Goal: Feedback & Contribution: Contribute content

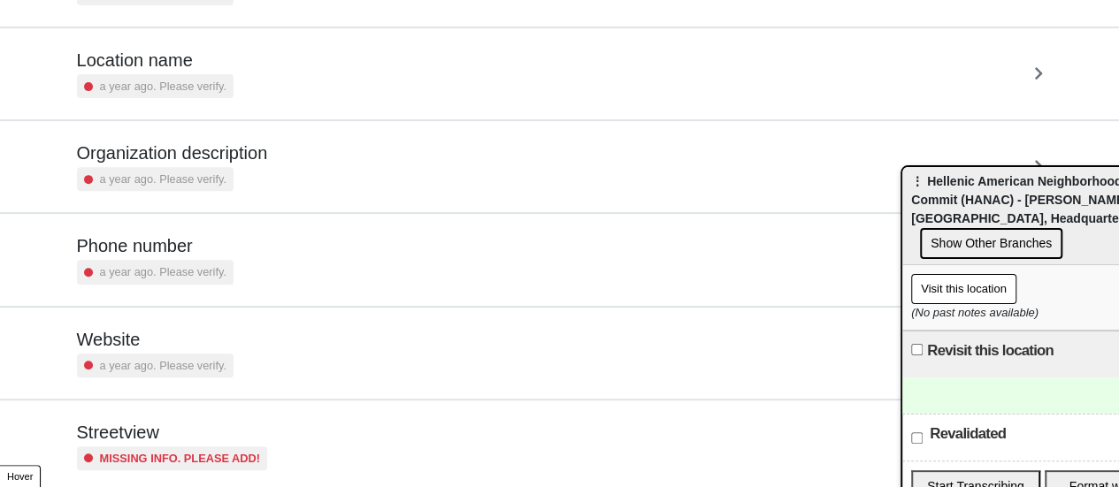
scroll to position [336, 0]
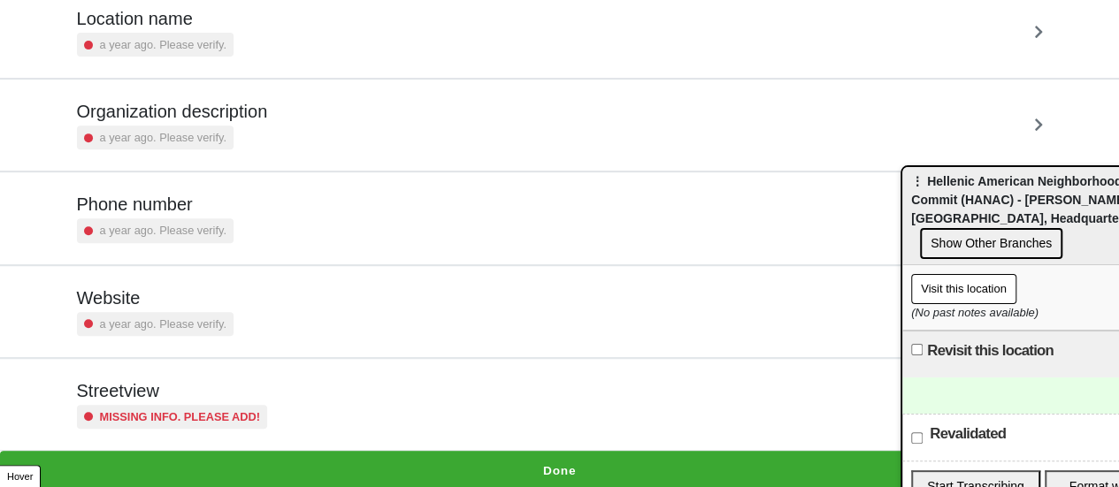
click at [191, 399] on div "Streetview Missing info. Please add!" at bounding box center [172, 404] width 191 height 49
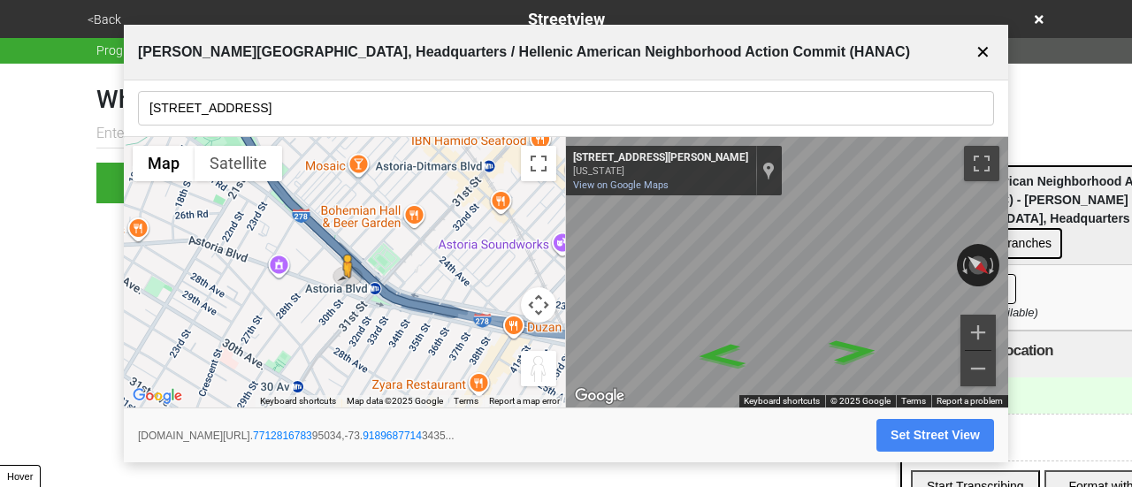
click at [272, 91] on input "[STREET_ADDRESS]" at bounding box center [566, 108] width 856 height 34
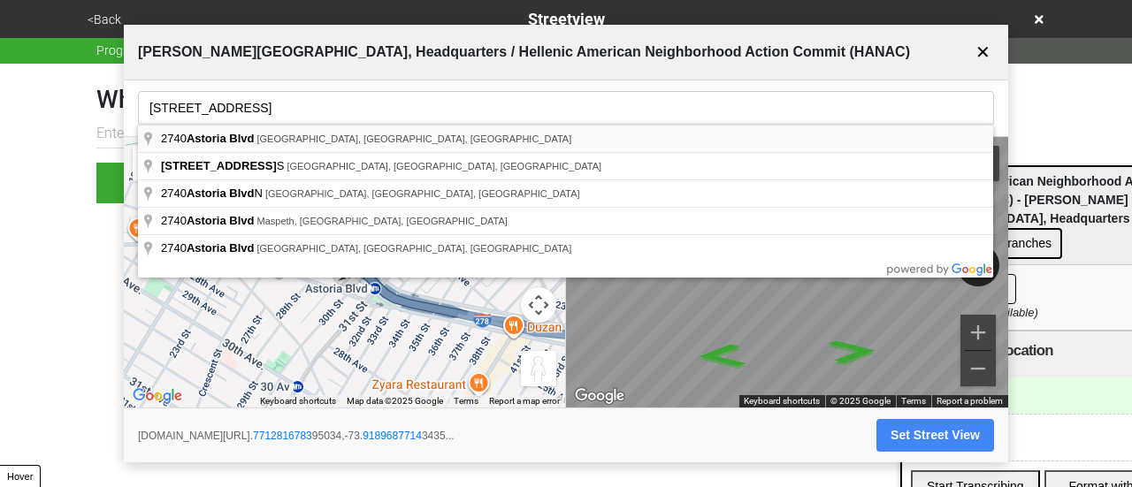
type input "2740 Astoria Blvd, East Elmhurst, NY, USA"
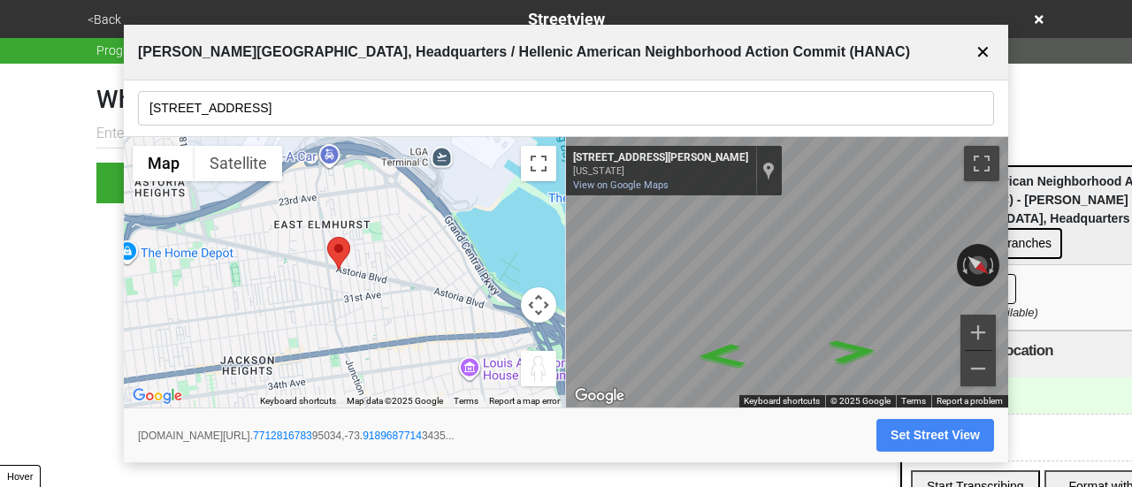
click at [985, 51] on button "✕" at bounding box center [983, 52] width 22 height 34
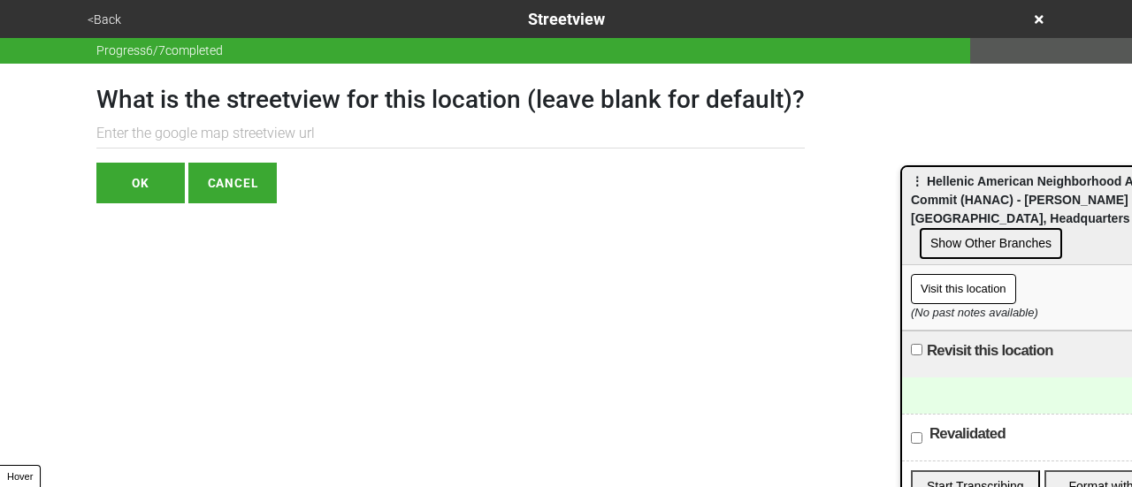
click at [112, 10] on button "<Back" at bounding box center [104, 20] width 44 height 20
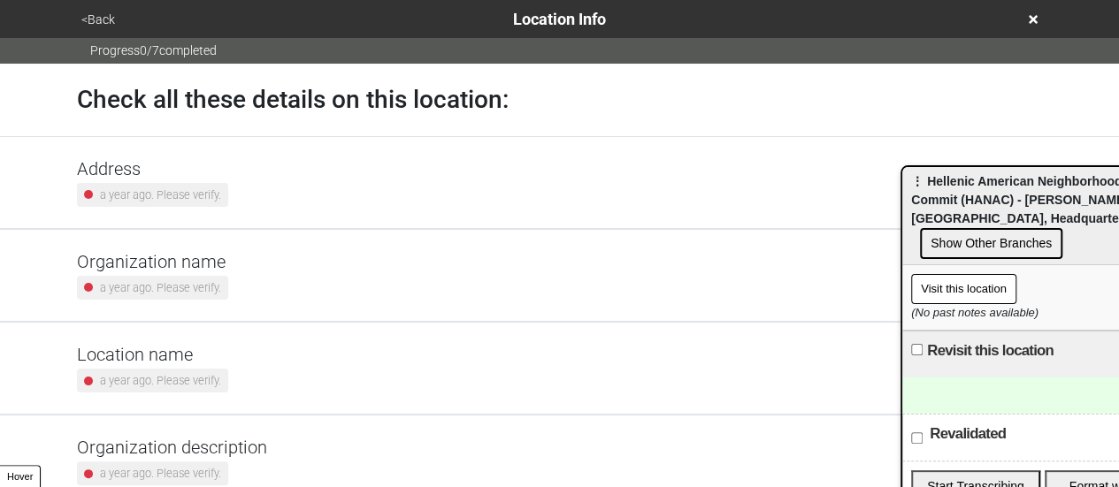
click at [188, 173] on h5 "Address" at bounding box center [152, 168] width 151 height 21
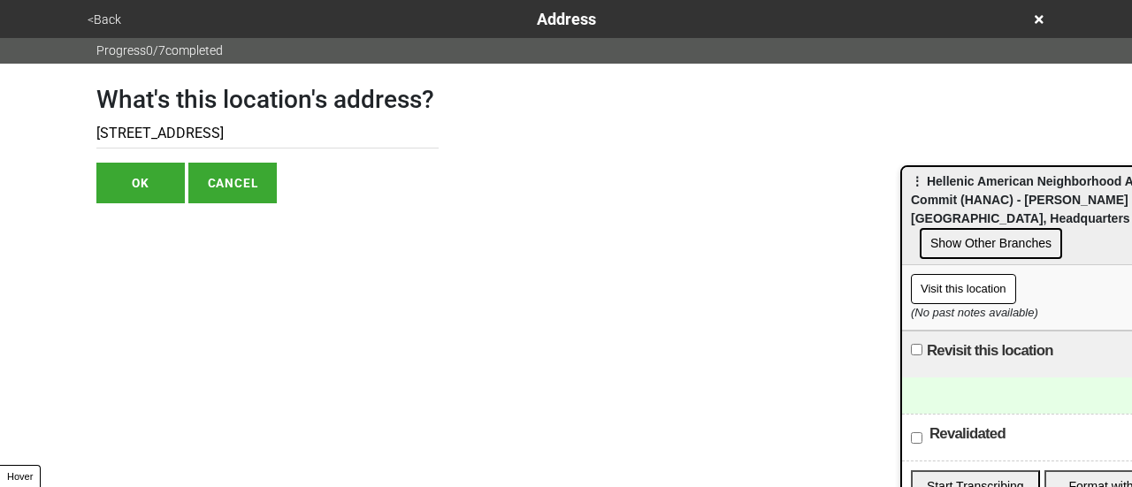
click at [94, 17] on button "<Back" at bounding box center [104, 20] width 44 height 20
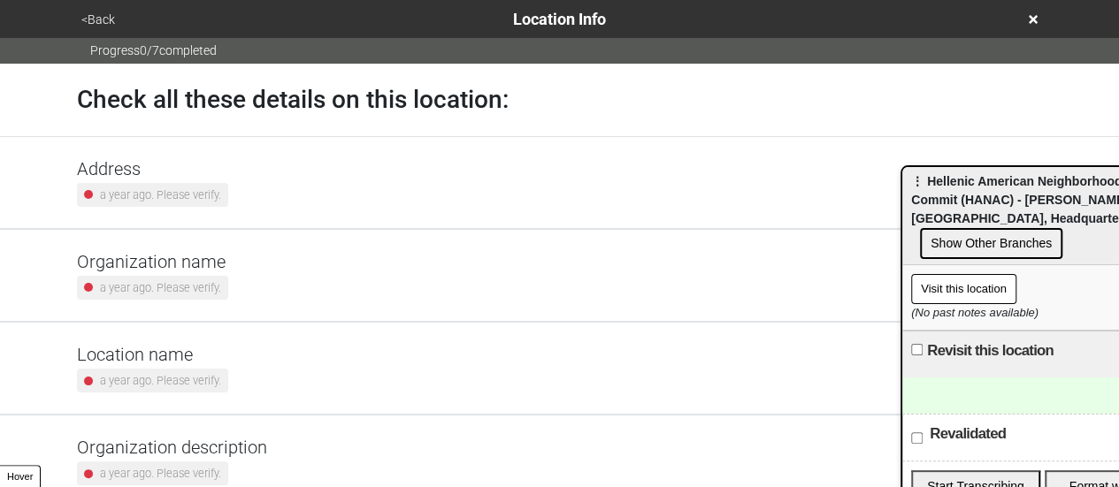
scroll to position [336, 0]
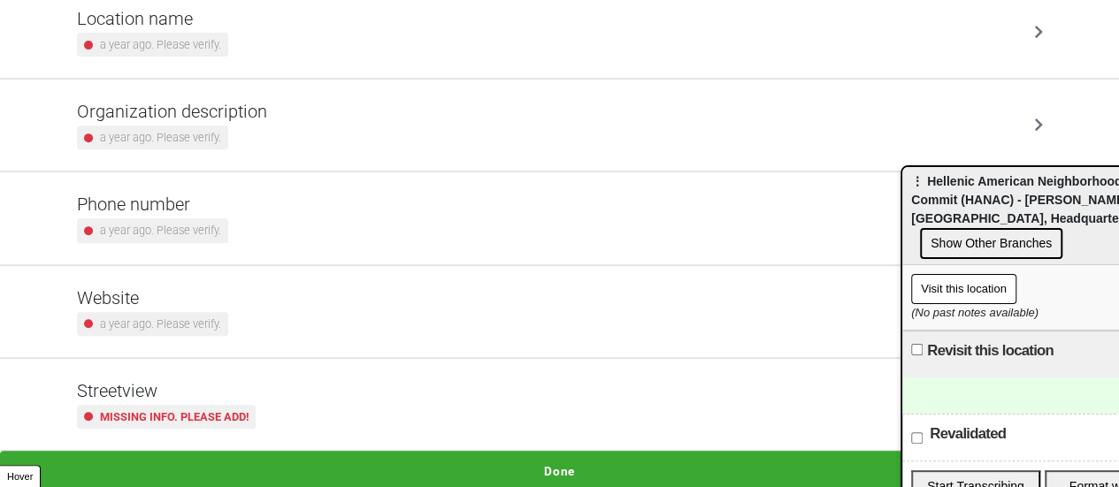
click at [255, 413] on div "Missing info. Please add!" at bounding box center [166, 417] width 179 height 24
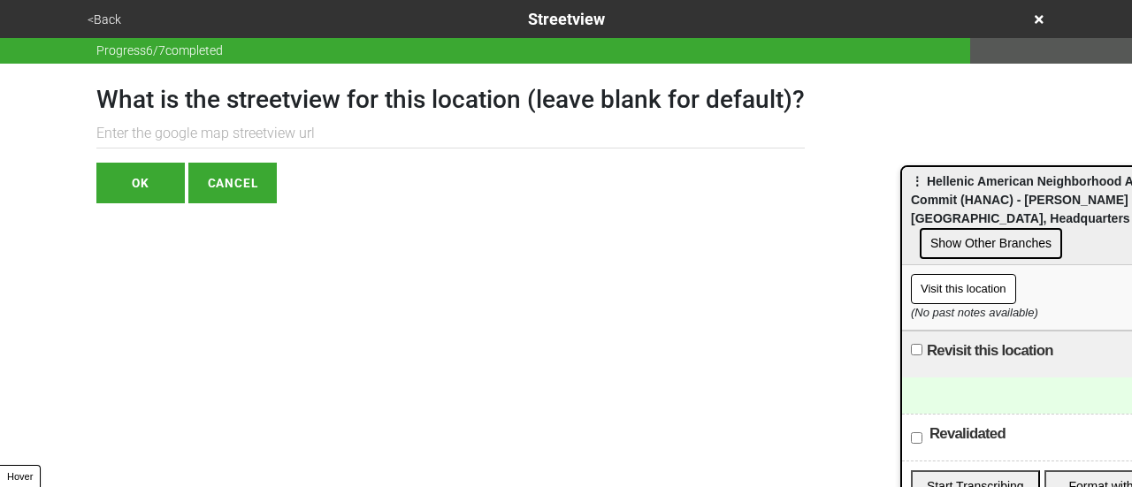
click at [203, 145] on input "text" at bounding box center [450, 133] width 709 height 29
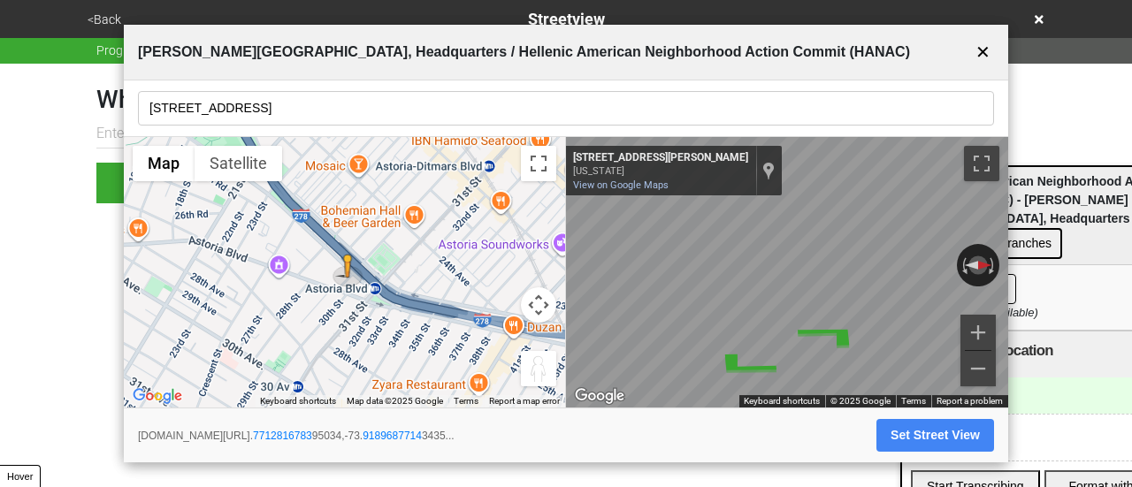
click at [271, 110] on input "[STREET_ADDRESS]" at bounding box center [566, 108] width 856 height 34
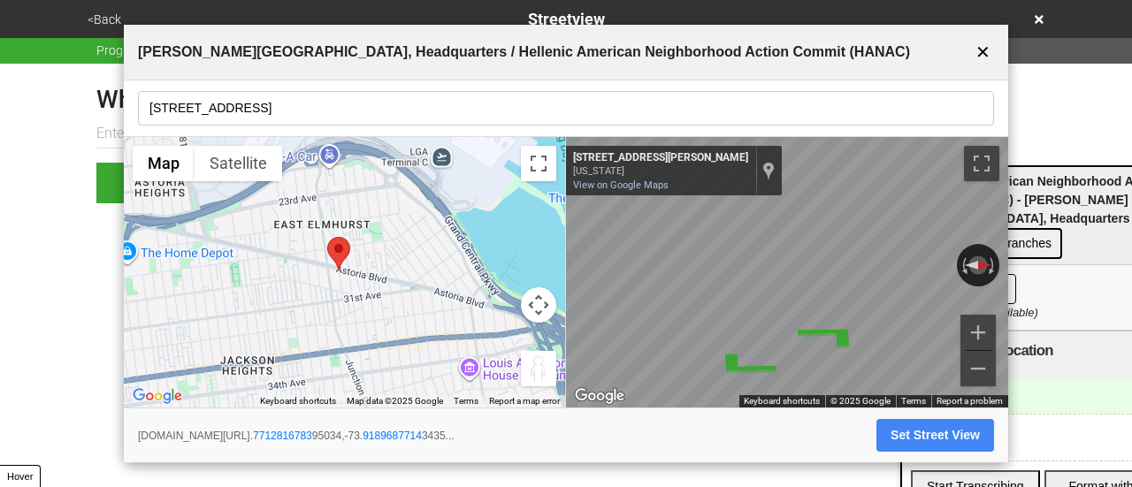
click at [265, 102] on input "2740 Astoria Blvd, East Elmhurst, NY, USA" at bounding box center [566, 108] width 856 height 34
drag, startPoint x: 257, startPoint y: 112, endPoint x: 640, endPoint y: 97, distance: 384.2
click at [639, 114] on input "2740 Astoria Blvd, East Elmhurst, NY, USA" at bounding box center [566, 108] width 856 height 34
type input "2740 Astoria Blvd, East Elmhurst, NY, USA"
click at [986, 56] on button "✕" at bounding box center [983, 52] width 22 height 34
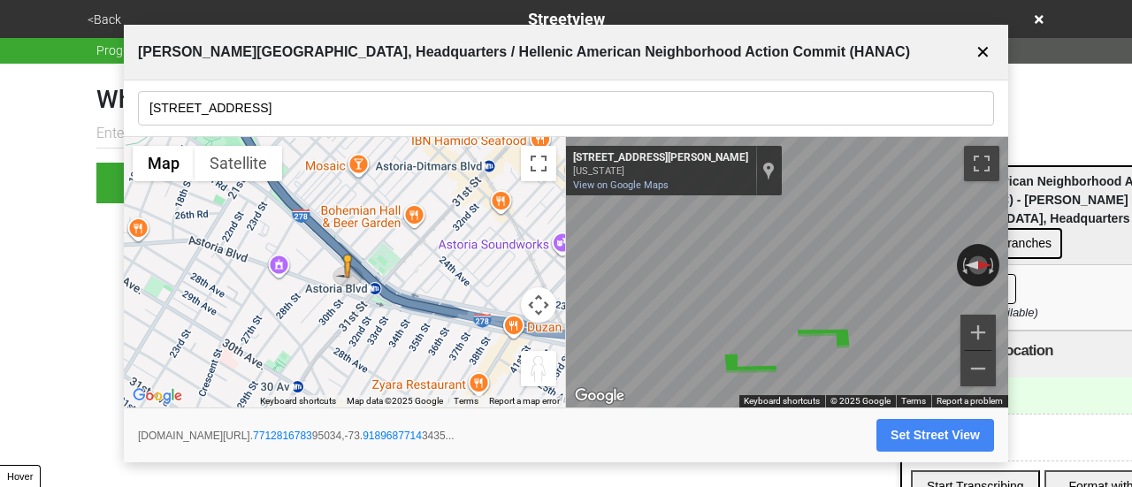
click at [211, 56] on span "George Douris Tower, Headquarters / Hellenic American Neighborhood Action Commi…" at bounding box center [524, 52] width 772 height 21
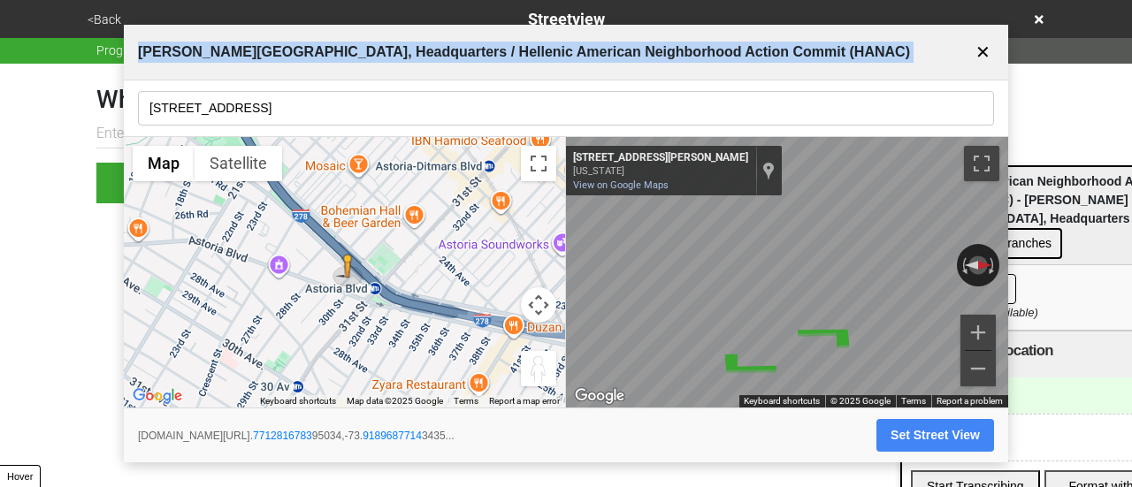
click at [211, 56] on span "George Douris Tower, Headquarters / Hellenic American Neighborhood Action Commi…" at bounding box center [524, 52] width 772 height 21
copy span "George Douris Tower, Headquarters / Hellenic American Neighborhood Action Commi…"
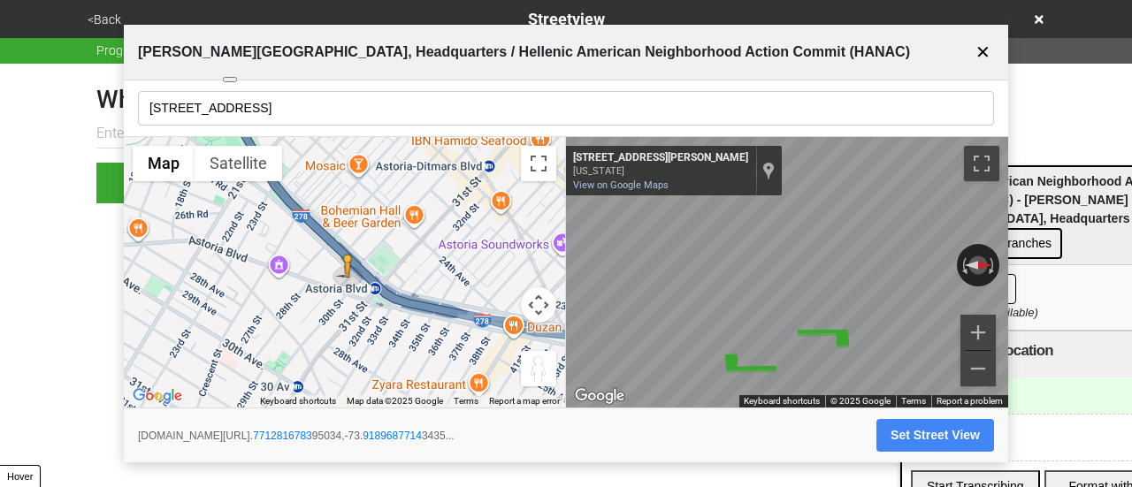
click at [203, 103] on input "[STREET_ADDRESS]" at bounding box center [566, 108] width 856 height 34
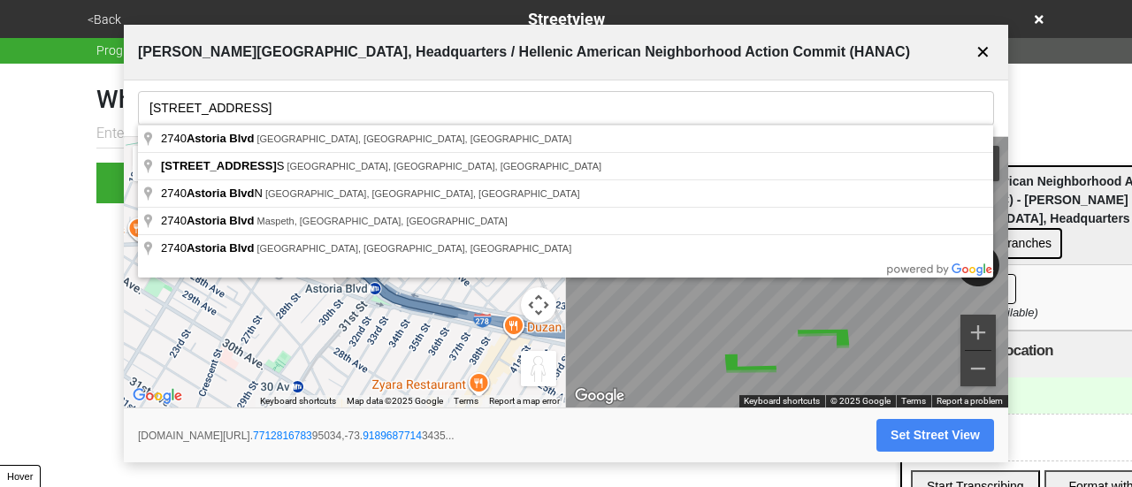
click at [203, 103] on input "[STREET_ADDRESS]" at bounding box center [566, 108] width 856 height 34
paste input "George Douris Tower, Headquarters / Hellenic American Neighborhood Action Commi…"
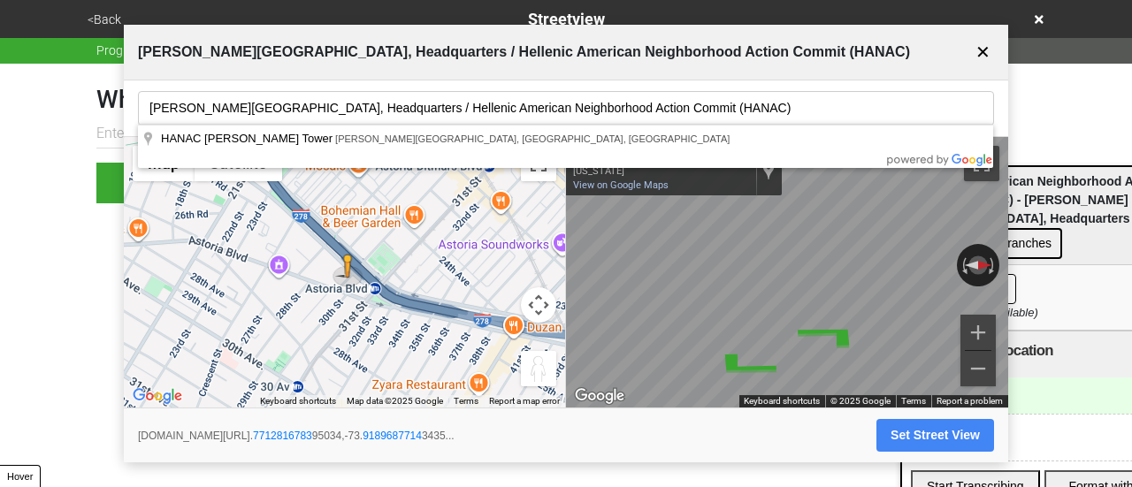
type input "HANAC George Douris Tower, Hoyt Avenue South, Astoria, NY, USA"
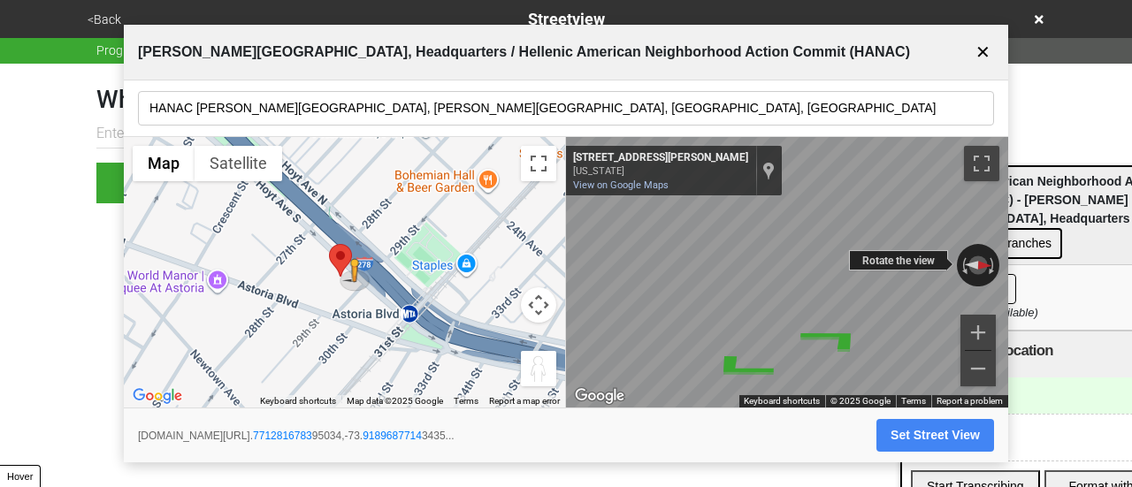
click at [856, 254] on div "← Move left → Move right ↑ Move up ↓ Move down + Zoom in - Zoom out 28-84 Hoyt …" at bounding box center [787, 273] width 442 height 272
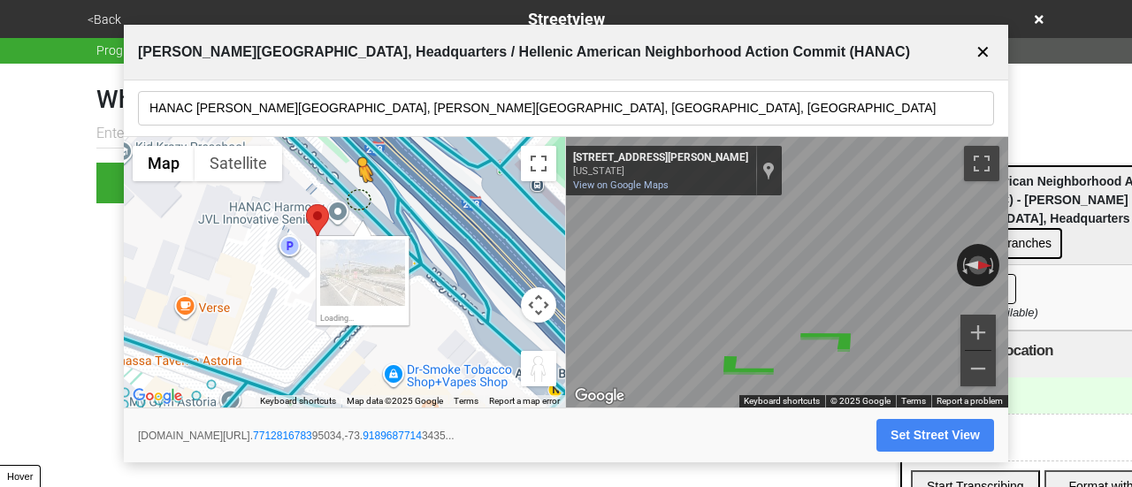
drag, startPoint x: 372, startPoint y: 224, endPoint x: 356, endPoint y: 205, distance: 25.1
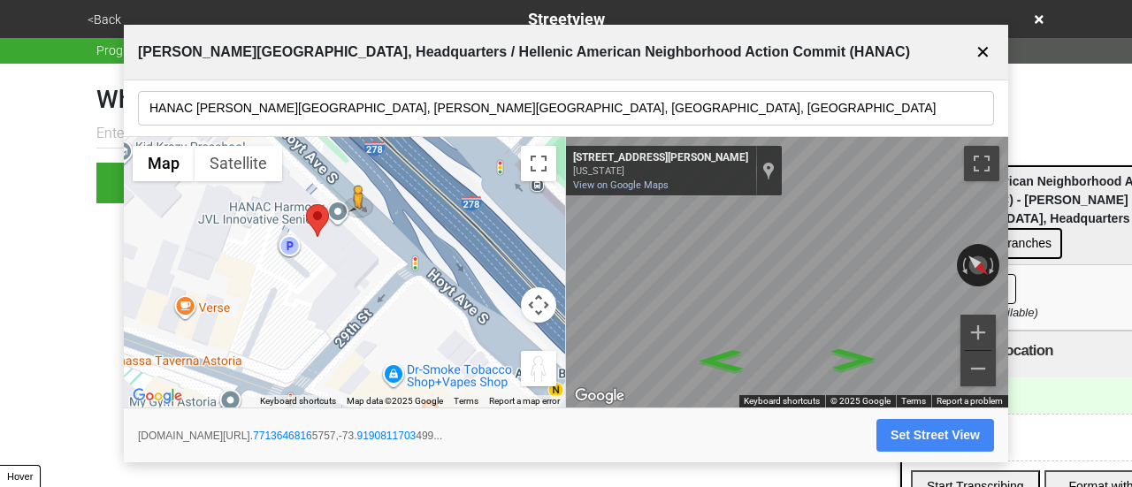
click at [920, 433] on button "Set Street View" at bounding box center [936, 435] width 118 height 33
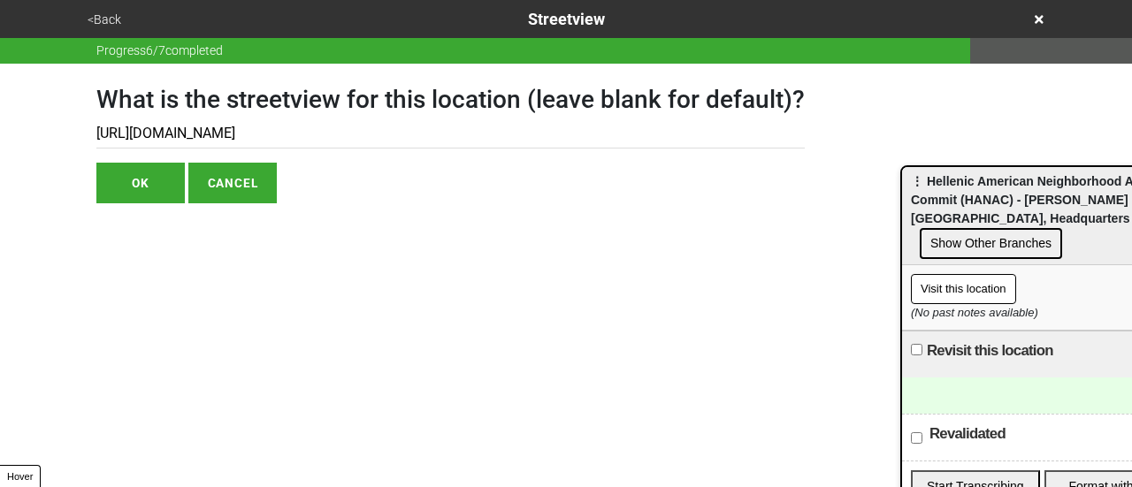
type input "https://www.google.com/maps/@40.77136468165757,-73.9190811703499,3a,75y,225.234…"
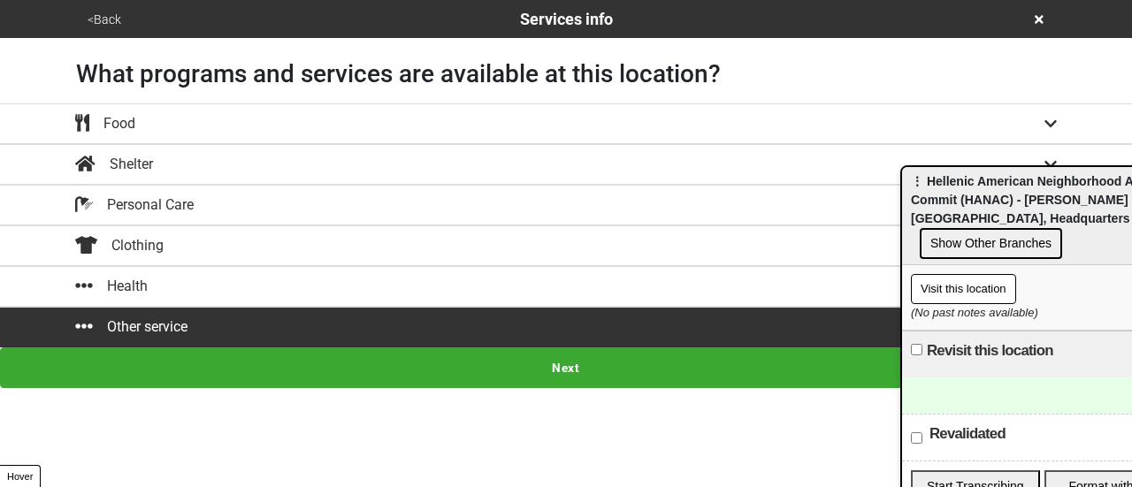
click at [99, 13] on button "<Back" at bounding box center [104, 20] width 44 height 20
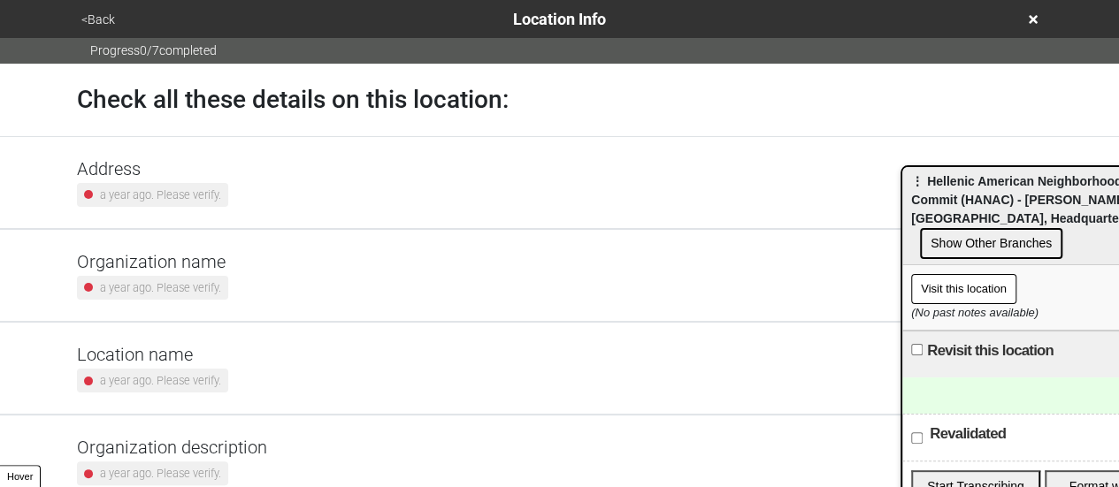
click at [173, 172] on h5 "Address" at bounding box center [152, 168] width 151 height 21
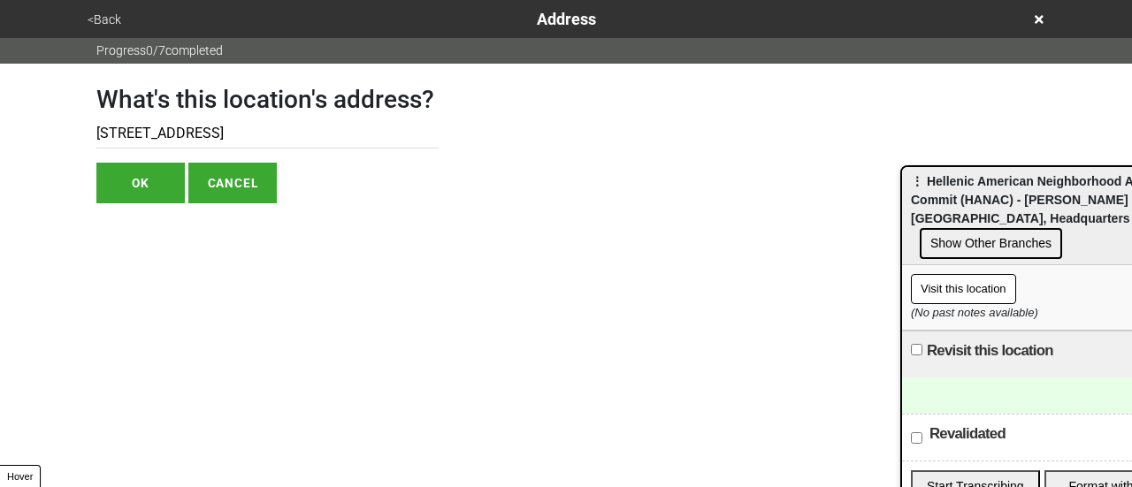
click at [172, 119] on input "[STREET_ADDRESS]" at bounding box center [267, 133] width 342 height 29
click at [1047, 19] on div "<Back Address" at bounding box center [566, 19] width 968 height 24
click at [999, 187] on span "⋮ Hellenic American Neighborhood Action Commit (HANAC) - [PERSON_NAME][GEOGRAPH…" at bounding box center [1037, 199] width 252 height 51
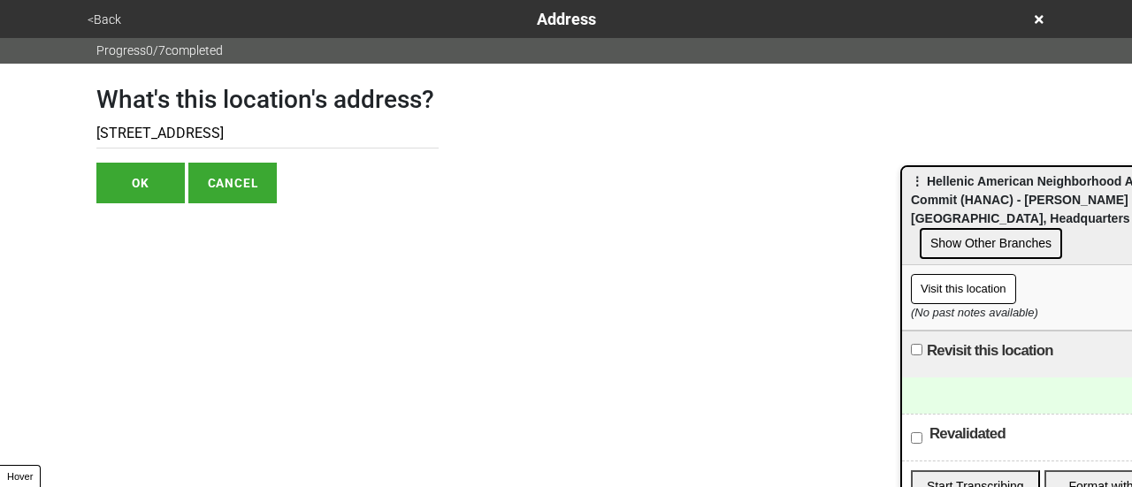
click at [999, 187] on span "⋮ Hellenic American Neighborhood Action Commit (HANAC) - [PERSON_NAME][GEOGRAPH…" at bounding box center [1037, 199] width 252 height 51
drag, startPoint x: 1030, startPoint y: 27, endPoint x: 1036, endPoint y: 19, distance: 9.4
click at [1032, 24] on div "<Back Address" at bounding box center [566, 19] width 968 height 24
click at [1036, 19] on icon at bounding box center [1039, 19] width 9 height 12
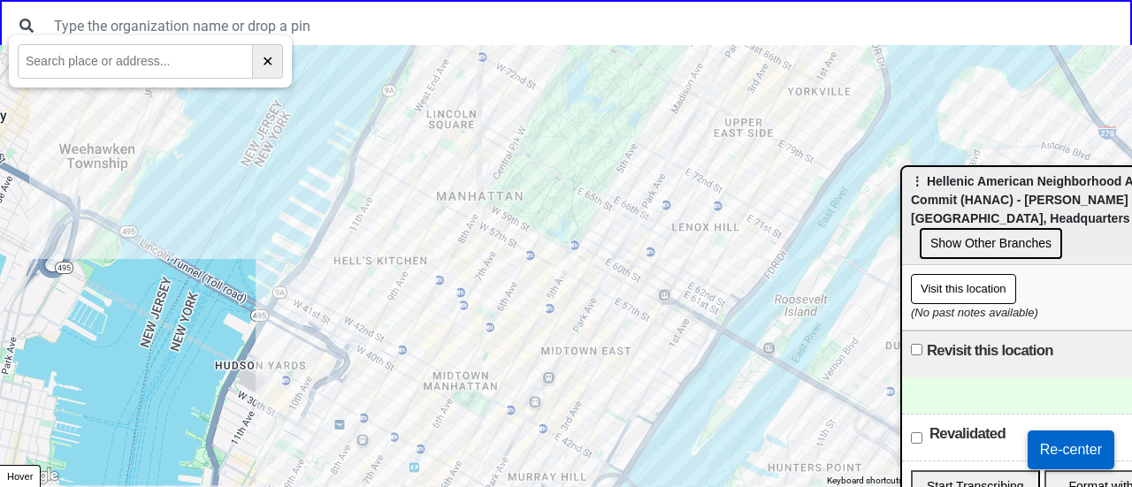
paste input "Hellenic American Neighborhood Action Commit (HANAC) - George Douris Tower, Hea…"
type input "Hellenic American Neighborhood Action Commit (HANAC) - George Douris Tower, Hea…"
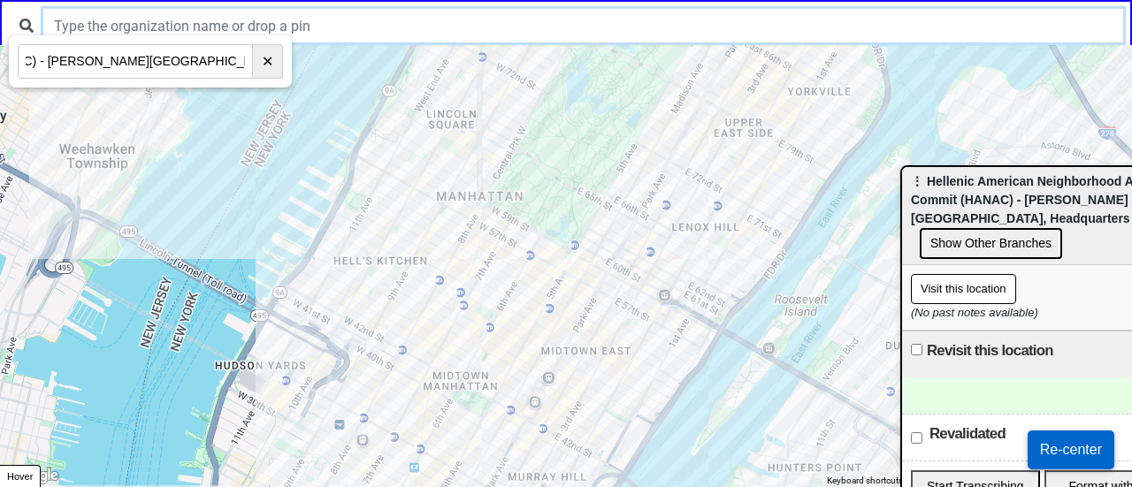
scroll to position [0, 0]
paste input "Hellenic American Neighborhood Action Commit (HANAC) - George Douris Tower, Hea…"
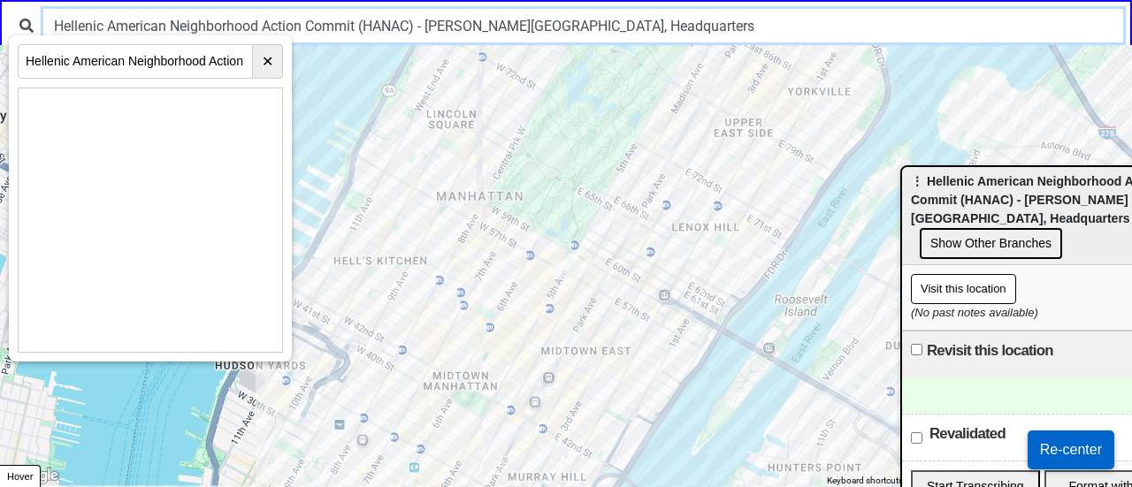
drag, startPoint x: 455, startPoint y: 33, endPoint x: 881, endPoint y: 31, distance: 426.4
click at [894, 31] on input "Hellenic American Neighborhood Action Commit (HANAC) - George Douris Tower, Hea…" at bounding box center [583, 26] width 1080 height 34
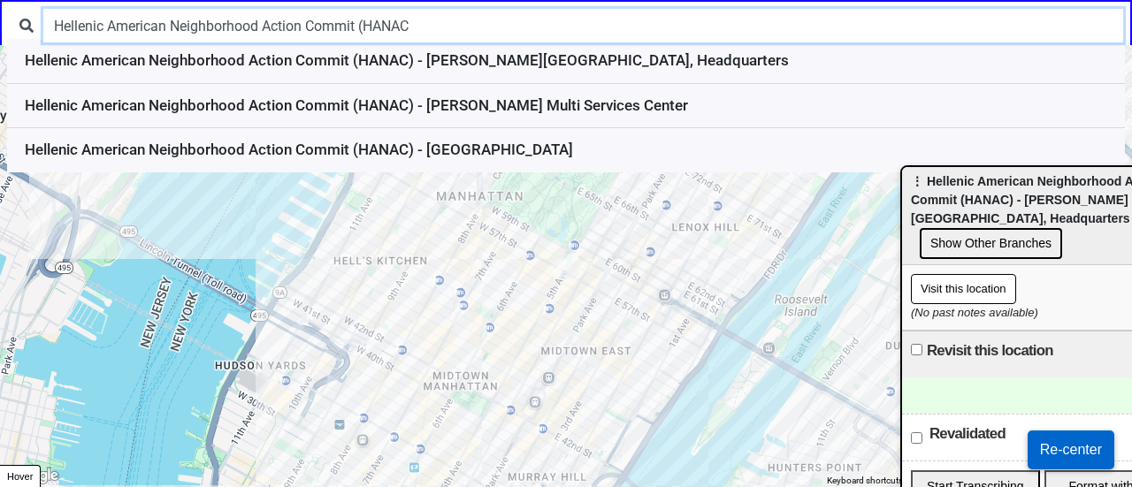
type input "Hellenic American Neighborhood Action Commit (HANAC"
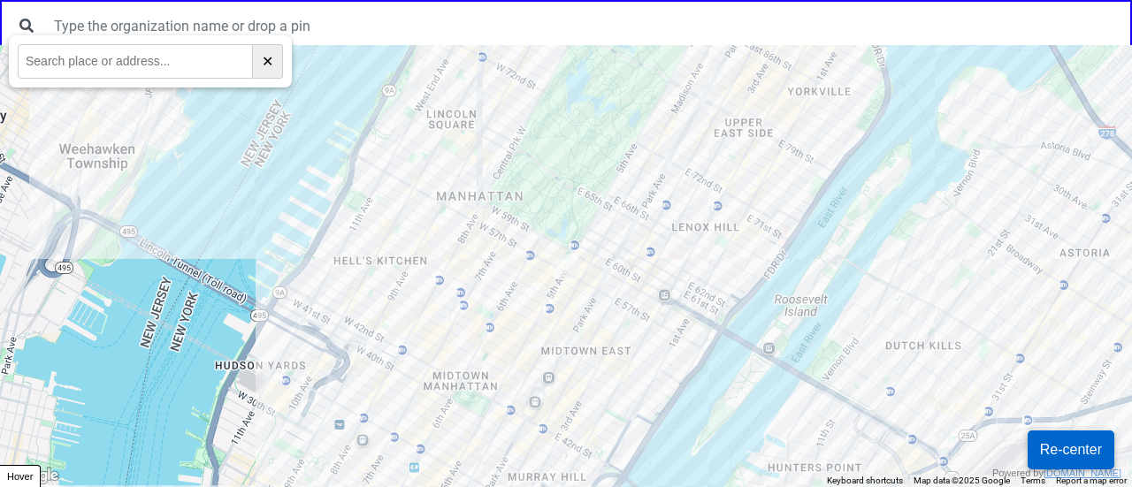
paste input "Hellenic American Neighborhood Action Commit (HANAC) - George Douris Tower, Hea…"
drag, startPoint x: 34, startPoint y: 63, endPoint x: 704, endPoint y: 63, distance: 669.6
click at [704, 0] on body "← Move left → Move right ↑ Move up ↓ Move down + Zoom in - Zoom out Home Jump l…" at bounding box center [566, 0] width 1132 height 0
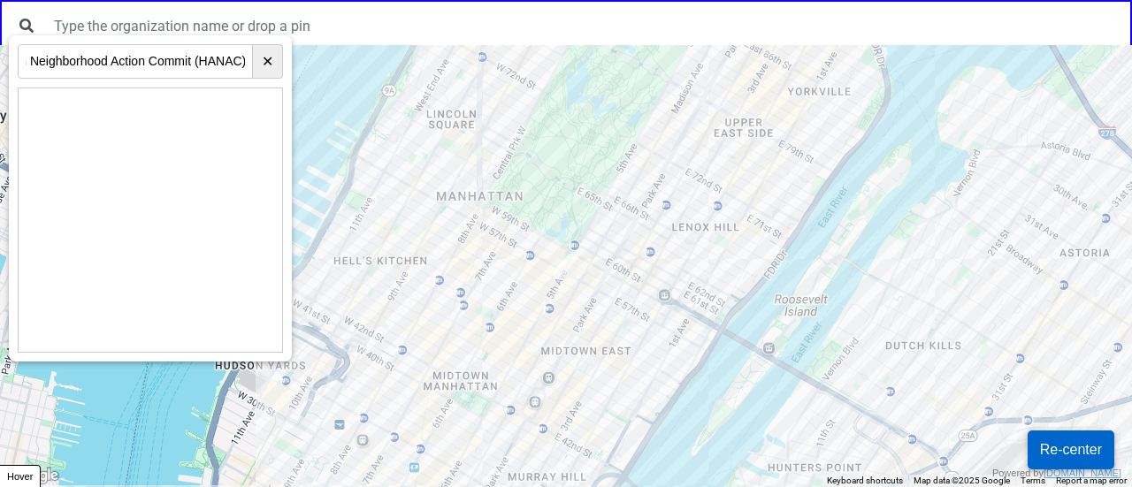
scroll to position [0, 0]
click at [126, 66] on input "Hellenic American Neighborhood Action Commit (HANAC)" at bounding box center [135, 61] width 235 height 34
paste input "[STREET_ADDRESS]"
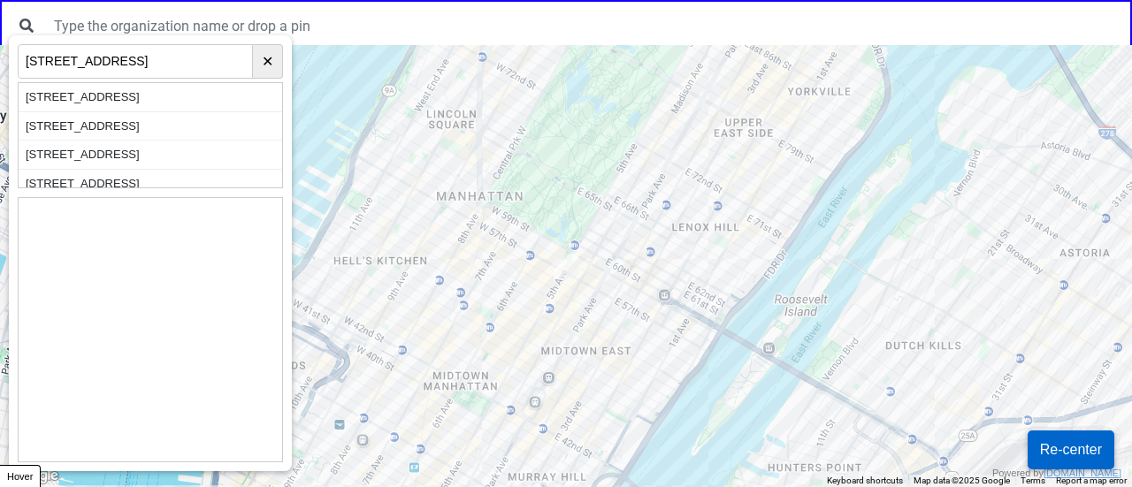
click at [168, 95] on div "2740 Astoria Blvd, East Elmhurst, NY, USA" at bounding box center [151, 97] width 264 height 29
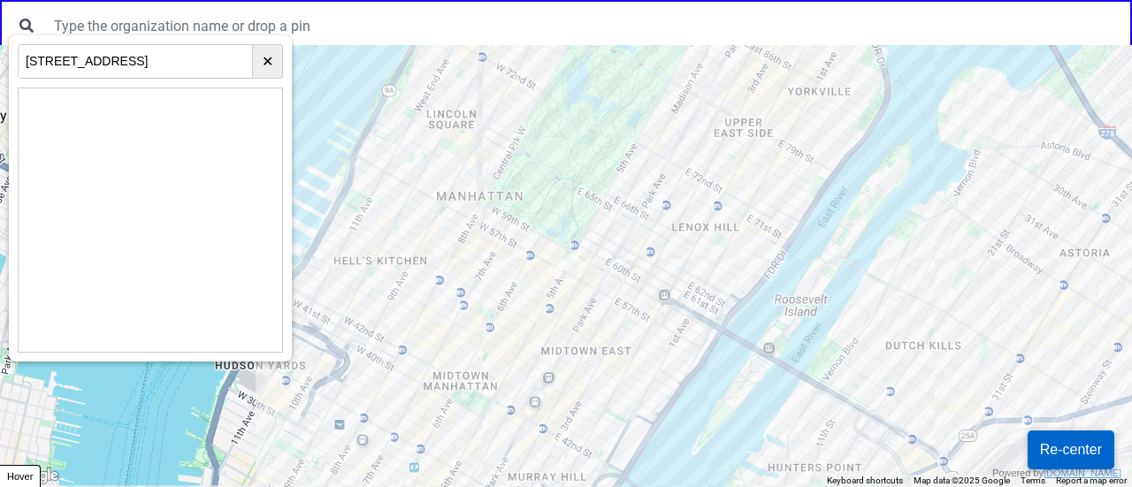
scroll to position [0, 15]
drag, startPoint x: 121, startPoint y: 67, endPoint x: 603, endPoint y: 57, distance: 482.2
click at [607, 0] on body "← Move left → Move right ↑ Move up ↓ Move down + Zoom in - Zoom out Home Jump l…" at bounding box center [566, 0] width 1132 height 0
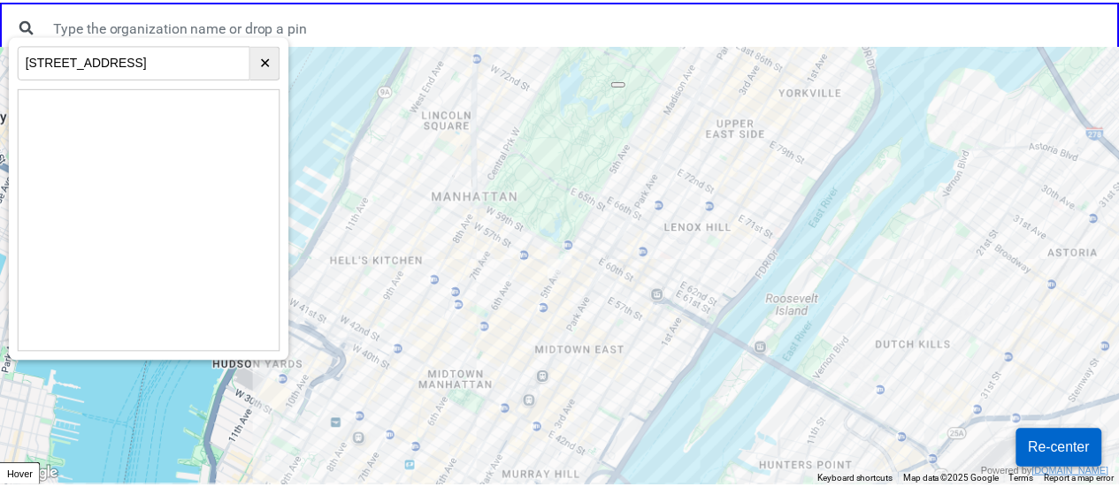
scroll to position [0, 0]
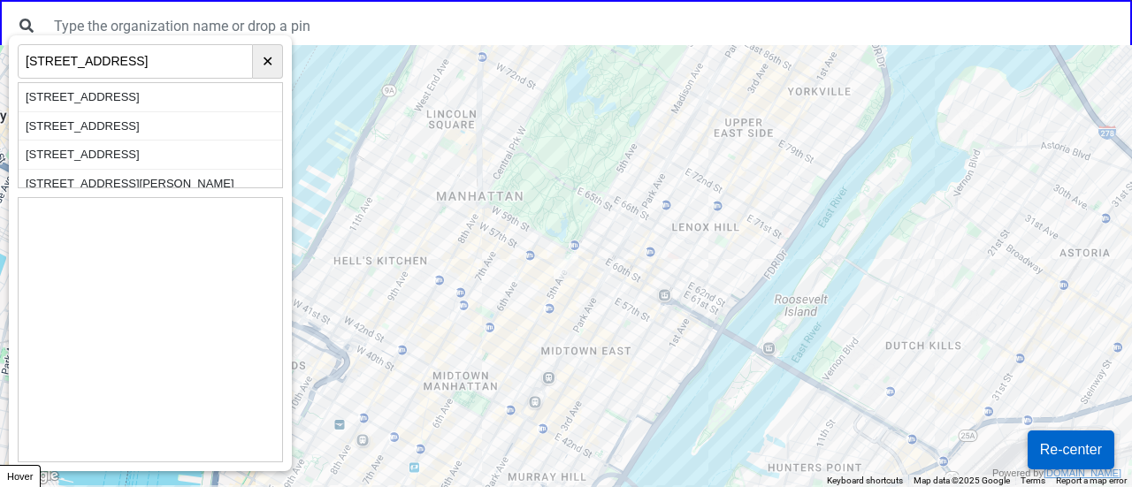
type input "2740 Astoria Blvd astori"
click at [156, 99] on div "2740 Astoria Blvd, Astoria, NY, USA" at bounding box center [151, 97] width 264 height 29
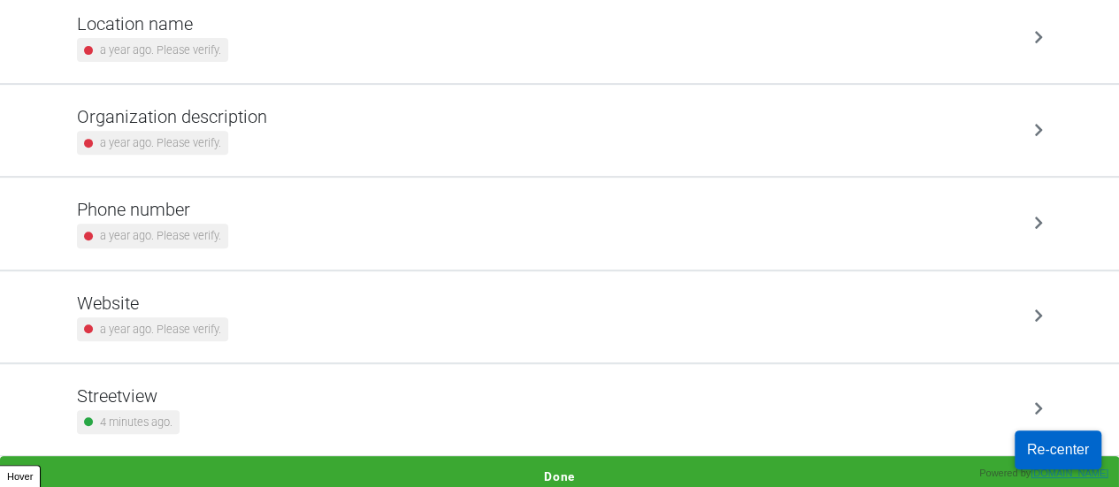
scroll to position [336, 0]
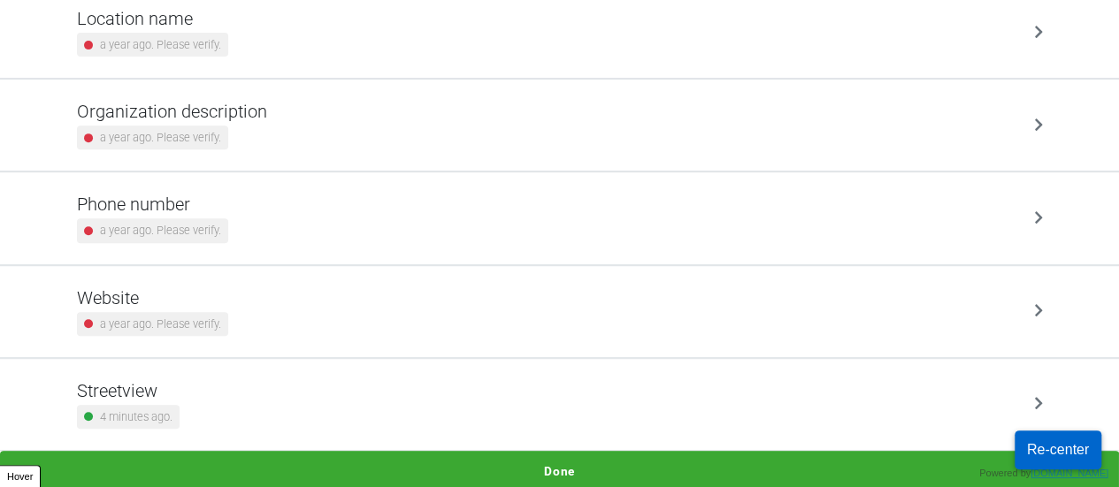
click at [550, 464] on button "Done" at bounding box center [559, 471] width 1119 height 41
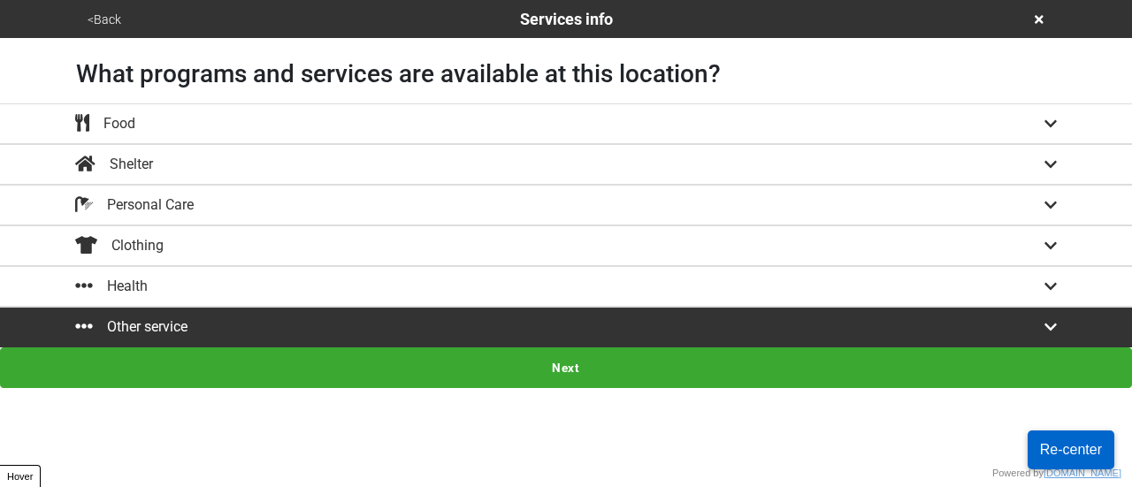
click at [103, 13] on button "<Back" at bounding box center [104, 20] width 44 height 20
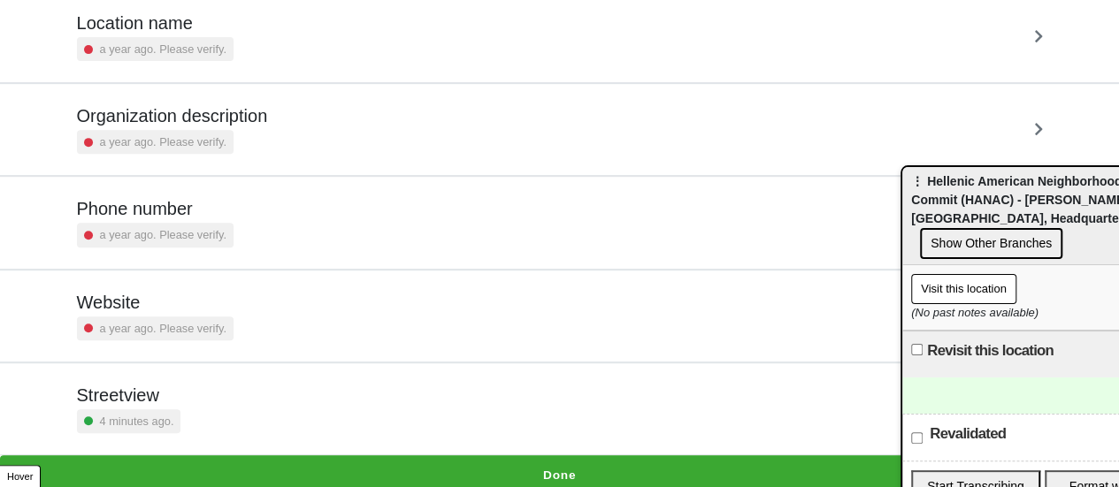
scroll to position [336, 0]
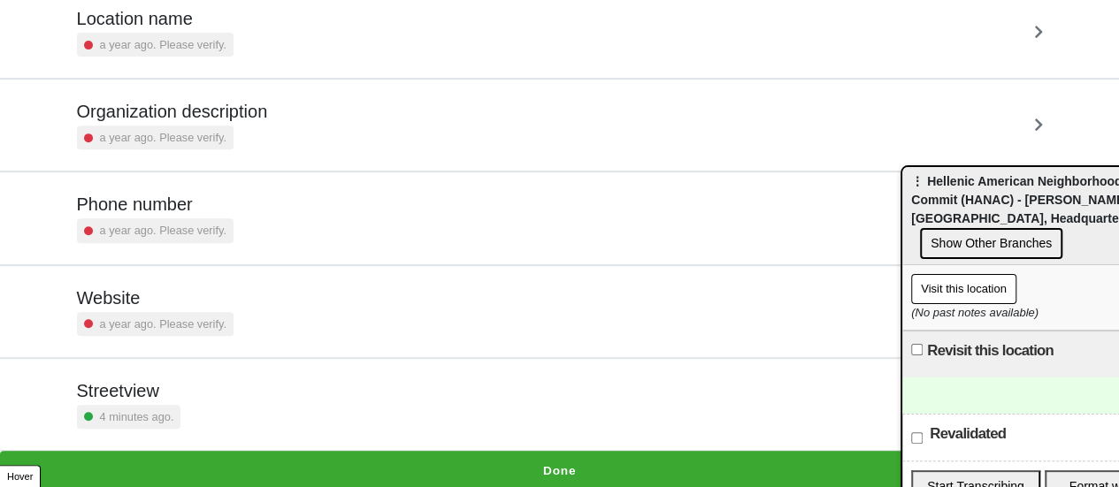
click at [188, 203] on h5 "Phone number" at bounding box center [155, 204] width 157 height 21
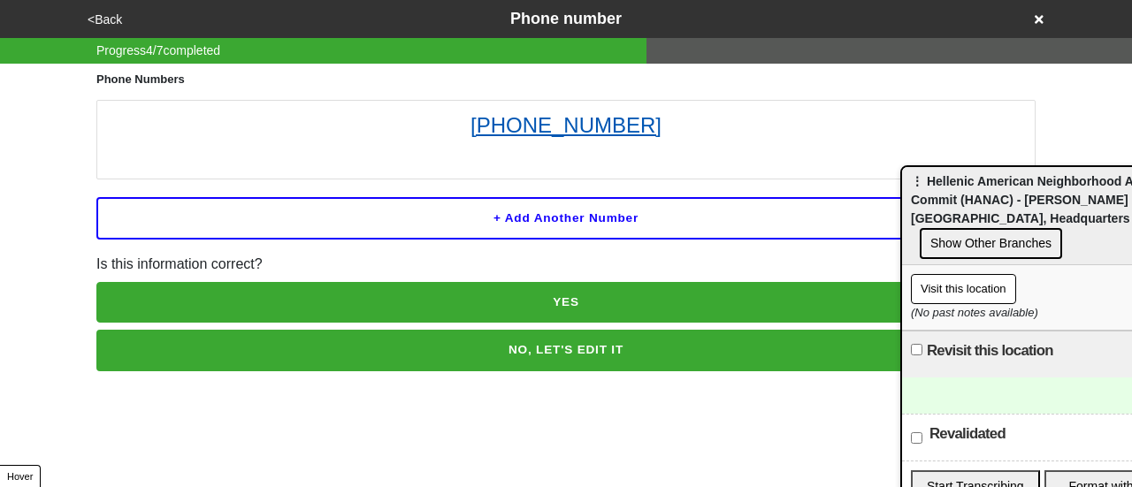
click at [510, 117] on link "[PHONE_NUMBER]" at bounding box center [566, 126] width 920 height 32
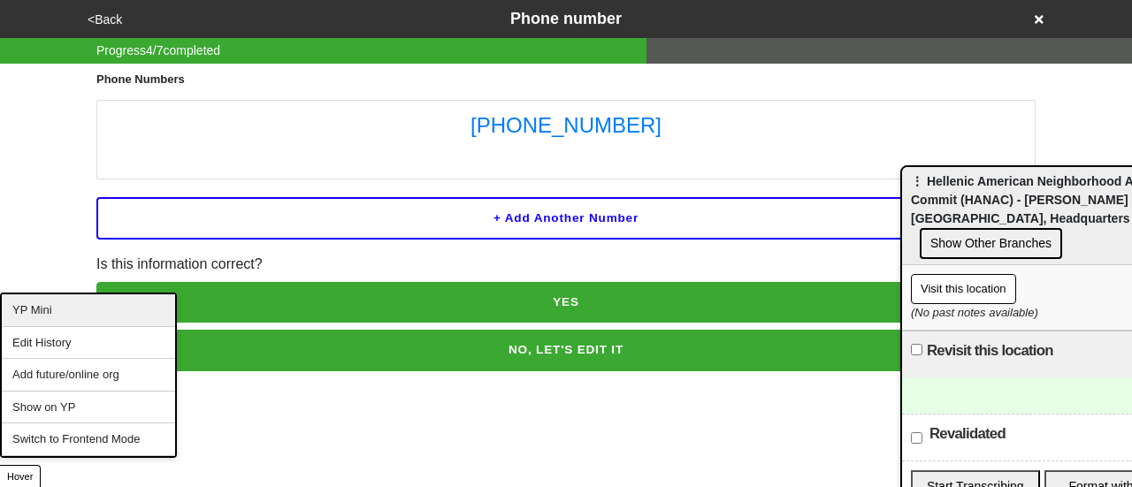
click at [62, 318] on div "YP Mini" at bounding box center [88, 311] width 173 height 33
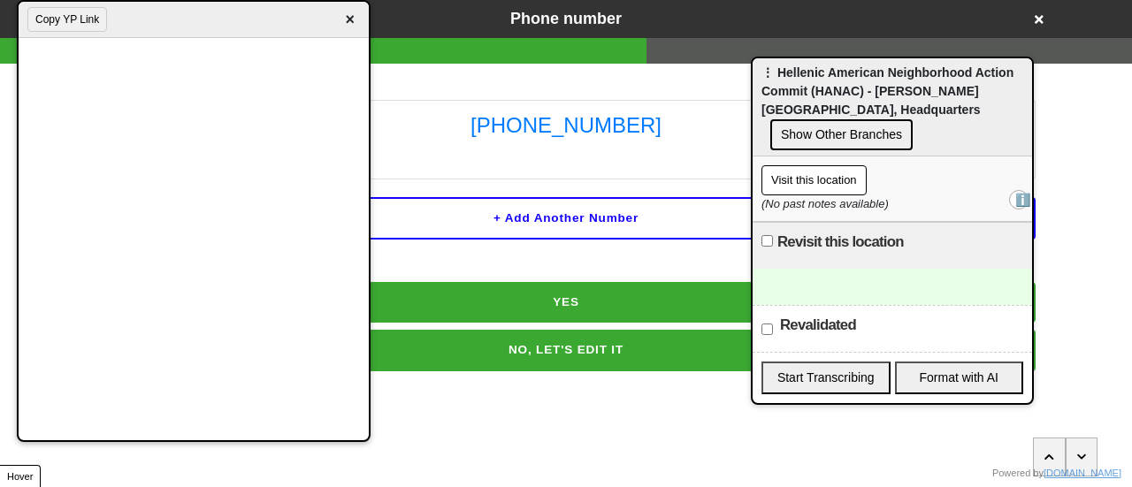
drag, startPoint x: 946, startPoint y: 188, endPoint x: 778, endPoint y: 65, distance: 208.8
click at [778, 65] on div "⋮ Hellenic American Neighborhood Action Commit (HANAC) - [PERSON_NAME][GEOGRAPH…" at bounding box center [893, 107] width 280 height 98
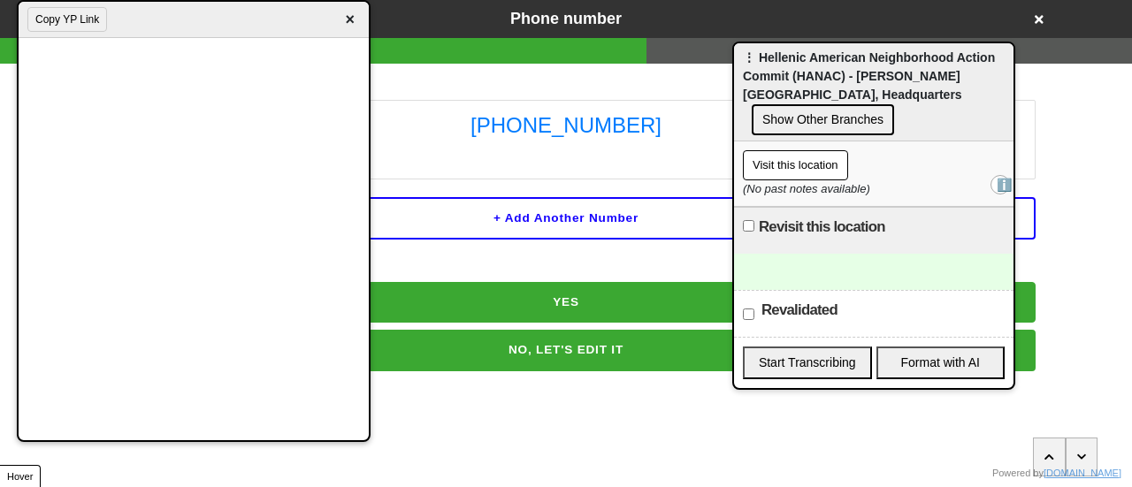
click at [347, 19] on span "×" at bounding box center [350, 20] width 20 height 24
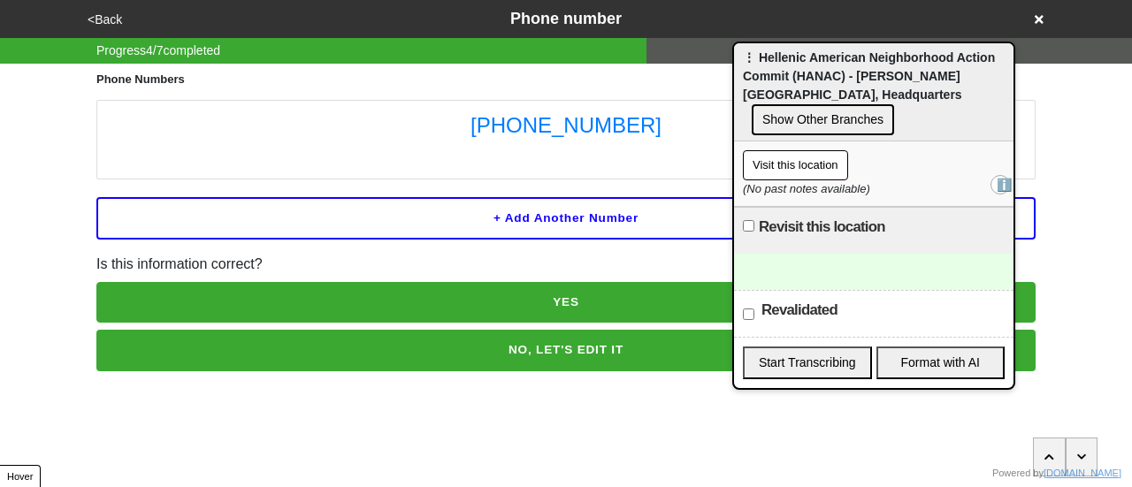
click at [102, 20] on button "<Back" at bounding box center [104, 20] width 45 height 20
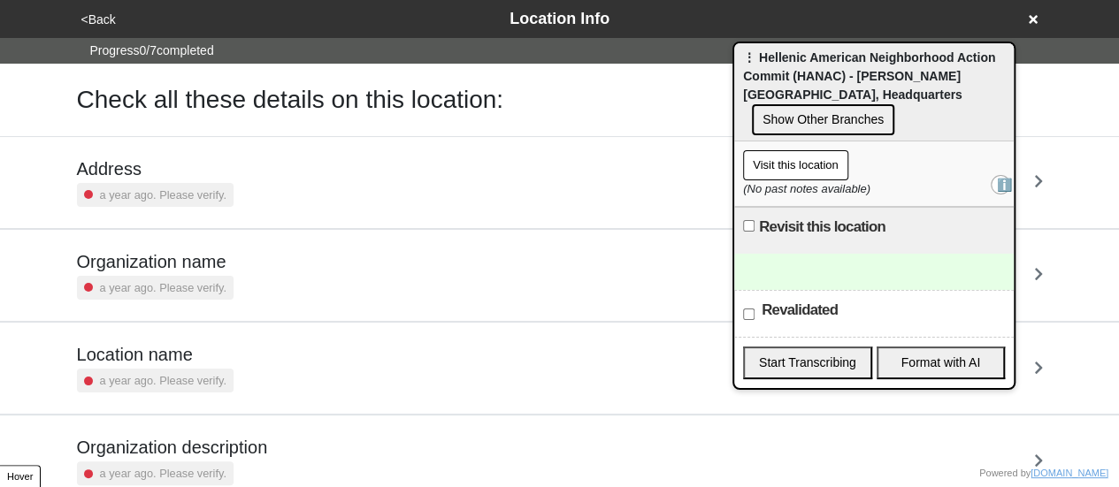
click at [148, 178] on h5 "Address" at bounding box center [155, 168] width 157 height 21
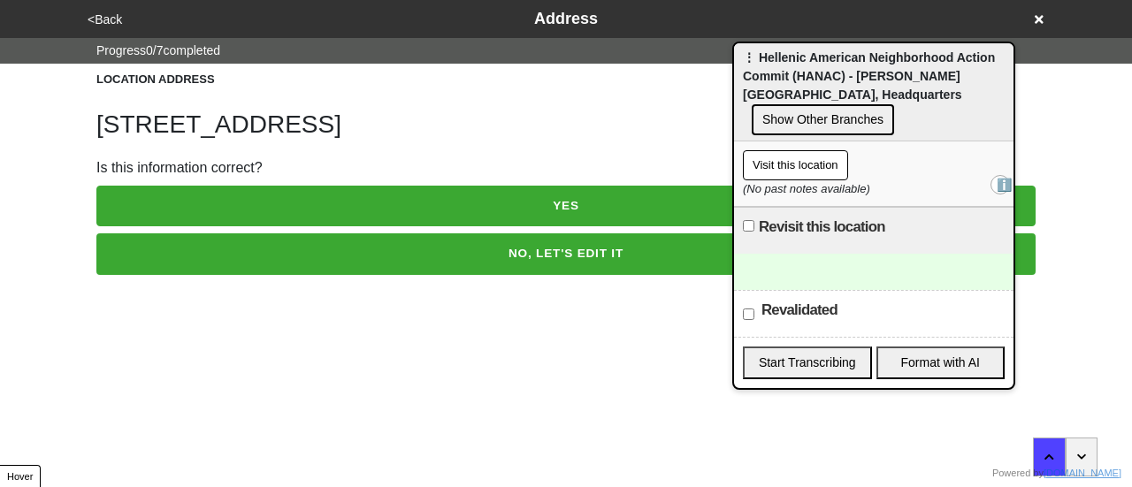
drag, startPoint x: 199, startPoint y: 260, endPoint x: 175, endPoint y: 203, distance: 62.3
click at [196, 258] on button "NO, LET'S EDIT IT" at bounding box center [565, 254] width 939 height 41
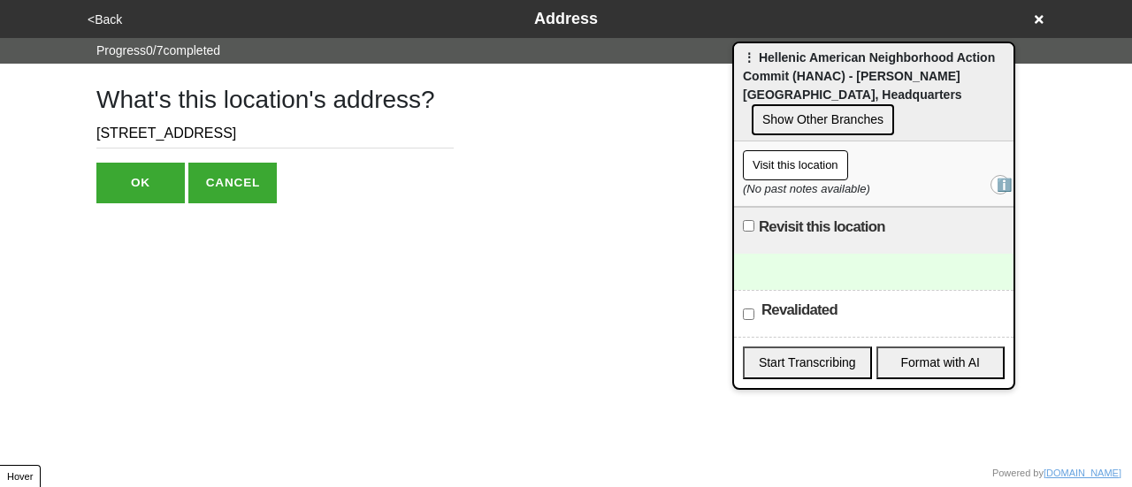
drag, startPoint x: 134, startPoint y: 132, endPoint x: 395, endPoint y: 119, distance: 261.3
click at [395, 119] on input "[STREET_ADDRESS]" at bounding box center [274, 133] width 357 height 29
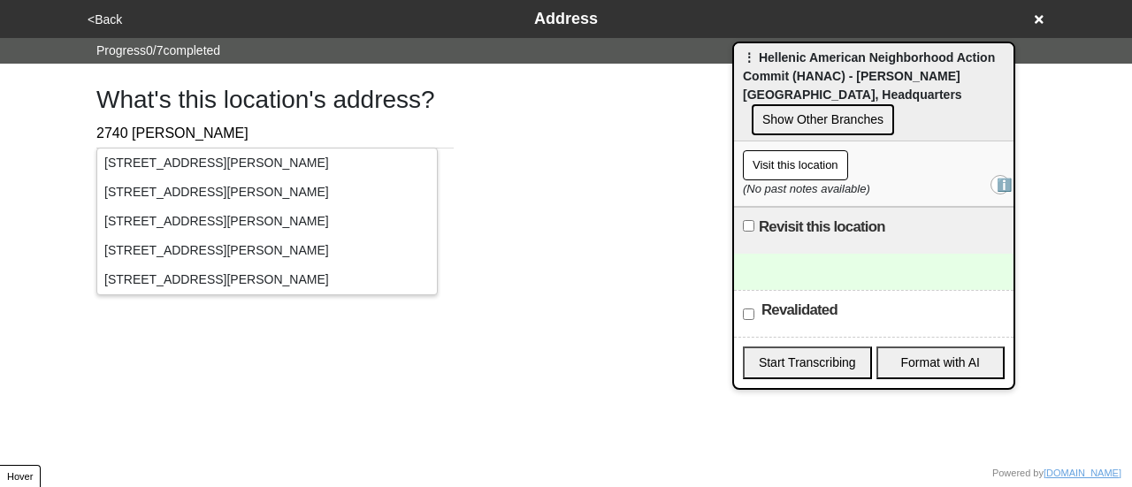
click at [212, 159] on div "[STREET_ADDRESS][PERSON_NAME]" at bounding box center [267, 163] width 340 height 29
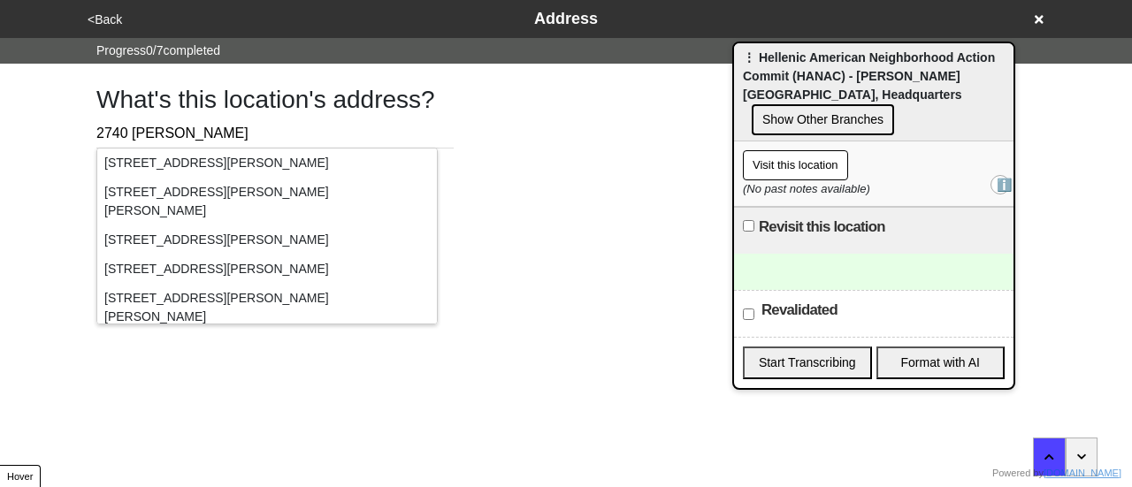
drag, startPoint x: 546, startPoint y: 141, endPoint x: 437, endPoint y: 141, distance: 108.8
click at [540, 141] on div "What's this location's address? 2740 [PERSON_NAME] OK CANCEL" at bounding box center [566, 134] width 982 height 140
click at [67, 142] on div "What's this location's address? 2740 [PERSON_NAME] OK CANCEL" at bounding box center [566, 134] width 1008 height 140
click at [488, 164] on div "What's this location's address? 2740 [PERSON_NAME] OK CANCEL" at bounding box center [566, 134] width 982 height 140
click at [218, 162] on div "[STREET_ADDRESS][PERSON_NAME]" at bounding box center [267, 163] width 340 height 29
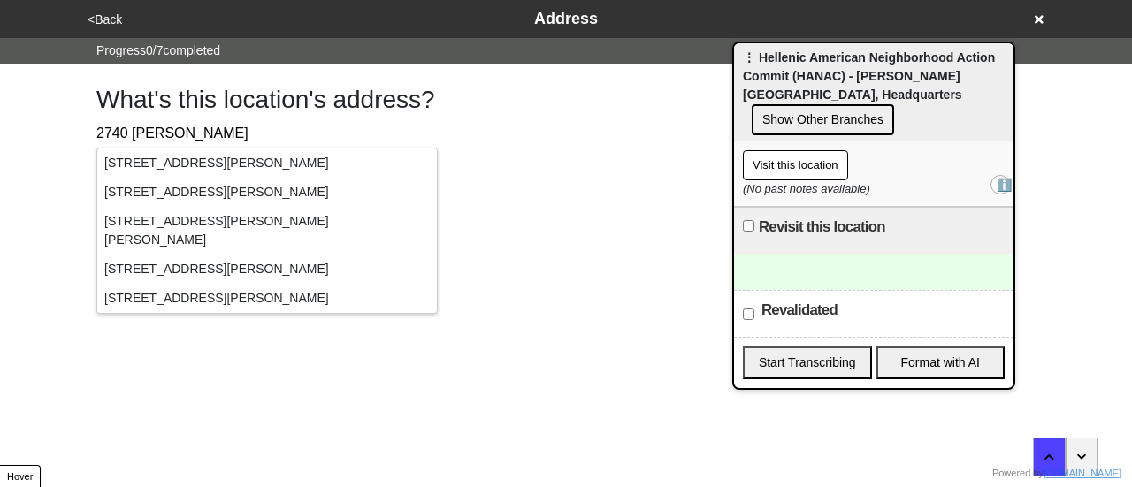
click at [390, 116] on div "What's this location's address? 2740 [PERSON_NAME] OK CANCEL" at bounding box center [274, 134] width 357 height 140
drag, startPoint x: 494, startPoint y: 190, endPoint x: 512, endPoint y: 197, distance: 19.1
click at [497, 191] on div "What's this location's address? 2740 [PERSON_NAME] OK CANCEL" at bounding box center [566, 134] width 982 height 140
click at [188, 167] on div "[STREET_ADDRESS][PERSON_NAME]" at bounding box center [267, 163] width 340 height 29
click at [226, 125] on input "2740 [PERSON_NAME]" at bounding box center [274, 133] width 357 height 29
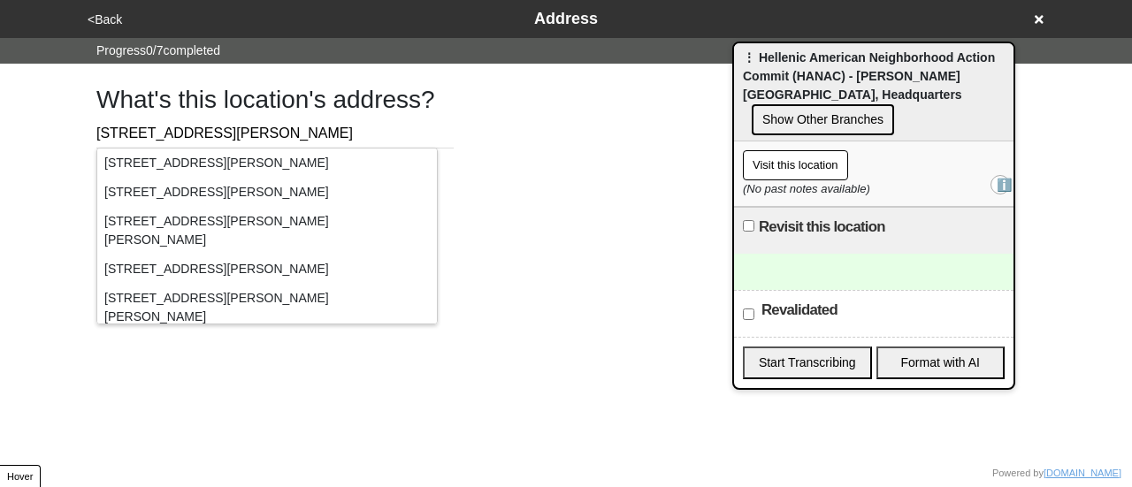
type input "[STREET_ADDRESS][PERSON_NAME]"
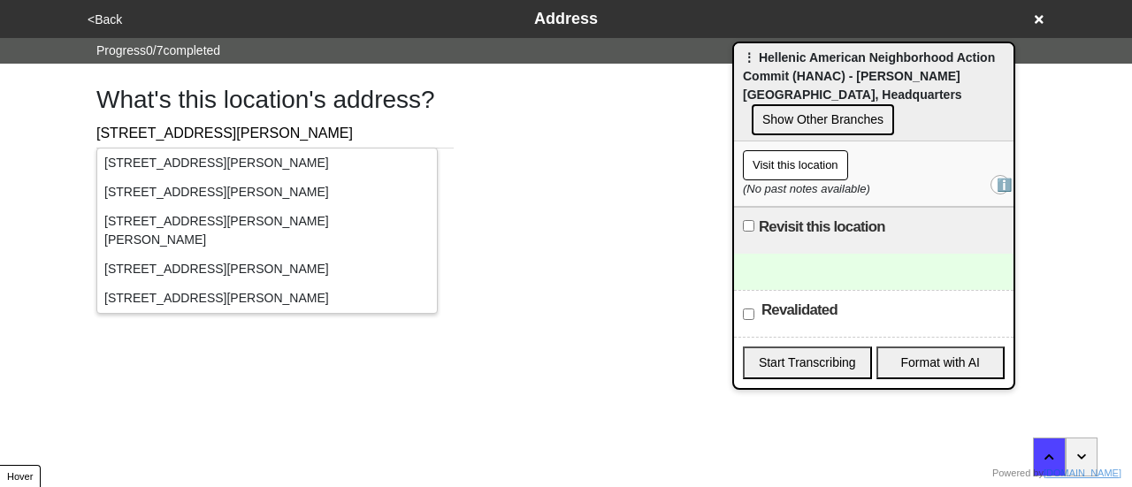
click at [552, 165] on div "What's this location's address? [STREET_ADDRESS][PERSON_NAME]" at bounding box center [566, 134] width 982 height 140
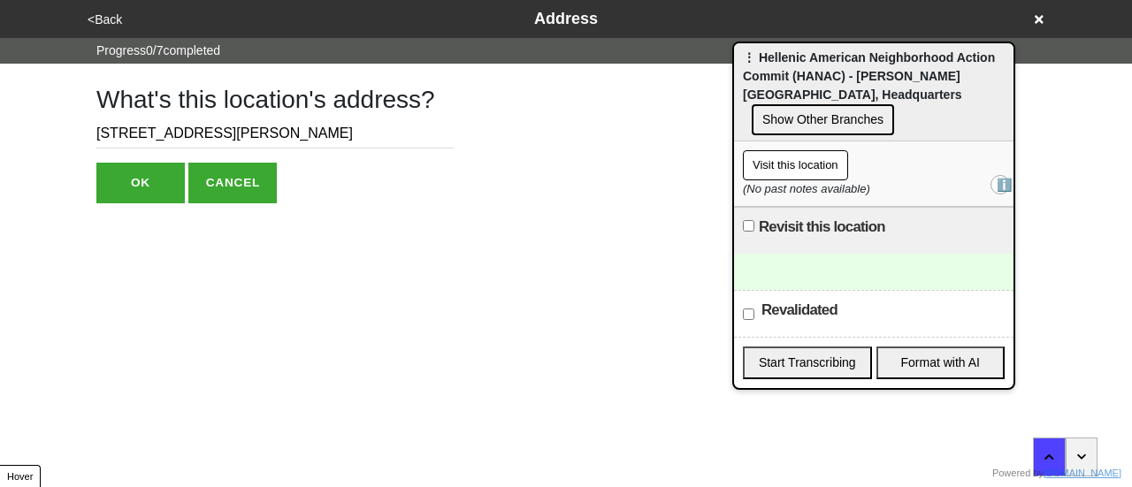
click at [150, 176] on button "OK" at bounding box center [140, 183] width 88 height 41
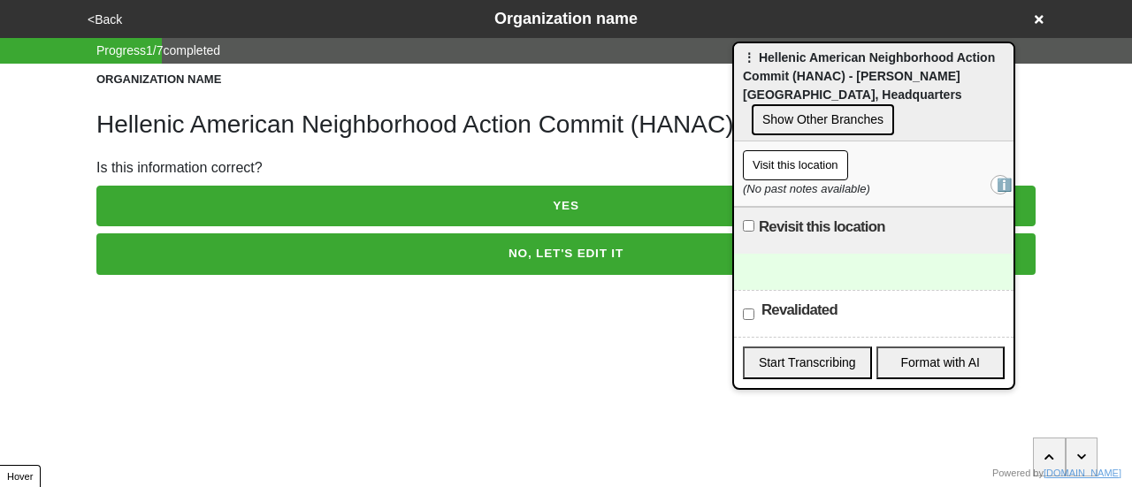
click at [846, 255] on div at bounding box center [874, 272] width 280 height 36
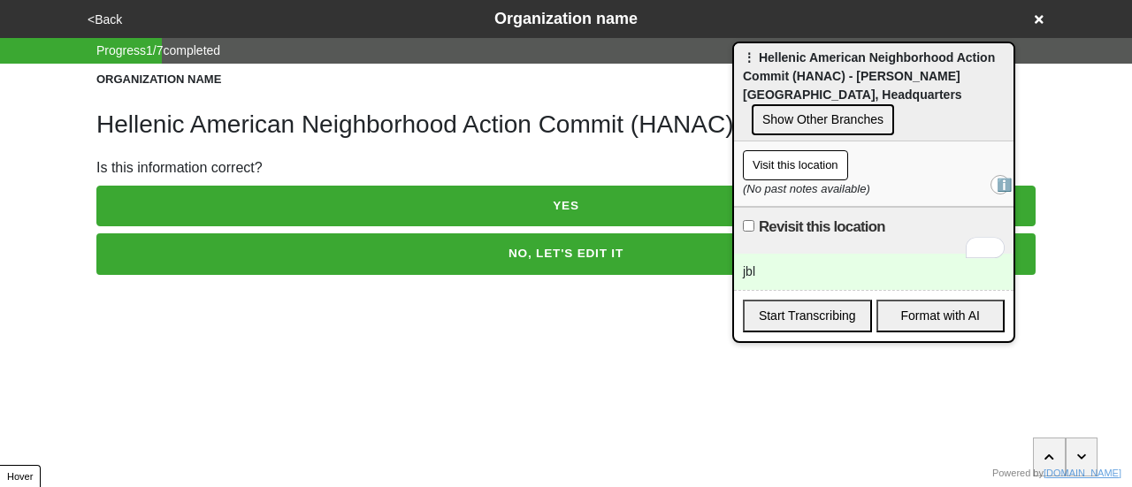
click at [797, 256] on div "jbl" at bounding box center [874, 272] width 280 height 36
drag, startPoint x: 614, startPoint y: 312, endPoint x: 694, endPoint y: 272, distance: 89.8
click at [615, 312] on html "<Back Organization name Progress 1 / 7 completed ORGANIZATION NAME Hellenic Ame…" at bounding box center [566, 173] width 1132 height 346
click at [872, 254] on div "jbl OAC," at bounding box center [874, 272] width 280 height 36
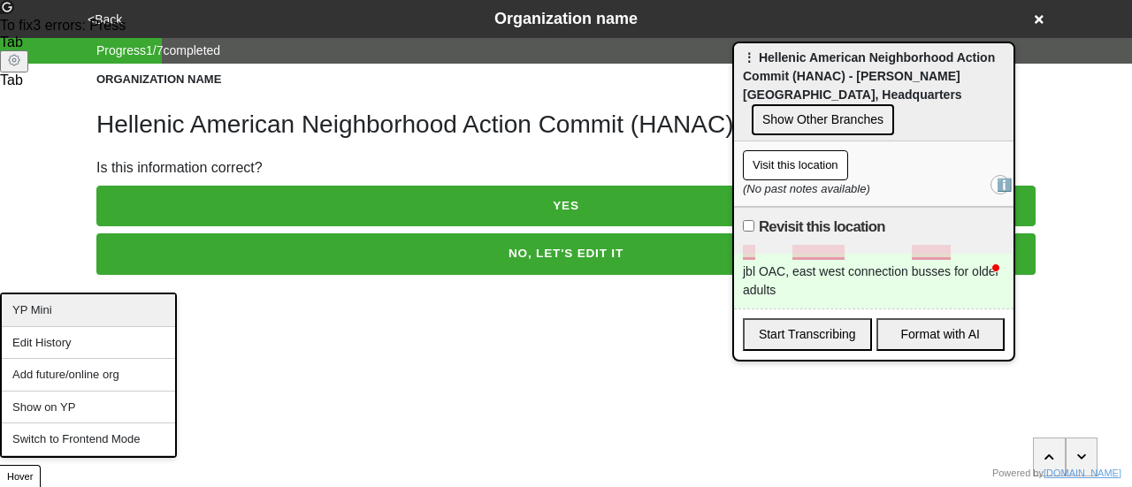
click at [62, 318] on div "YP Mini" at bounding box center [88, 311] width 173 height 33
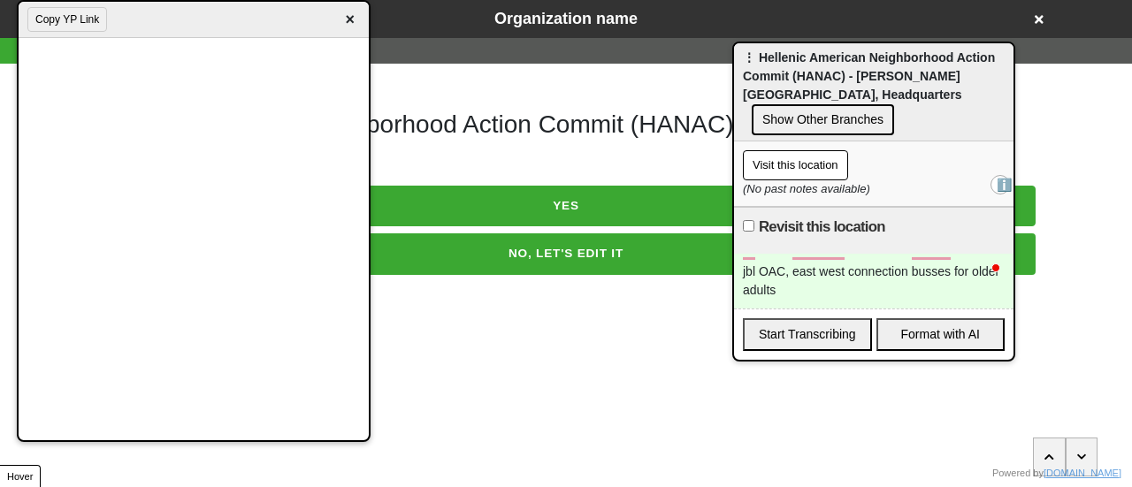
click at [814, 278] on div "jbl OAC, east west connection busses for older adults" at bounding box center [874, 281] width 280 height 55
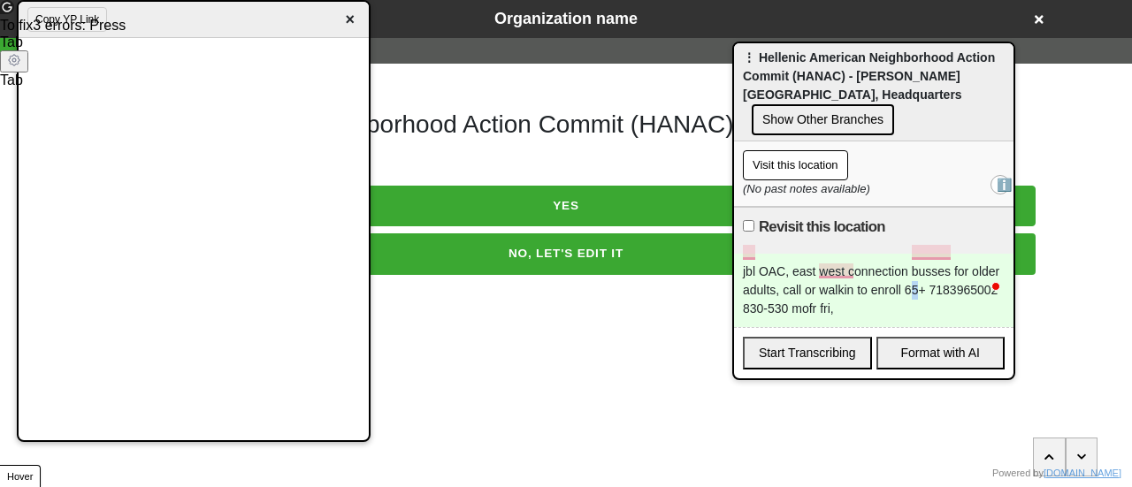
drag, startPoint x: 913, startPoint y: 272, endPoint x: 918, endPoint y: 257, distance: 15.1
click at [917, 270] on div "jbl OAC, east west connection busses for older adults, call or walkin to enroll…" at bounding box center [874, 290] width 280 height 73
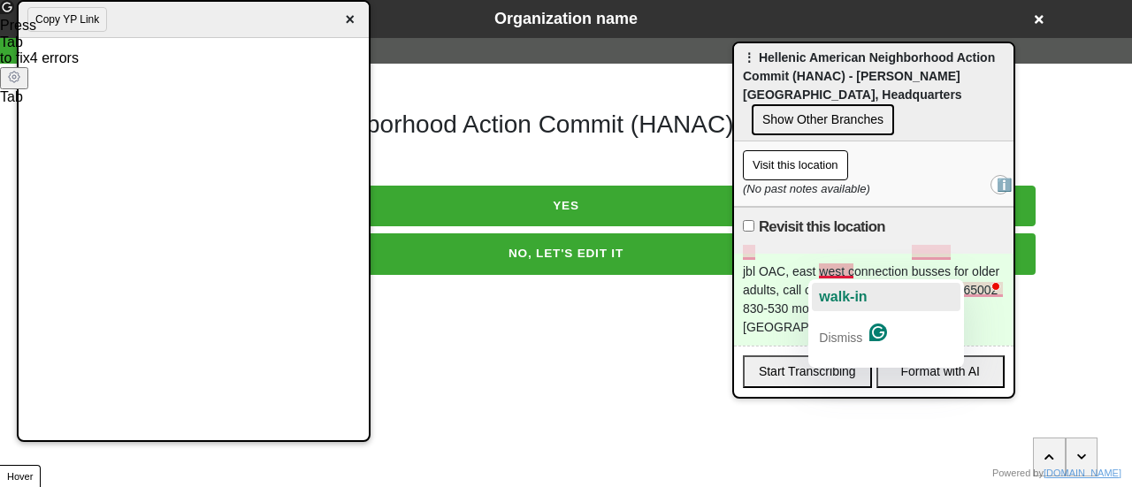
click at [835, 291] on span "walk-in" at bounding box center [843, 296] width 48 height 15
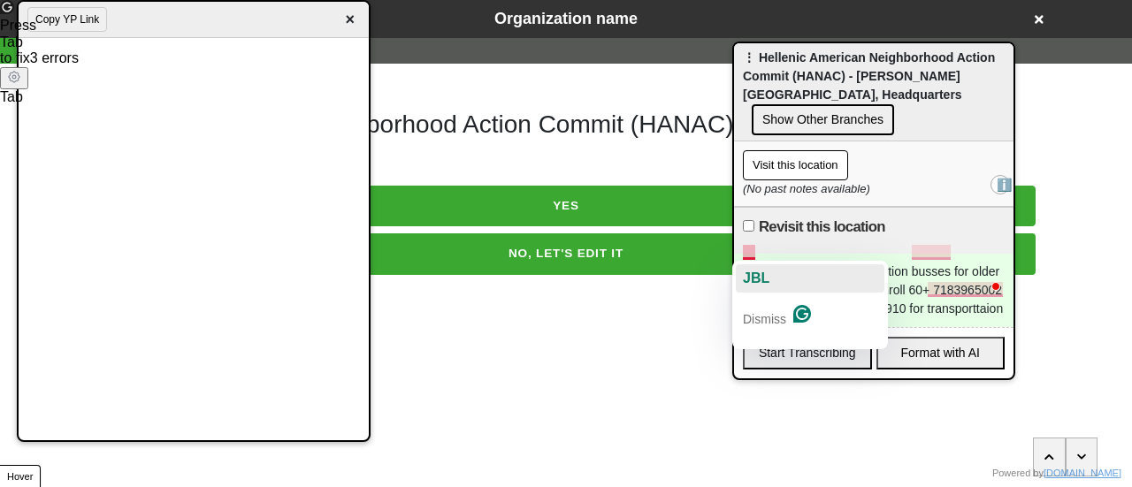
click at [765, 271] on span "JBL" at bounding box center [756, 278] width 27 height 15
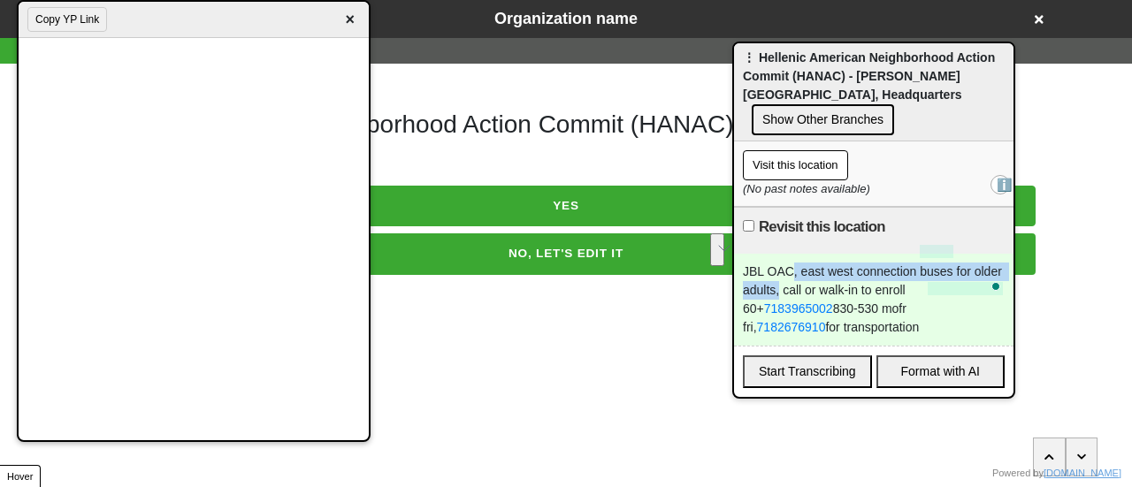
drag, startPoint x: 795, startPoint y: 249, endPoint x: 781, endPoint y: 276, distance: 30.9
click at [779, 276] on div "JBL OAC, east west connection buses for older adults, call or walk-in to enroll…" at bounding box center [874, 300] width 280 height 92
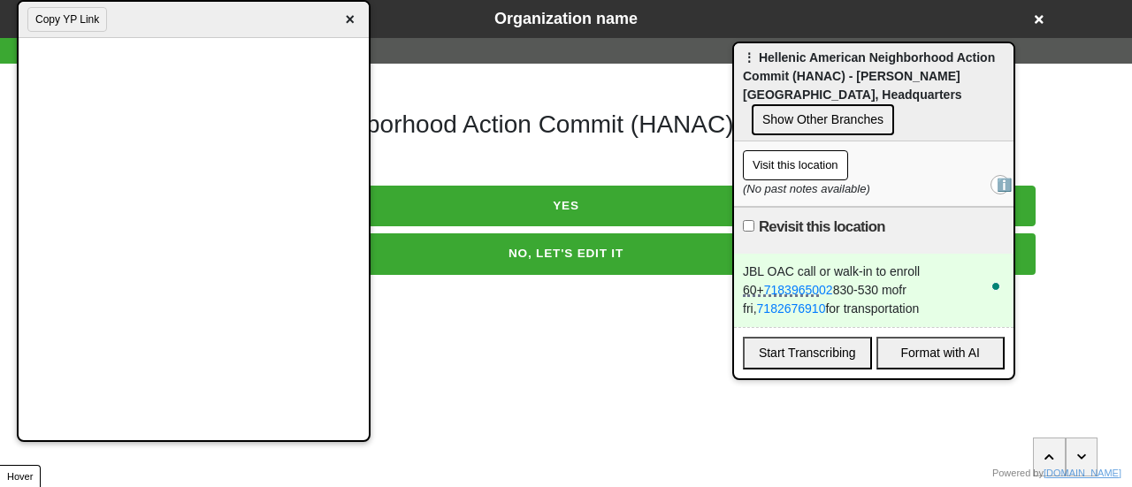
click at [741, 209] on div "Revisit this location" at bounding box center [874, 230] width 280 height 47
click at [751, 220] on input "Revisit this location" at bounding box center [748, 225] width 11 height 11
checkbox input "true"
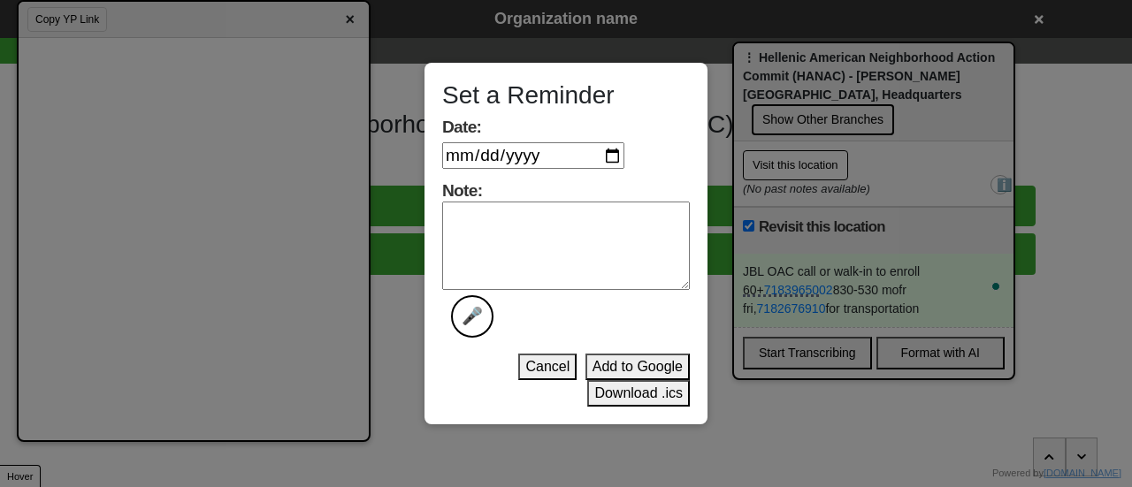
click at [623, 160] on input "Date:" at bounding box center [533, 155] width 182 height 27
type input "2025-09-29"
click at [543, 217] on textarea "Note: 🎤" at bounding box center [566, 246] width 248 height 88
type textarea "done"
drag, startPoint x: 610, startPoint y: 397, endPoint x: 607, endPoint y: 388, distance: 9.5
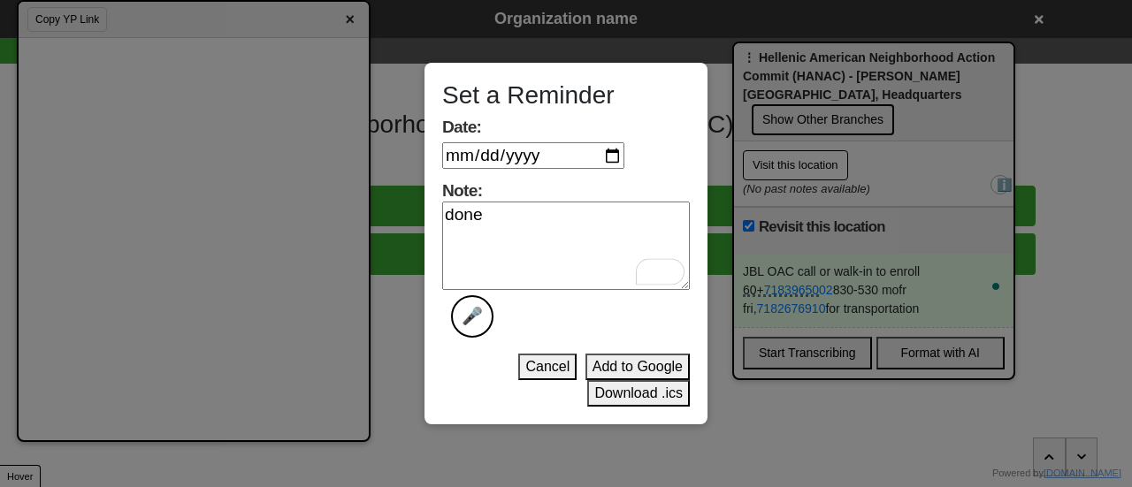
click at [609, 391] on button "Download .ics" at bounding box center [638, 393] width 103 height 27
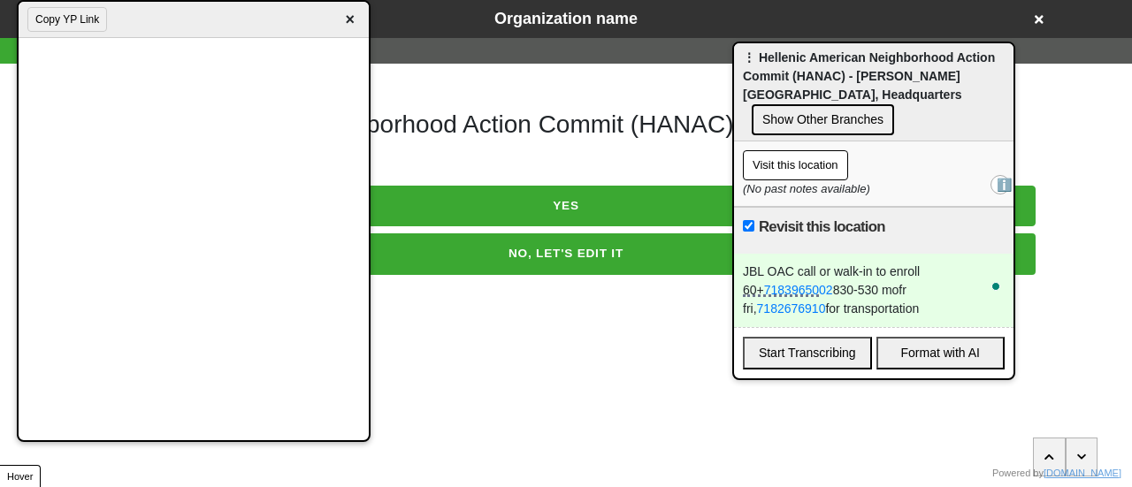
click at [338, 22] on div "Copy YP Link ×" at bounding box center [194, 20] width 350 height 36
click at [353, 19] on span "×" at bounding box center [351, 20] width 20 height 24
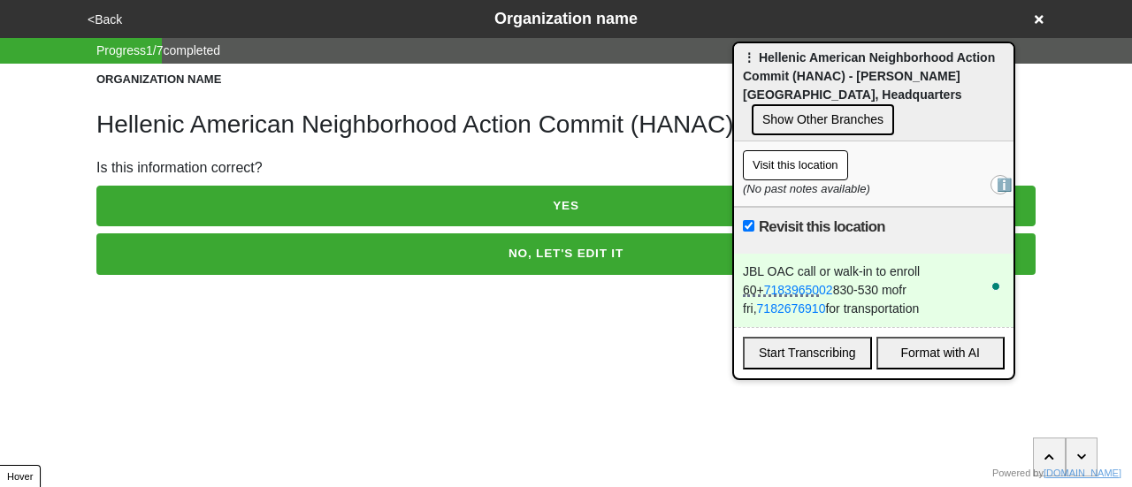
click at [101, 20] on button "<Back" at bounding box center [104, 20] width 45 height 20
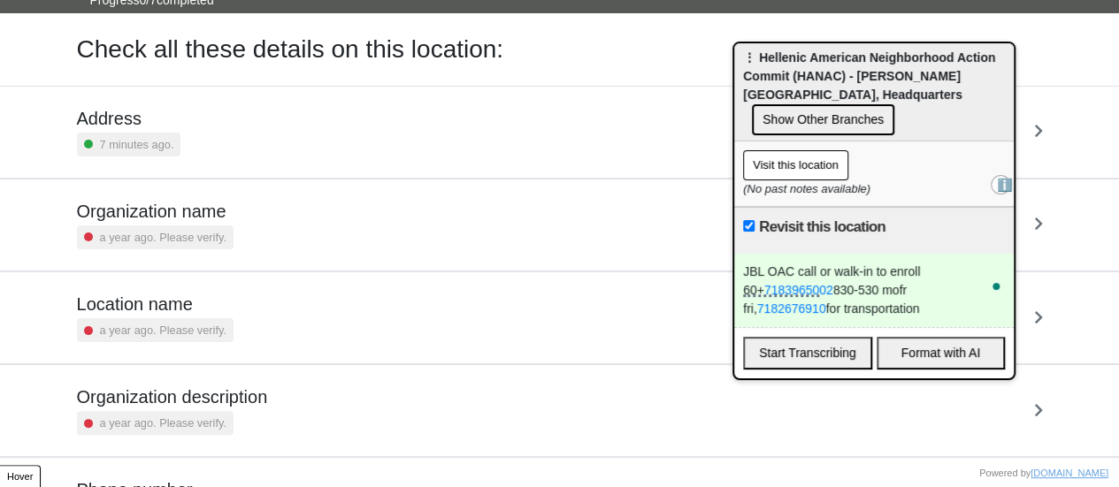
scroll to position [336, 0]
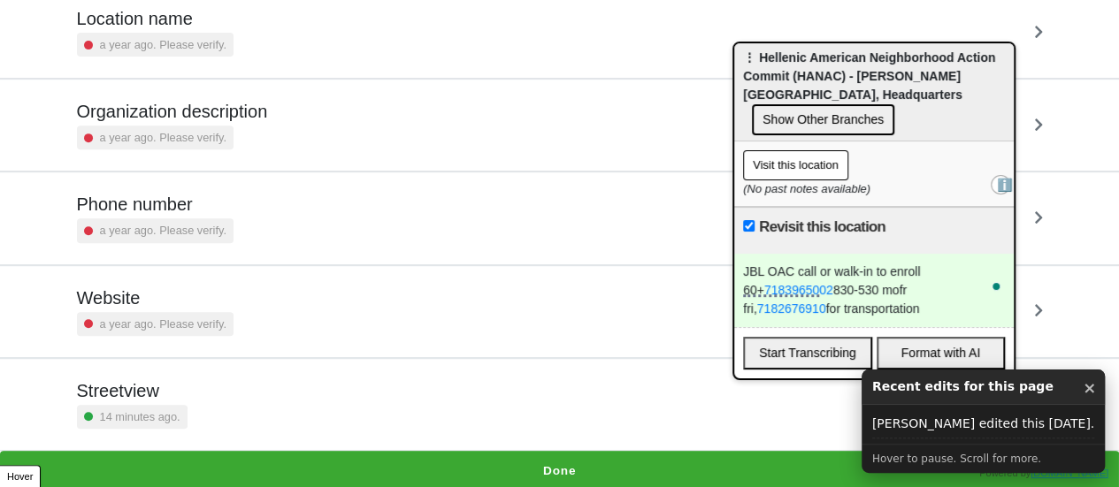
click at [514, 463] on button "Done" at bounding box center [559, 471] width 1119 height 41
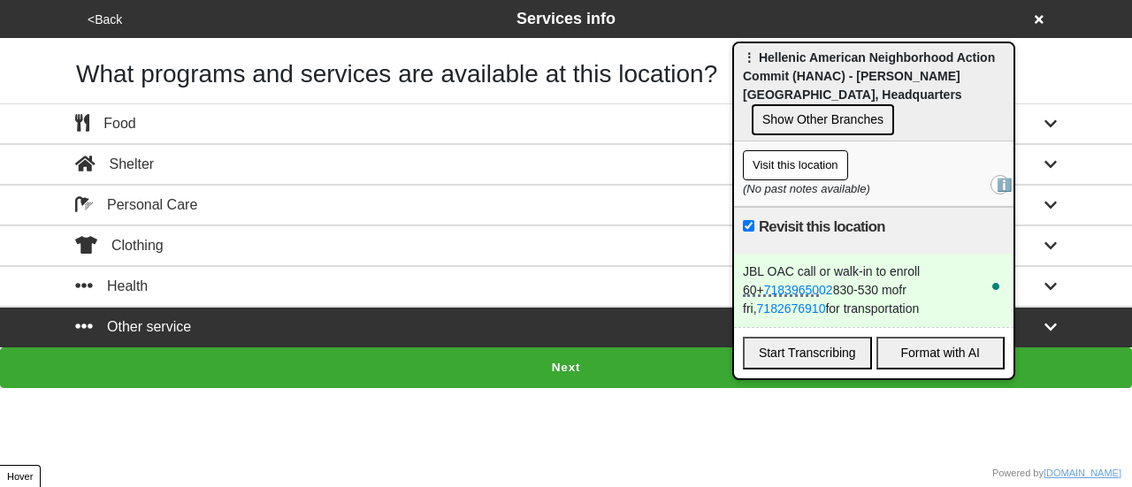
click at [571, 351] on button "Next" at bounding box center [566, 368] width 1132 height 41
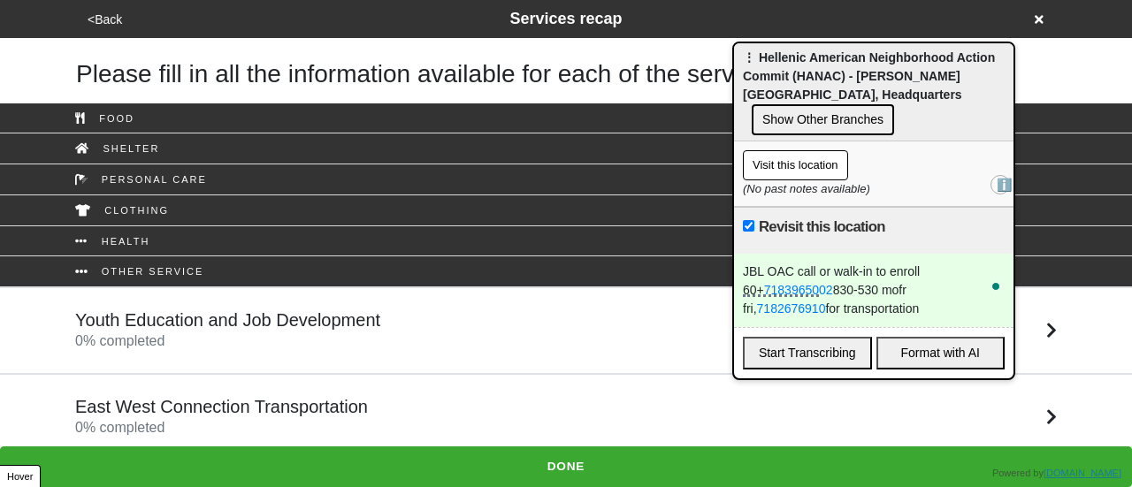
click at [292, 407] on h5 "East West Connection Transportation" at bounding box center [221, 406] width 293 height 21
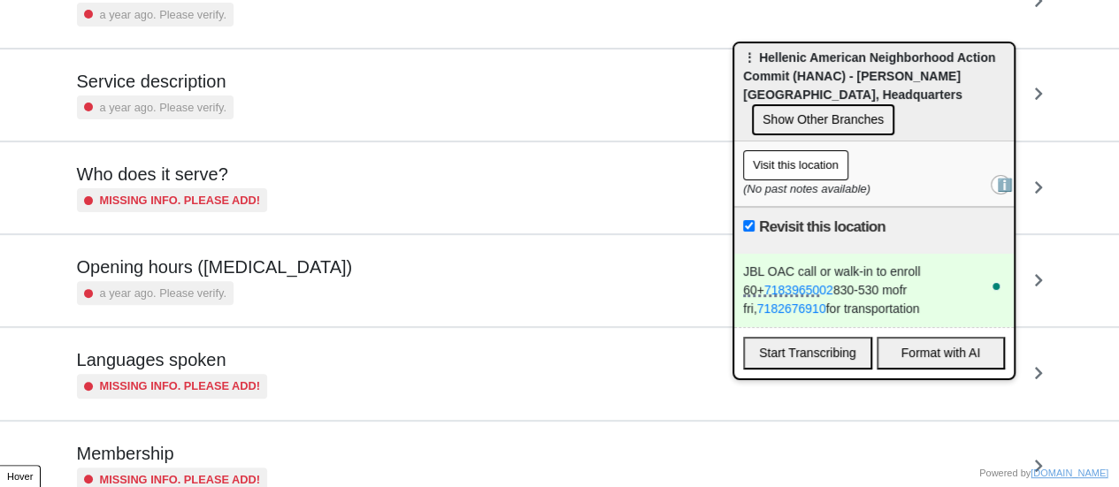
scroll to position [177, 0]
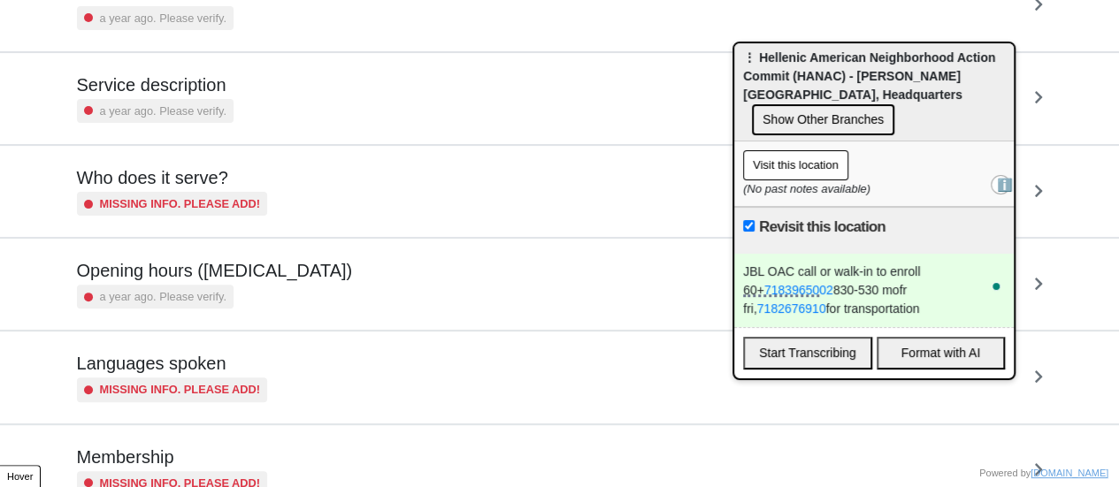
click at [267, 282] on div "Opening hours (coronavirus) a year ago. Please verify." at bounding box center [215, 284] width 276 height 49
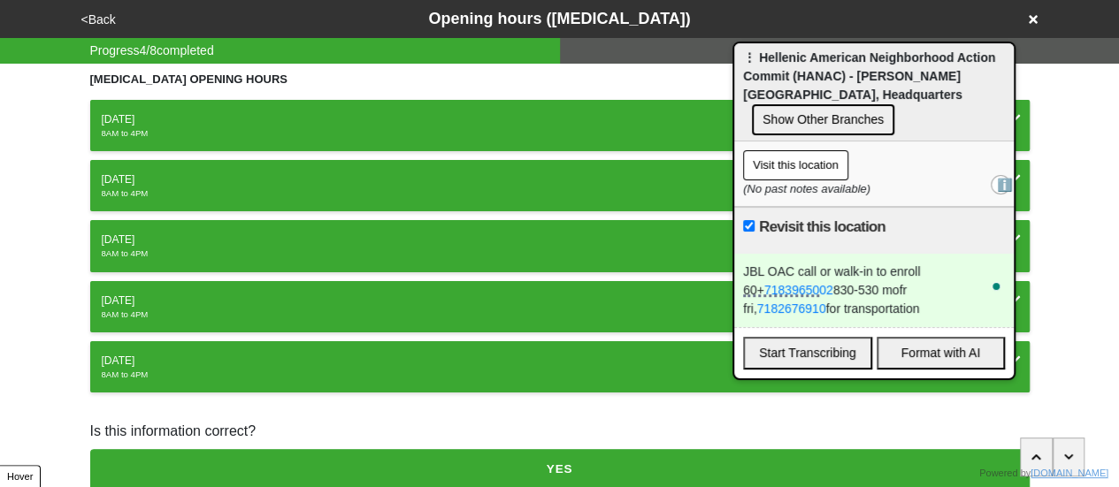
click at [99, 32] on div "<Back Opening hours (coronavirus)" at bounding box center [560, 19] width 982 height 38
click at [103, 26] on button "<Back" at bounding box center [98, 20] width 45 height 20
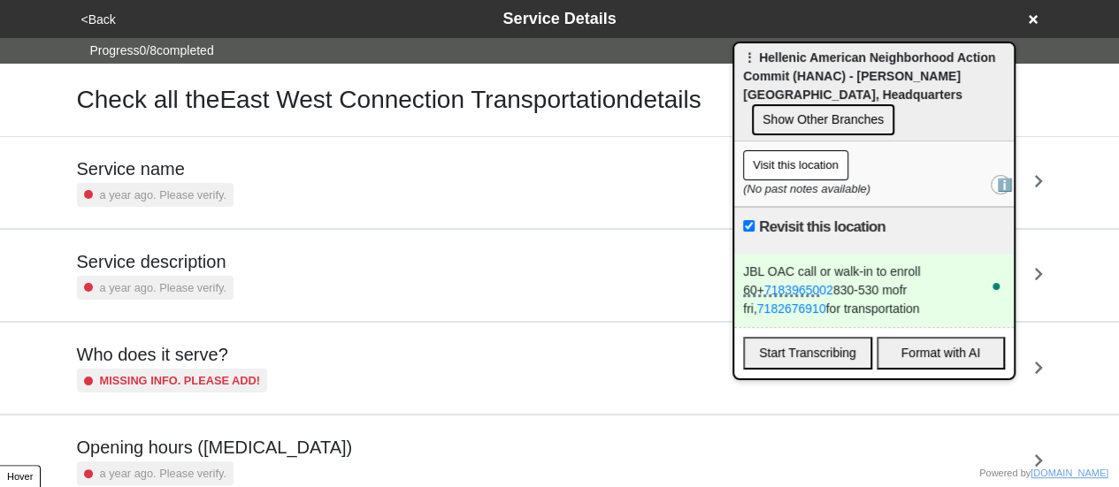
click at [182, 272] on div "Service description a year ago. Please verify." at bounding box center [155, 275] width 157 height 49
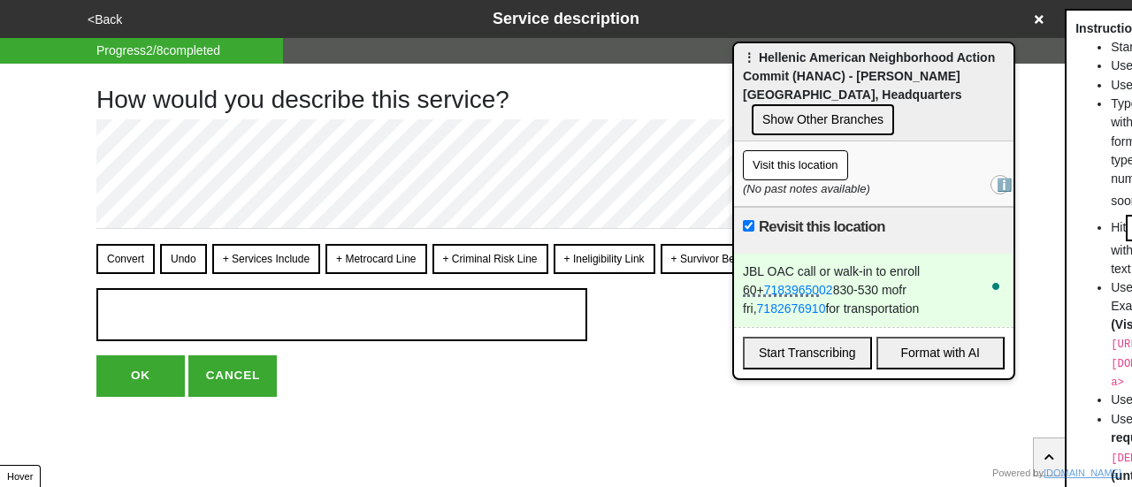
click at [101, 19] on button "<Back" at bounding box center [104, 20] width 45 height 20
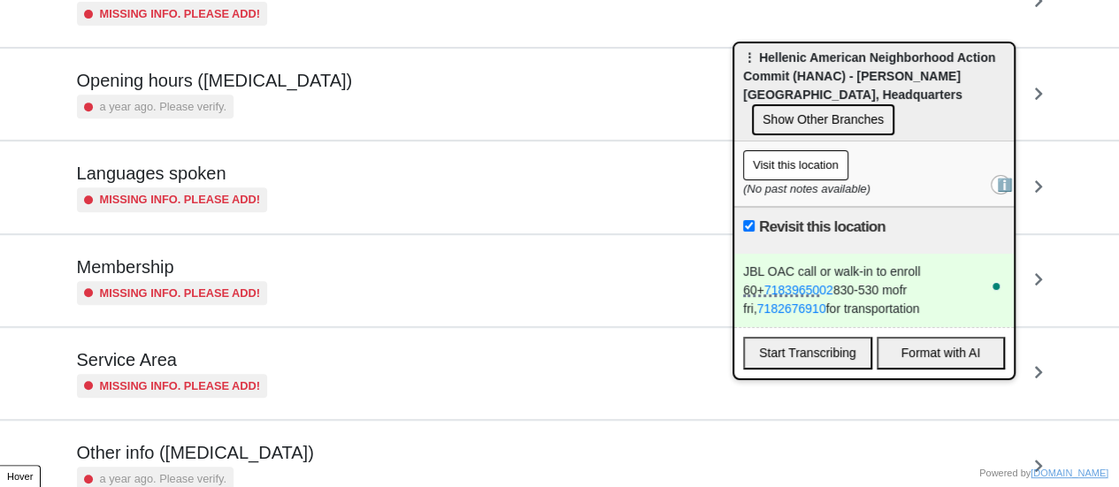
scroll to position [428, 0]
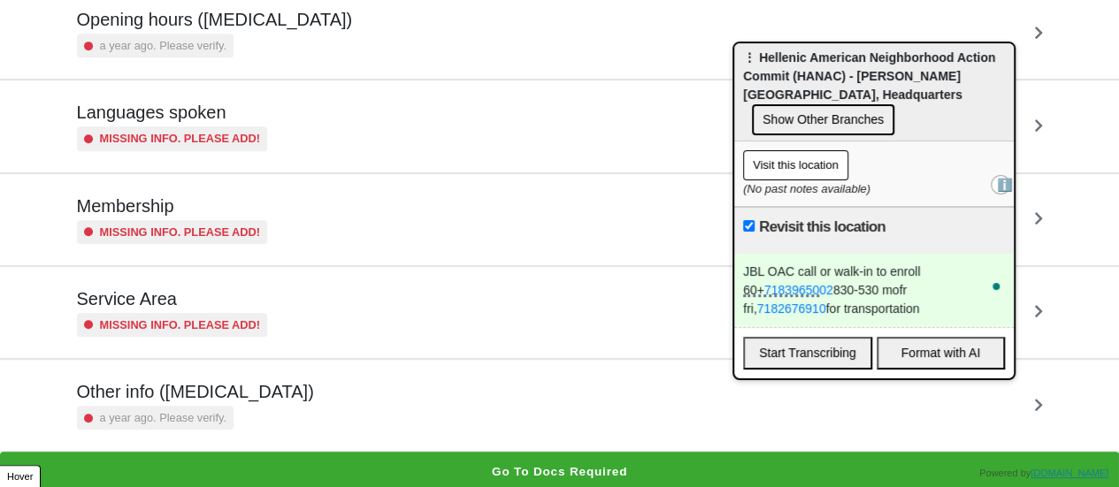
click at [243, 420] on div "a year ago. Please verify." at bounding box center [195, 418] width 237 height 24
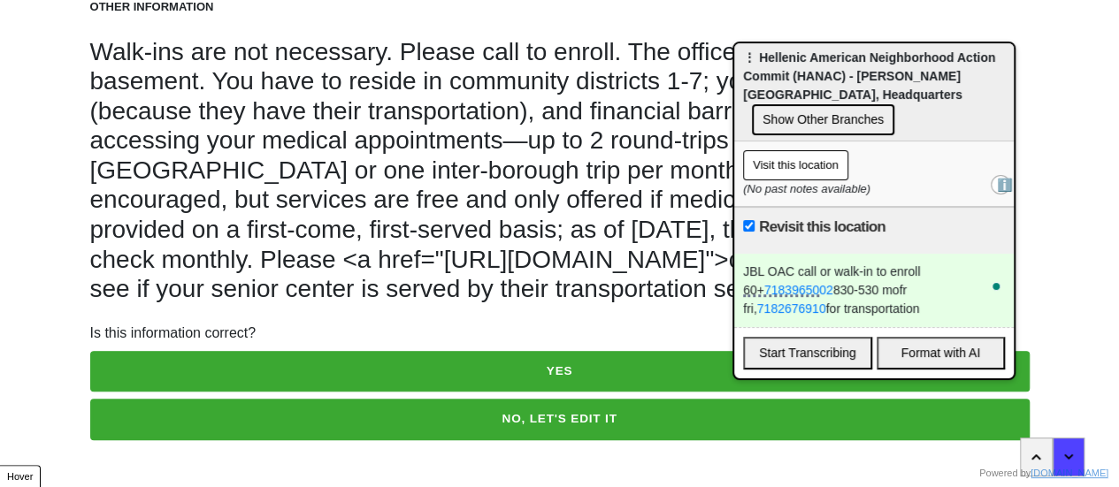
scroll to position [124, 0]
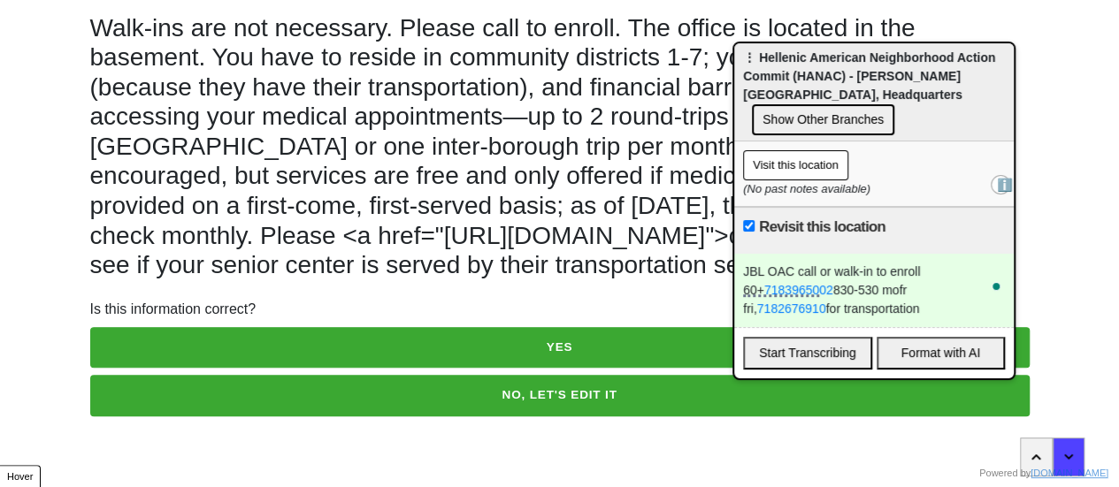
click at [264, 394] on button "NO, LET'S EDIT IT" at bounding box center [559, 395] width 939 height 41
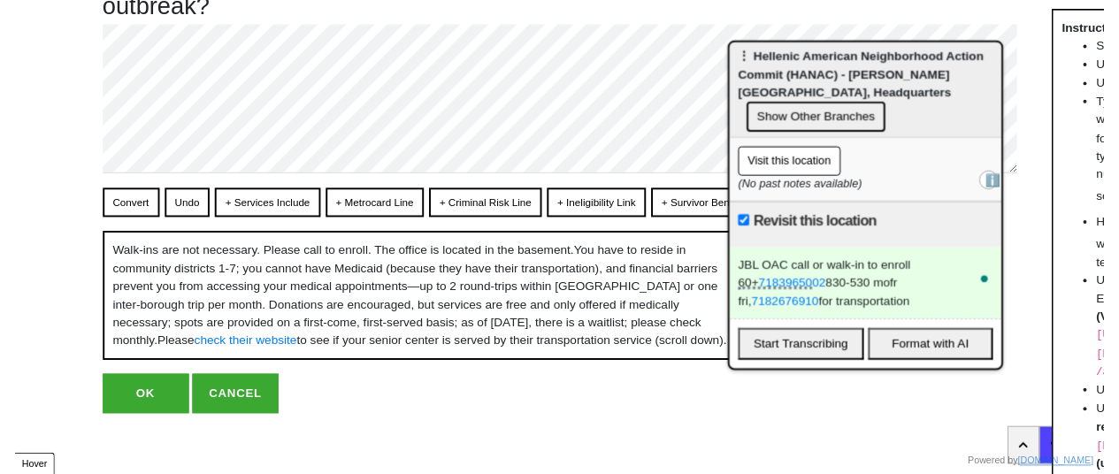
scroll to position [0, 0]
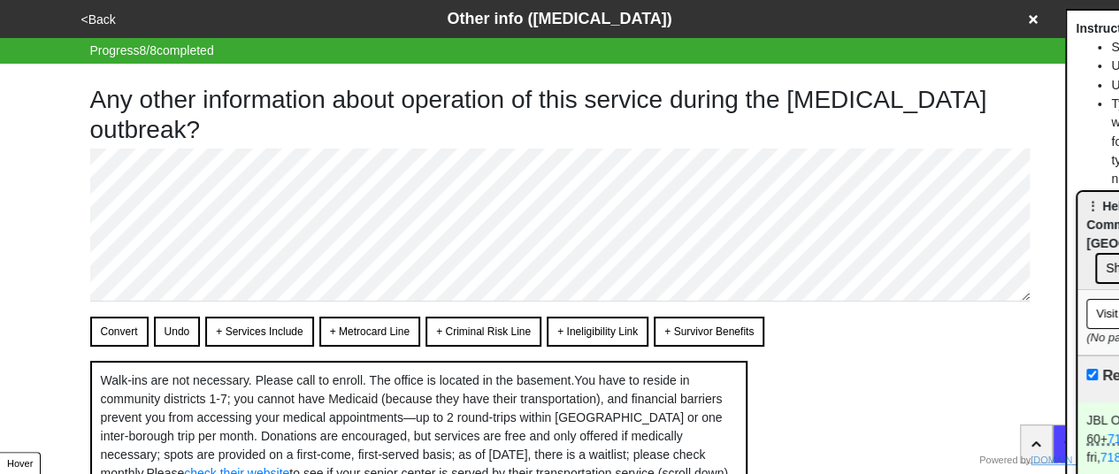
drag, startPoint x: 787, startPoint y: 82, endPoint x: 1054, endPoint y: 214, distance: 297.9
click at [1119, 227] on html "<Back Other info (coronavirus) Progress 8 / 8 completed Any other information a…" at bounding box center [559, 309] width 1119 height 619
click at [111, 324] on button "Convert" at bounding box center [119, 332] width 58 height 30
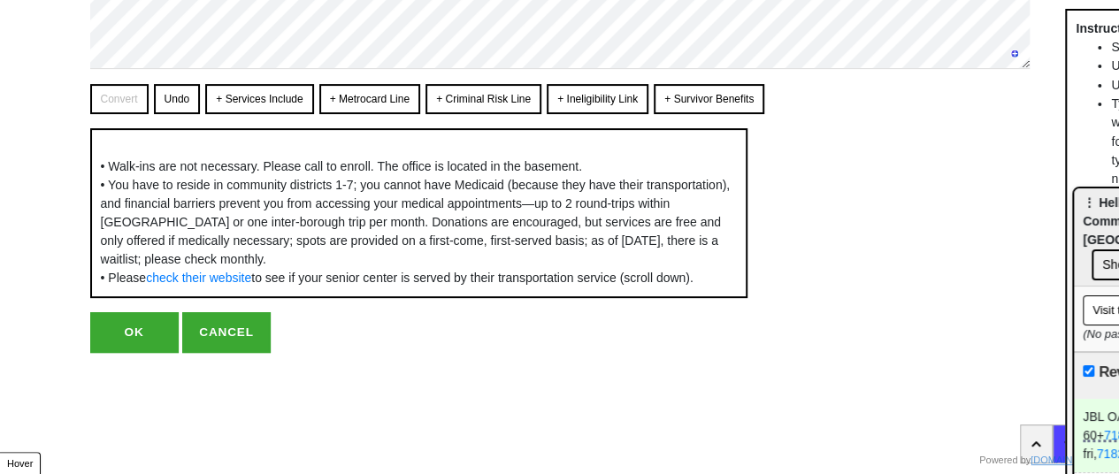
click at [116, 353] on button "OK" at bounding box center [134, 332] width 88 height 41
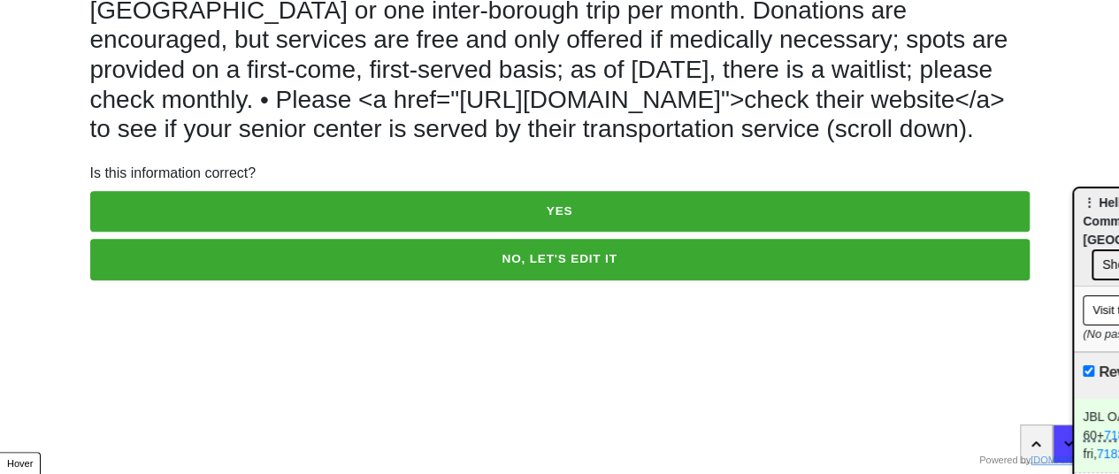
scroll to position [233, 0]
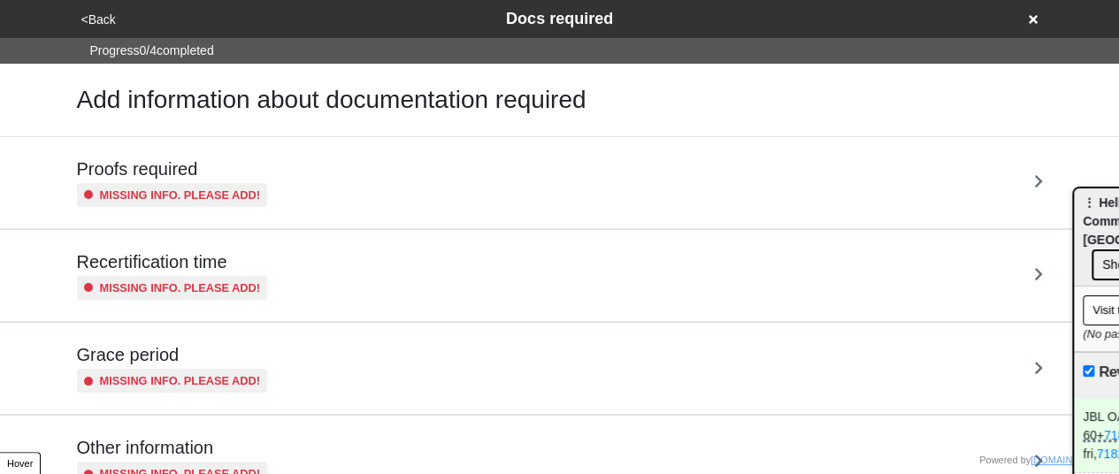
click at [99, 13] on button "<Back" at bounding box center [98, 20] width 45 height 20
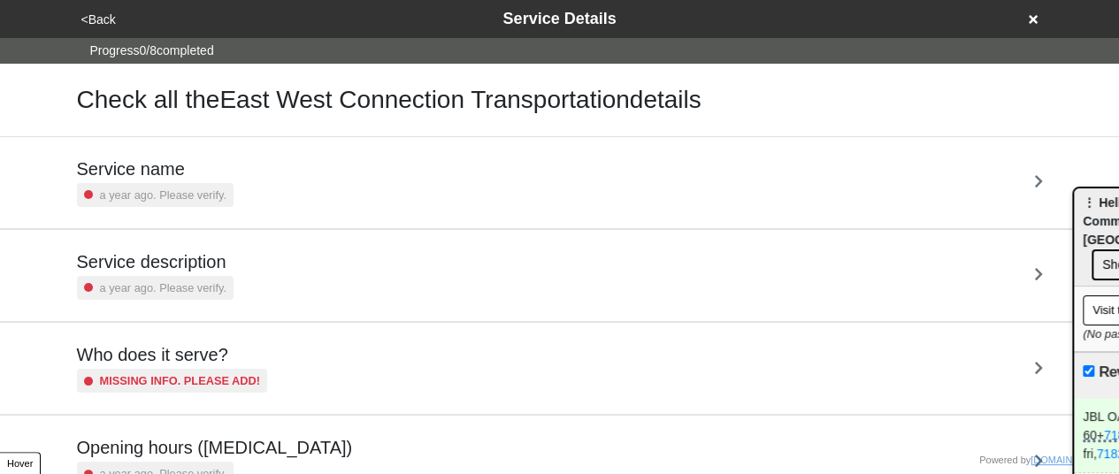
click at [99, 13] on button "<Back" at bounding box center [98, 20] width 45 height 20
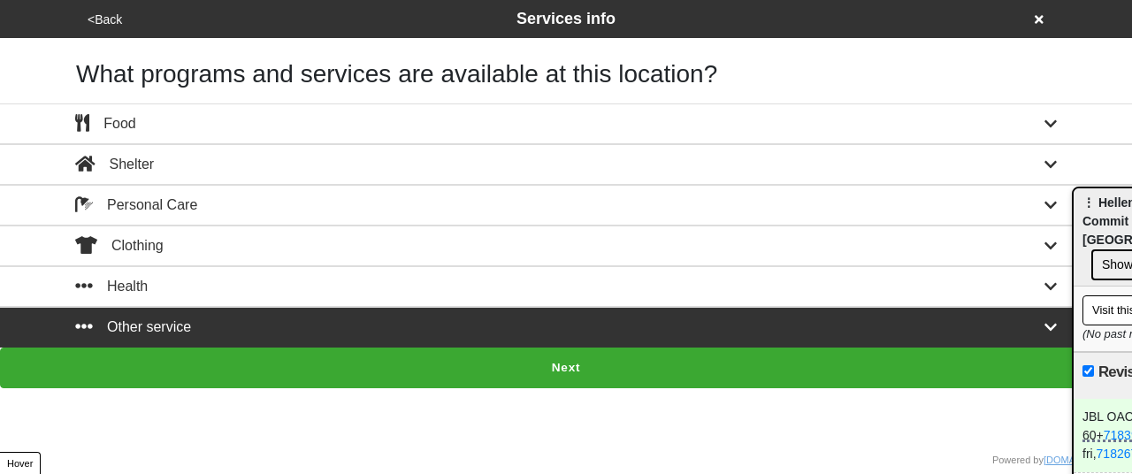
click at [396, 372] on button "Next" at bounding box center [566, 368] width 1132 height 41
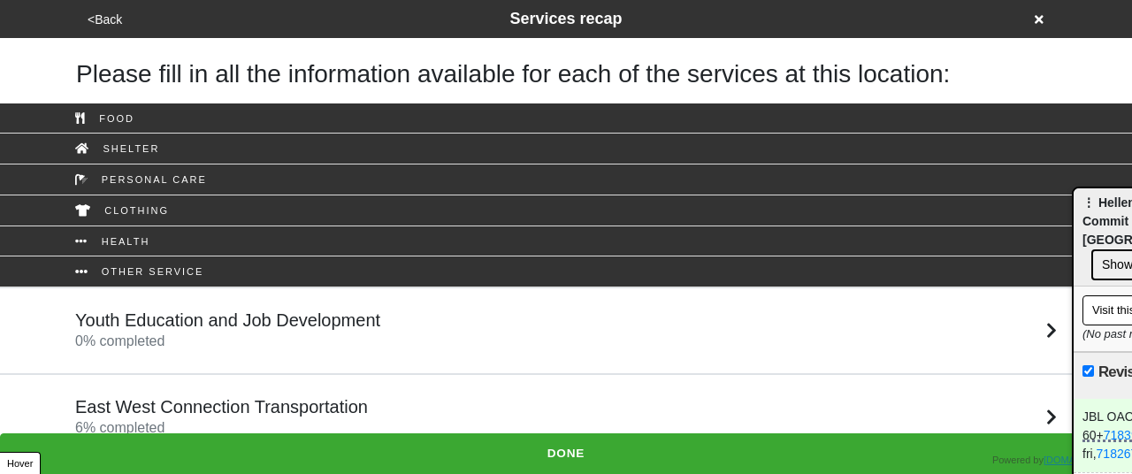
click at [289, 406] on h5 "East West Connection Transportation" at bounding box center [221, 406] width 293 height 21
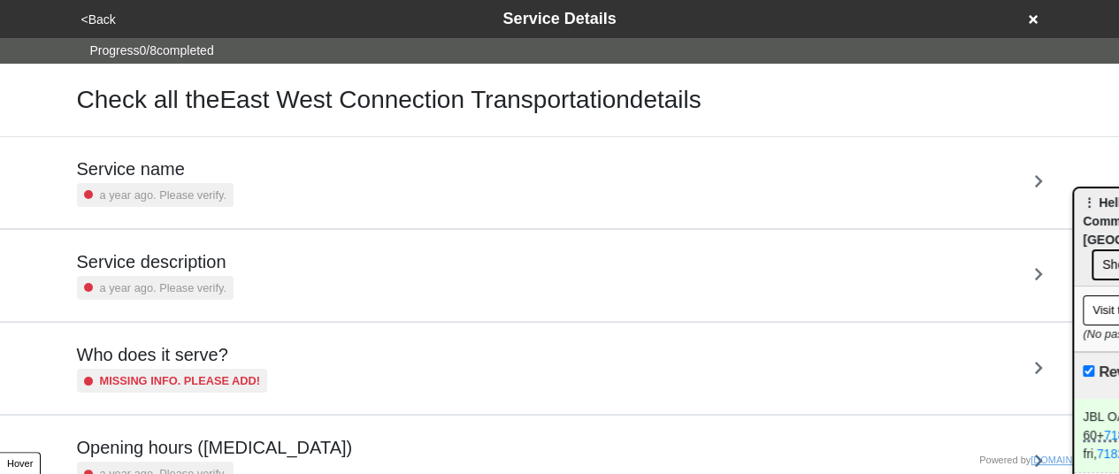
click at [106, 19] on button "<Back" at bounding box center [98, 20] width 45 height 20
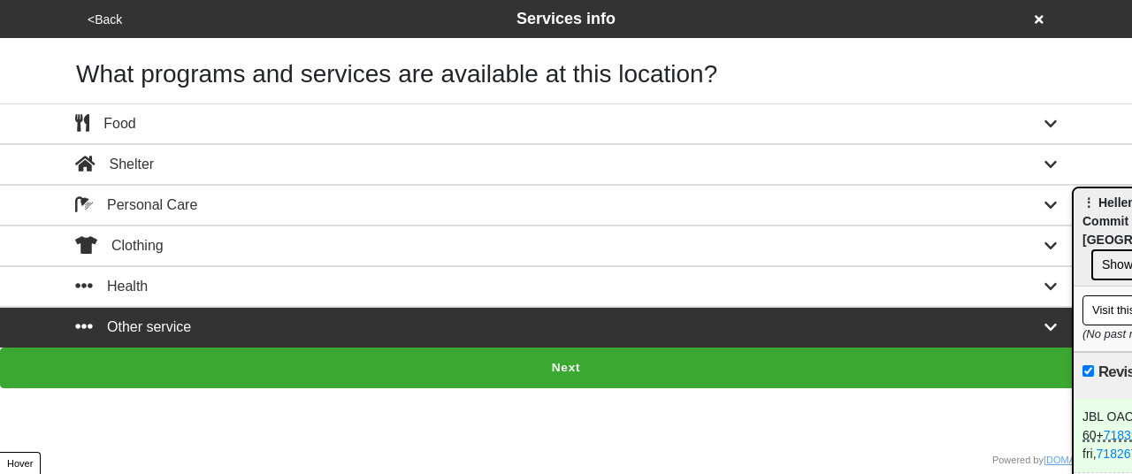
click at [273, 363] on button "Next" at bounding box center [566, 368] width 1132 height 41
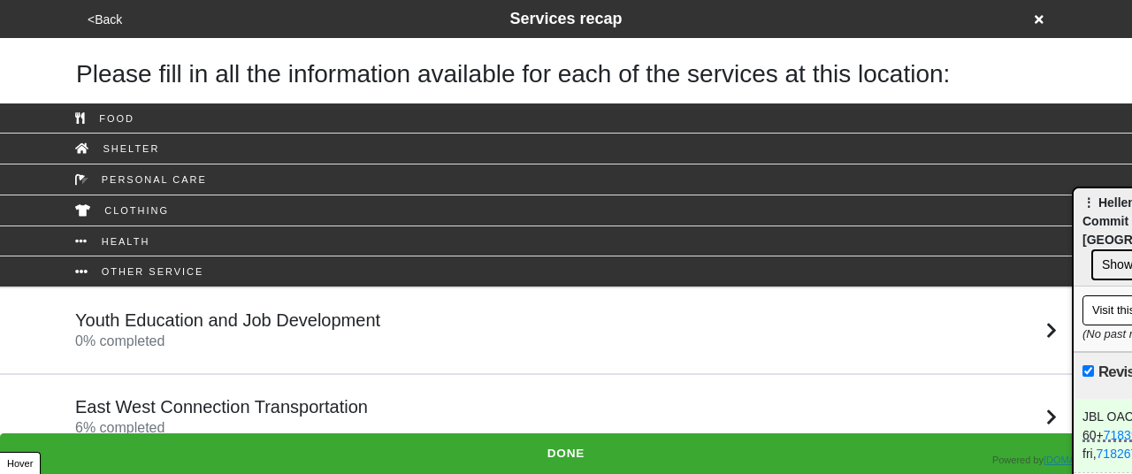
click at [264, 330] on div "Youth Education and Job Development 0 % completed" at bounding box center [227, 331] width 305 height 42
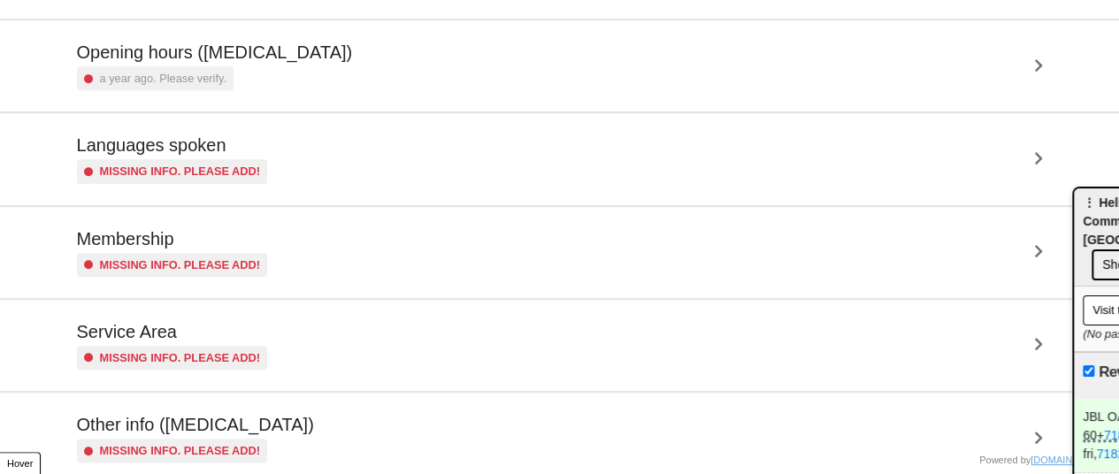
scroll to position [441, 0]
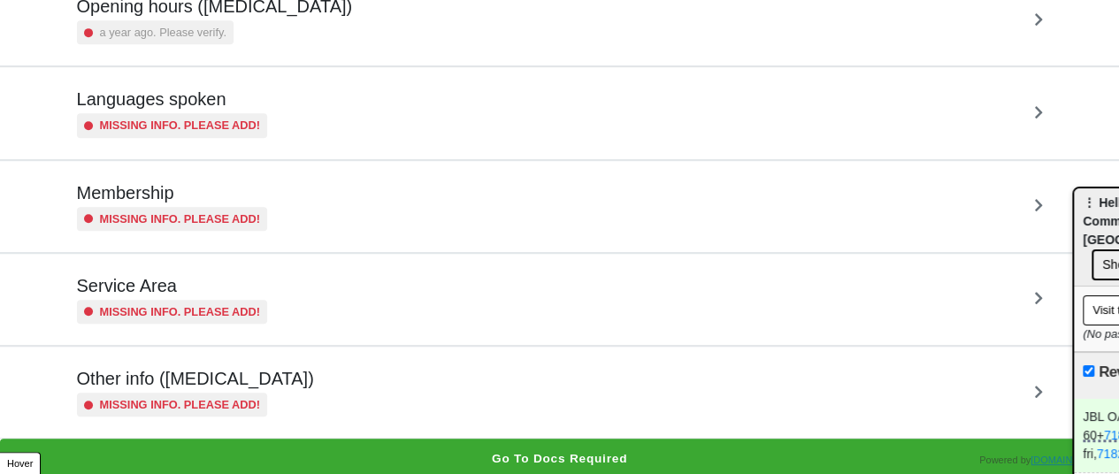
click at [256, 368] on h5 "Other info (coronavirus)" at bounding box center [195, 378] width 237 height 21
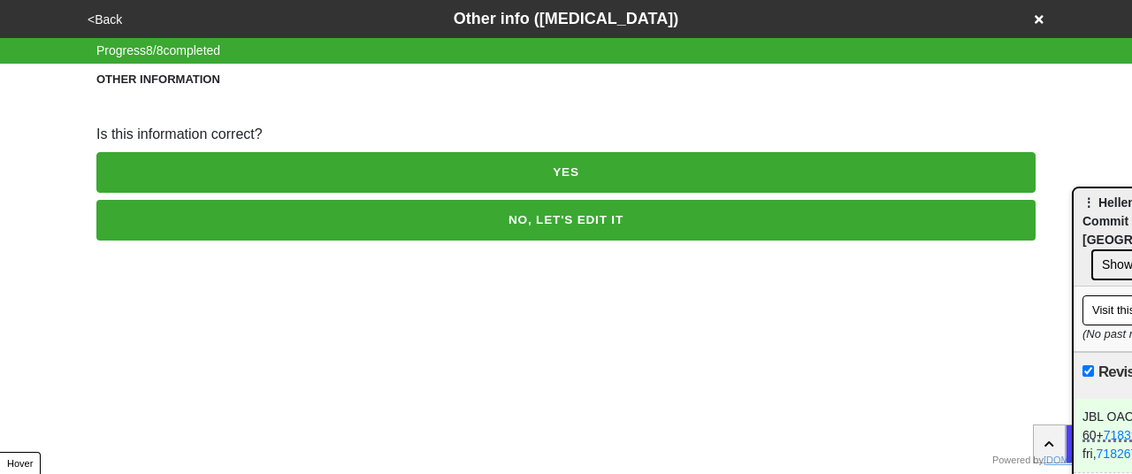
click at [99, 27] on button "<Back" at bounding box center [104, 20] width 45 height 20
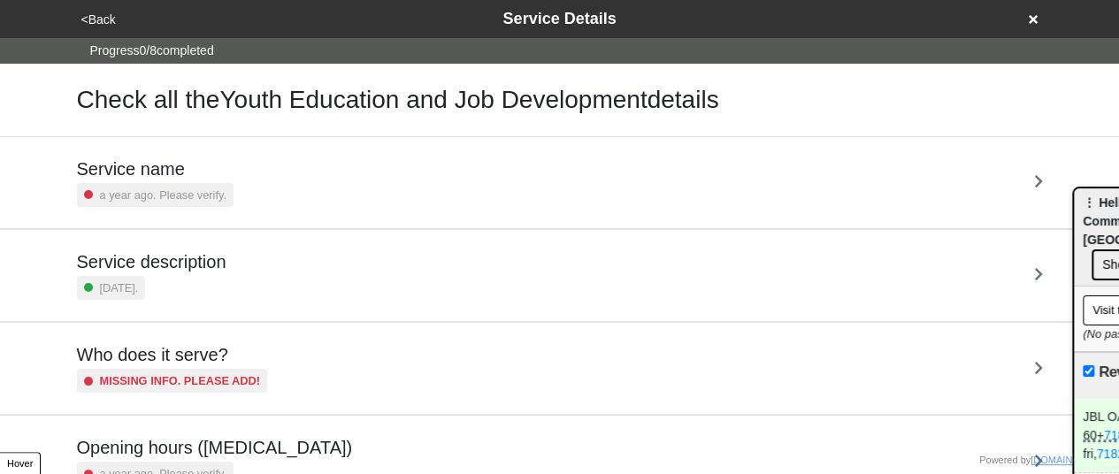
click at [177, 258] on h5 "Service description" at bounding box center [151, 261] width 149 height 21
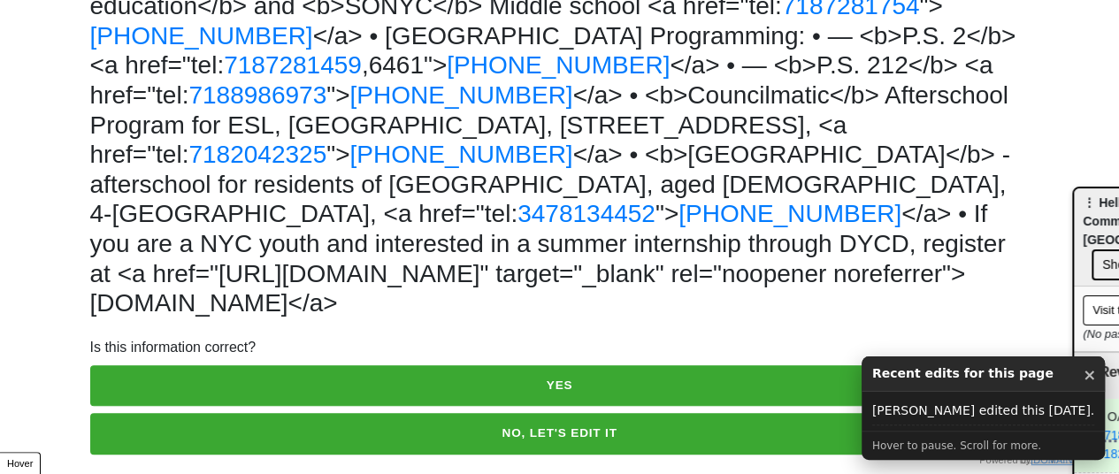
scroll to position [435, 0]
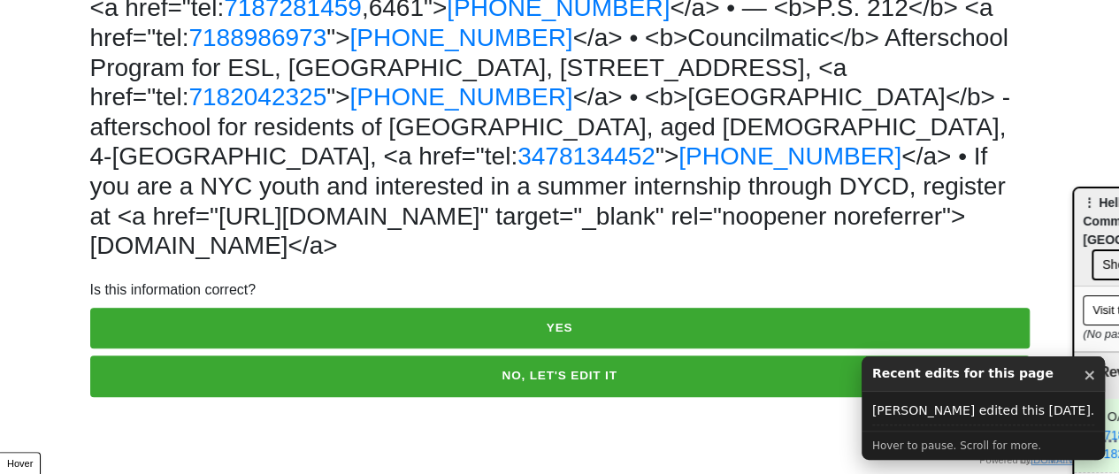
click at [300, 383] on button "NO, LET'S EDIT IT" at bounding box center [559, 376] width 939 height 41
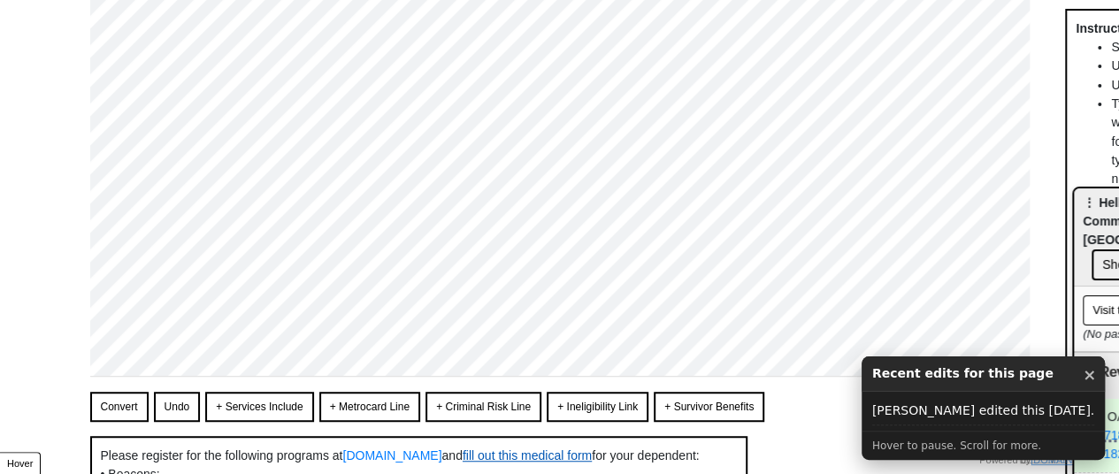
scroll to position [531, 0]
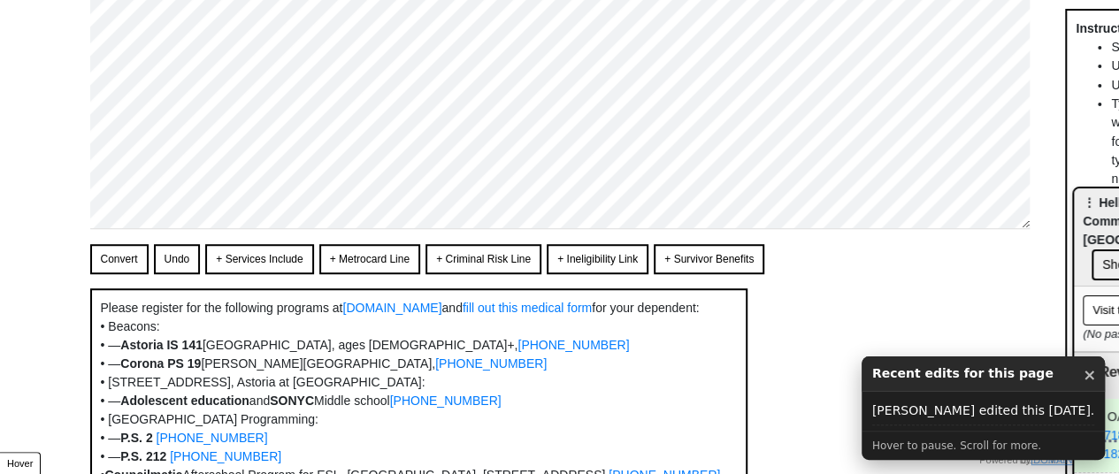
click at [113, 257] on button "Convert" at bounding box center [119, 259] width 58 height 30
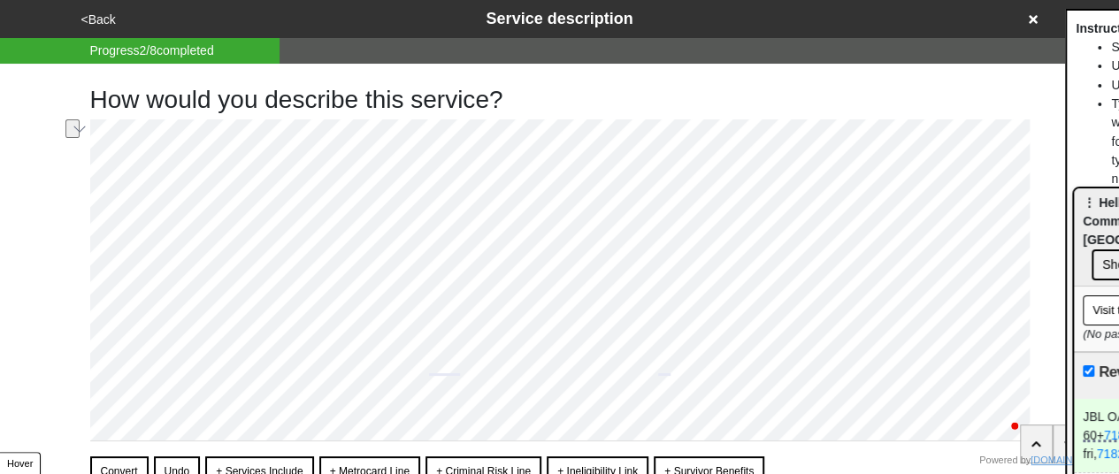
click at [64, 234] on div "How would you describe this service? Convert Undo + Services Include + Metrocar…" at bounding box center [560, 432] width 1008 height 737
click at [76, 285] on html "<Back Service description Progress 2 / 8 completed How would you describe this …" at bounding box center [559, 435] width 1119 height 871
click at [85, 302] on html "<Back Service description Progress 2 / 8 completed How would you describe this …" at bounding box center [559, 435] width 1119 height 871
click at [84, 302] on div "How would you describe this service? Convert Undo + Services Include + Metrocar…" at bounding box center [560, 432] width 982 height 737
click at [71, 317] on div "How would you describe this service? Convert Undo + Services Include + Metrocar…" at bounding box center [560, 432] width 982 height 737
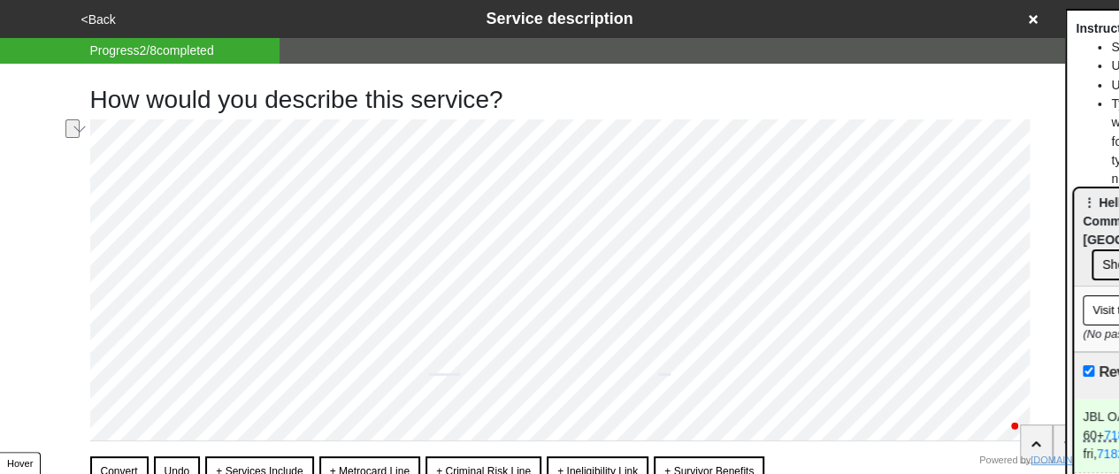
click at [72, 343] on div "How would you describe this service? Convert Undo + Services Include + Metrocar…" at bounding box center [560, 423] width 982 height 718
click at [71, 367] on div "How would you describe this service? Convert Undo + Services Include + Metrocar…" at bounding box center [560, 414] width 982 height 700
click at [80, 386] on div "How would you describe this service? Convert Undo + Services Include + Metrocar…" at bounding box center [560, 414] width 982 height 700
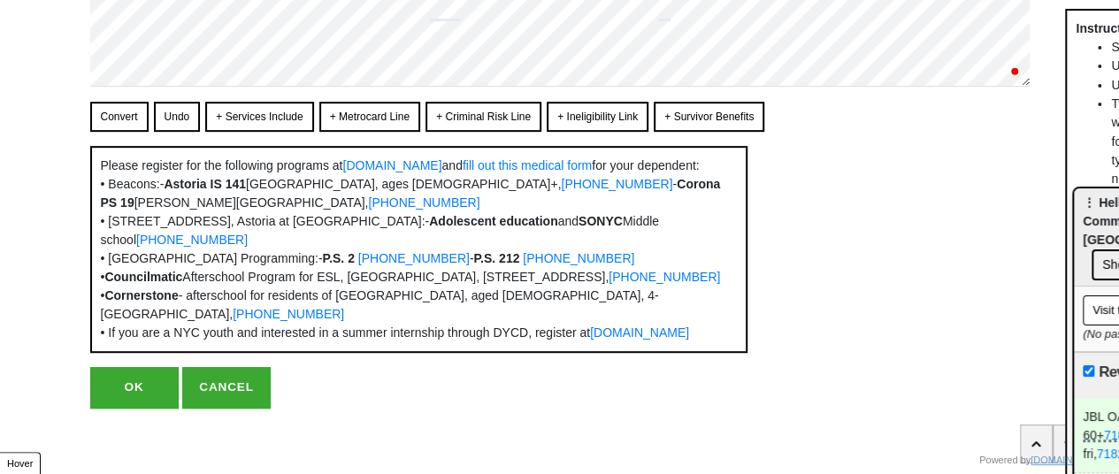
scroll to position [432, 0]
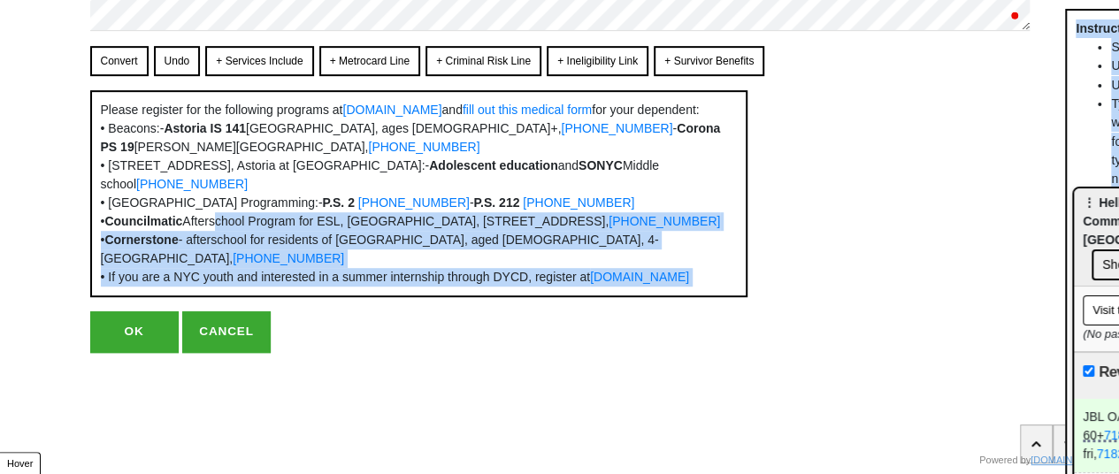
drag, startPoint x: 120, startPoint y: 358, endPoint x: 117, endPoint y: 81, distance: 276.9
click at [217, 181] on div "How would you describe this service? Convert Undo + Services Include + Metrocar…" at bounding box center [559, 3] width 939 height 700
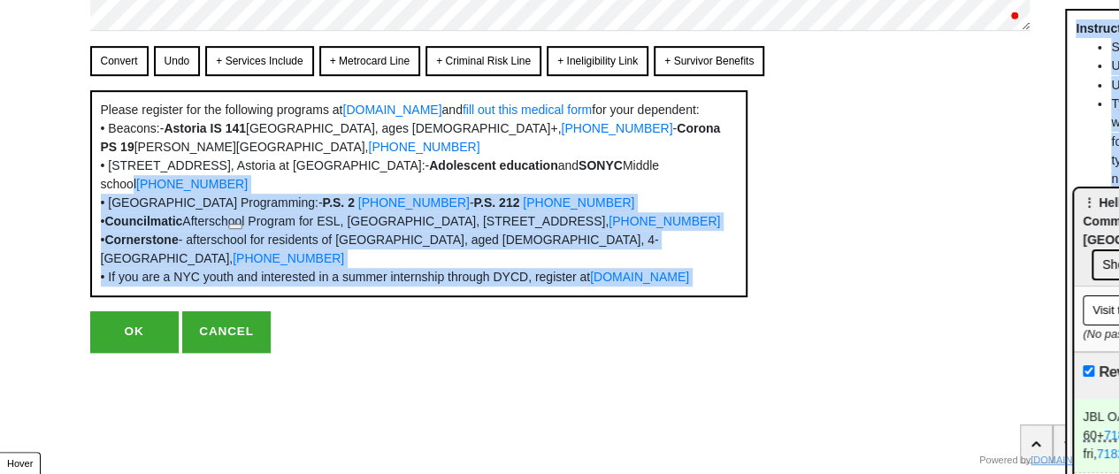
click at [111, 46] on button "Convert" at bounding box center [119, 61] width 58 height 30
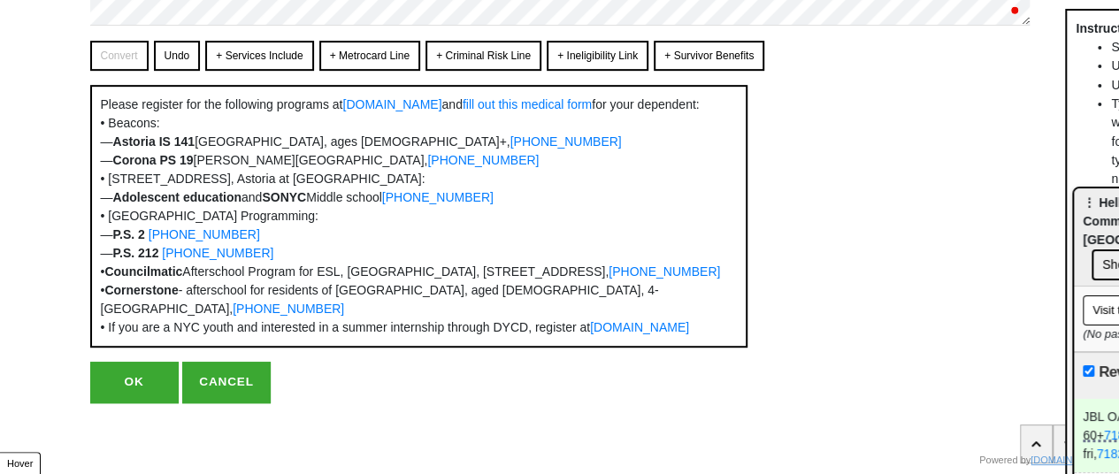
scroll to position [469, 0]
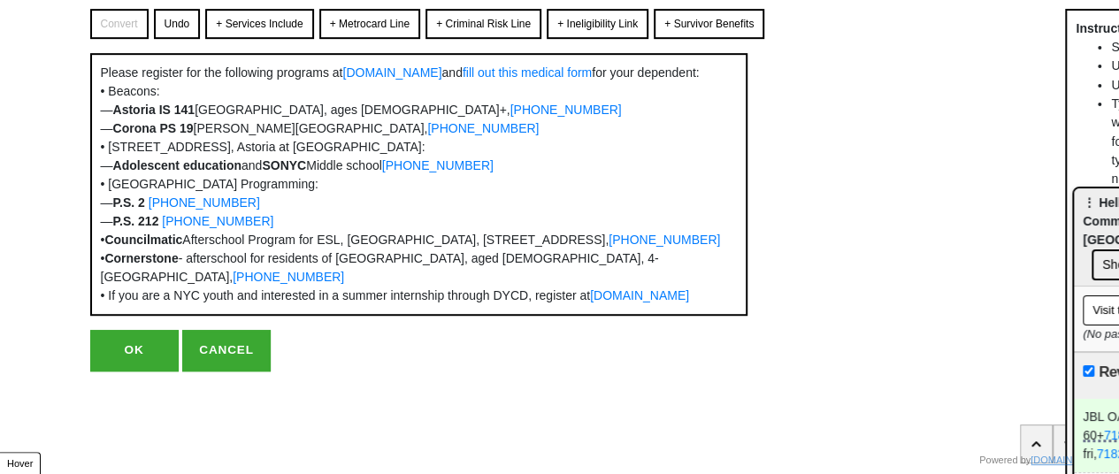
click at [121, 371] on button "OK" at bounding box center [134, 350] width 88 height 41
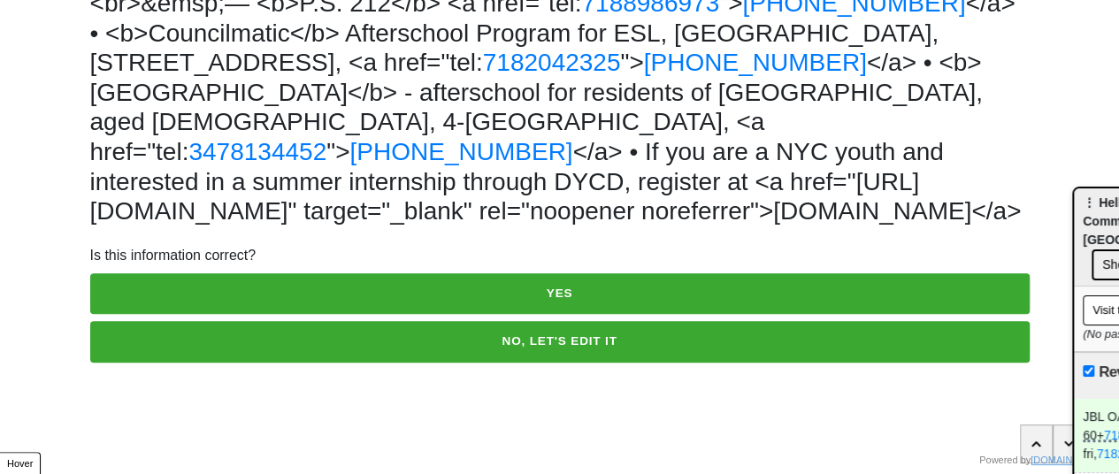
scroll to position [464, 0]
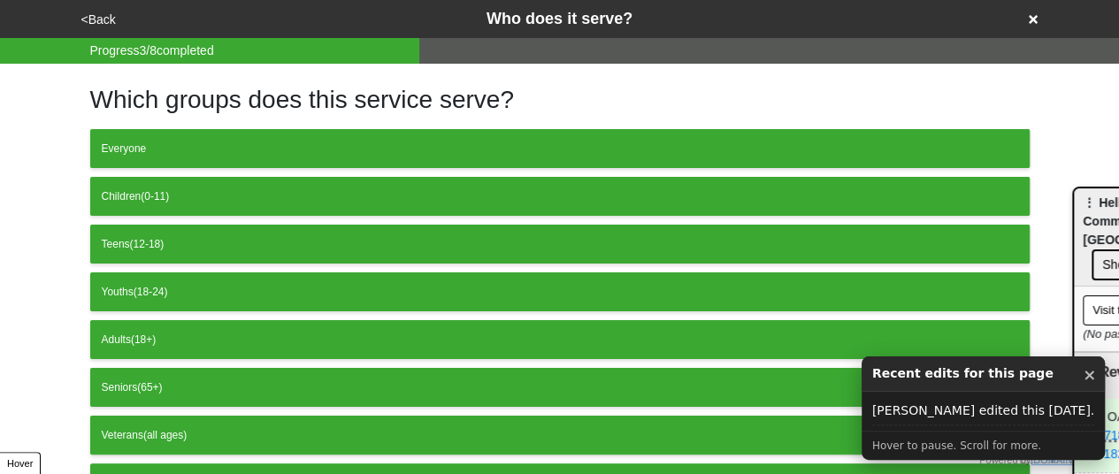
click at [97, 17] on button "<Back" at bounding box center [98, 20] width 45 height 20
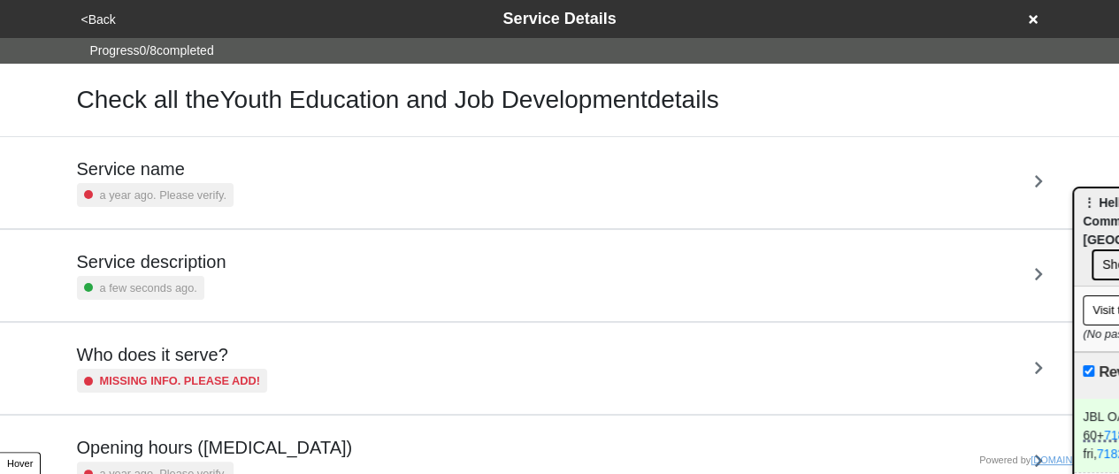
click at [208, 276] on div "a few seconds ago." at bounding box center [151, 288] width 149 height 24
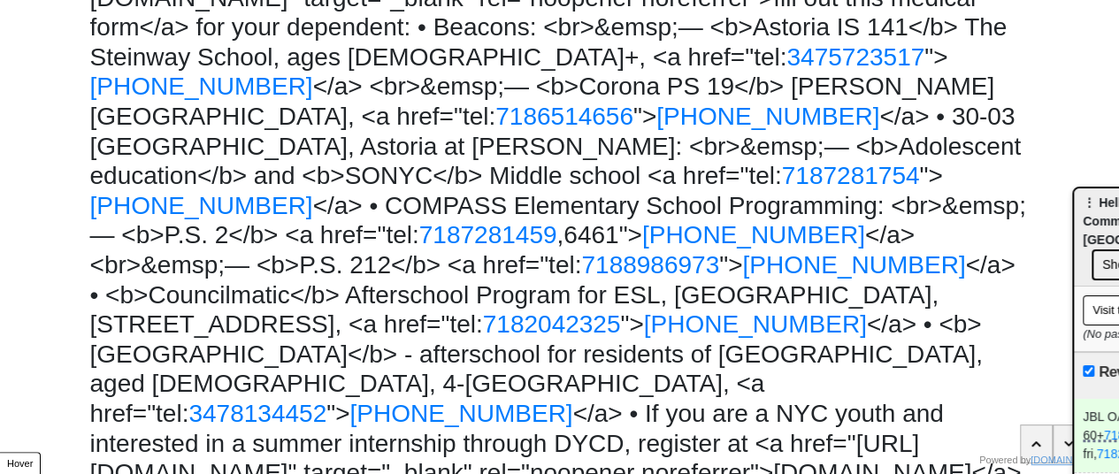
scroll to position [22, 0]
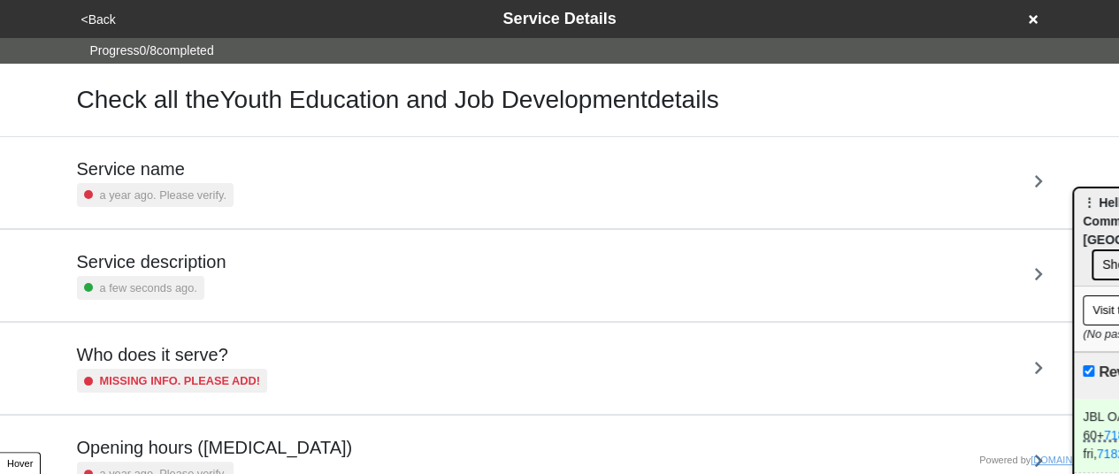
click at [104, 27] on button "<Back" at bounding box center [98, 20] width 45 height 20
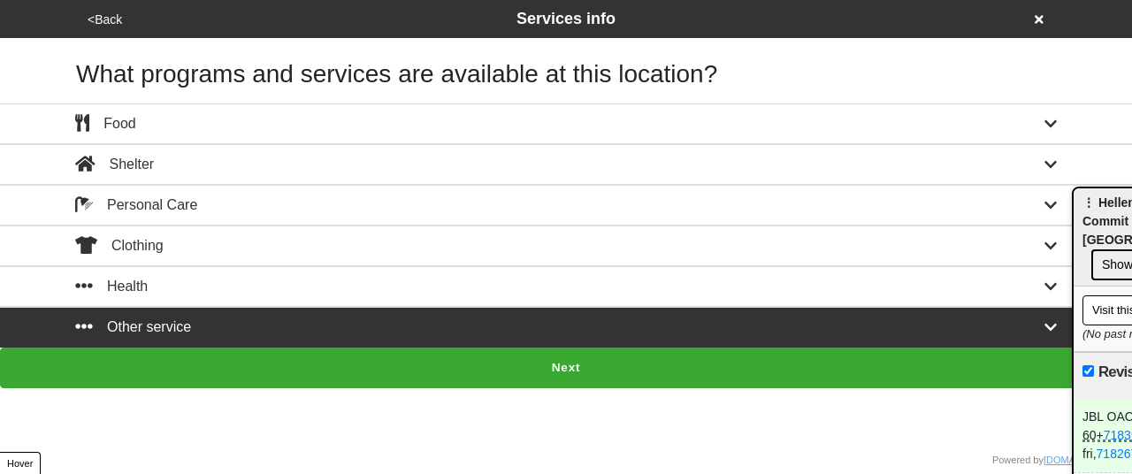
click at [402, 360] on button "Next" at bounding box center [566, 368] width 1132 height 41
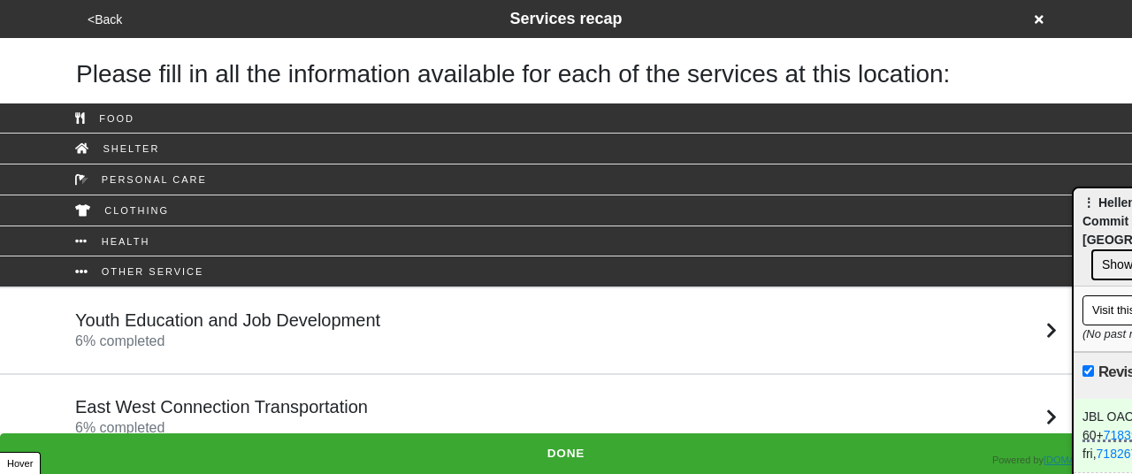
click at [280, 406] on h5 "East West Connection Transportation" at bounding box center [221, 406] width 293 height 21
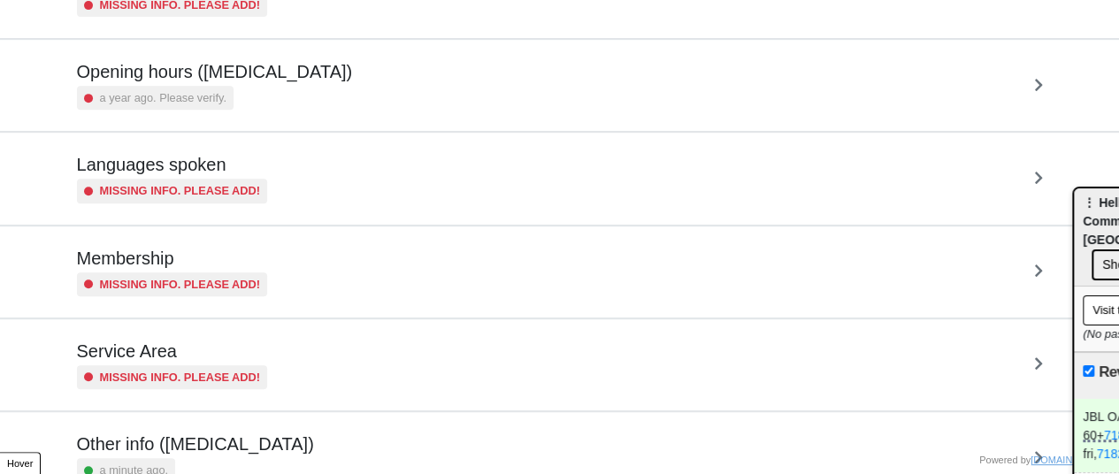
scroll to position [441, 0]
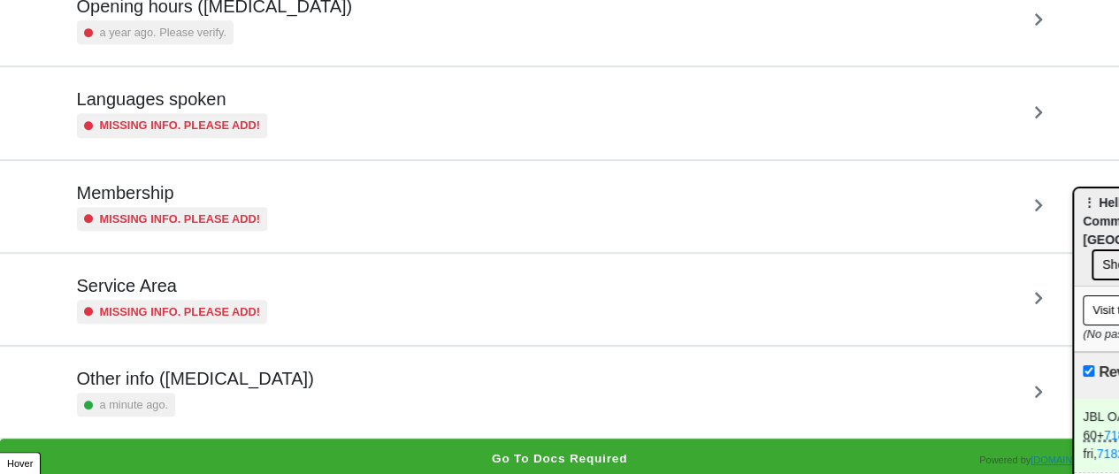
click at [273, 368] on div "Other info (coronavirus) a minute ago." at bounding box center [560, 392] width 966 height 49
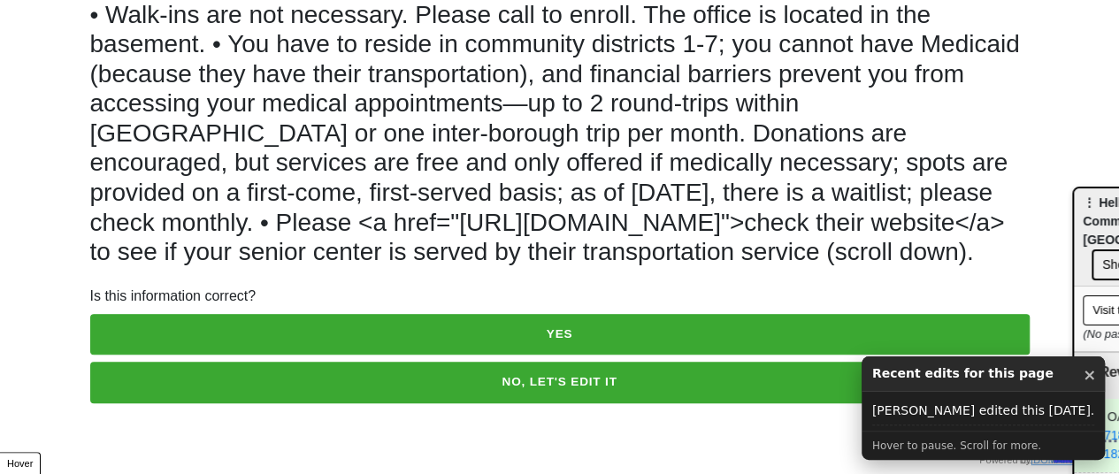
scroll to position [138, 0]
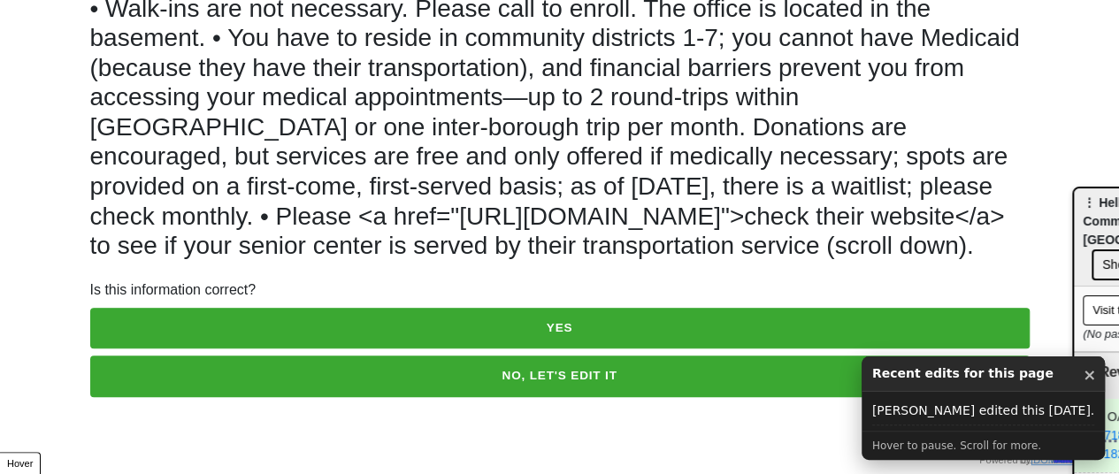
click at [307, 381] on button "NO, LET'S EDIT IT" at bounding box center [559, 376] width 939 height 41
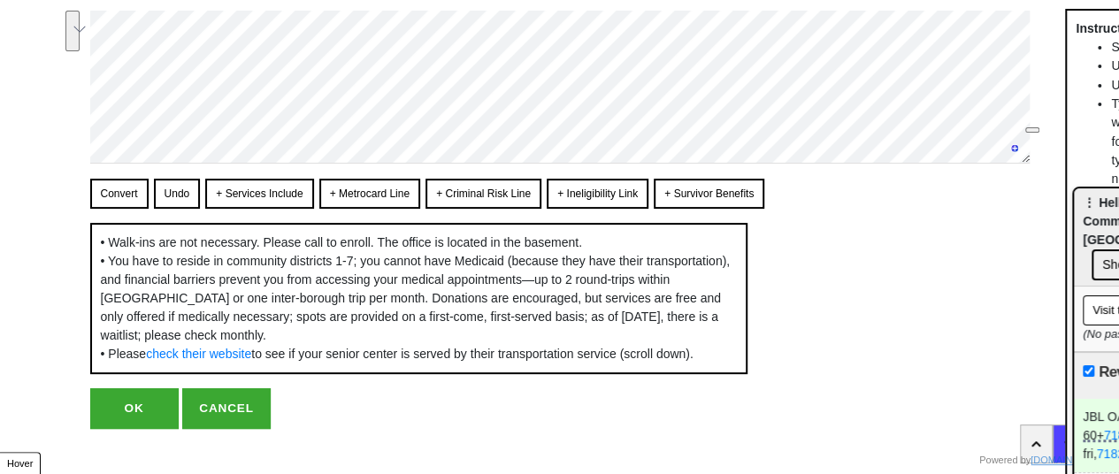
type textarea "x"
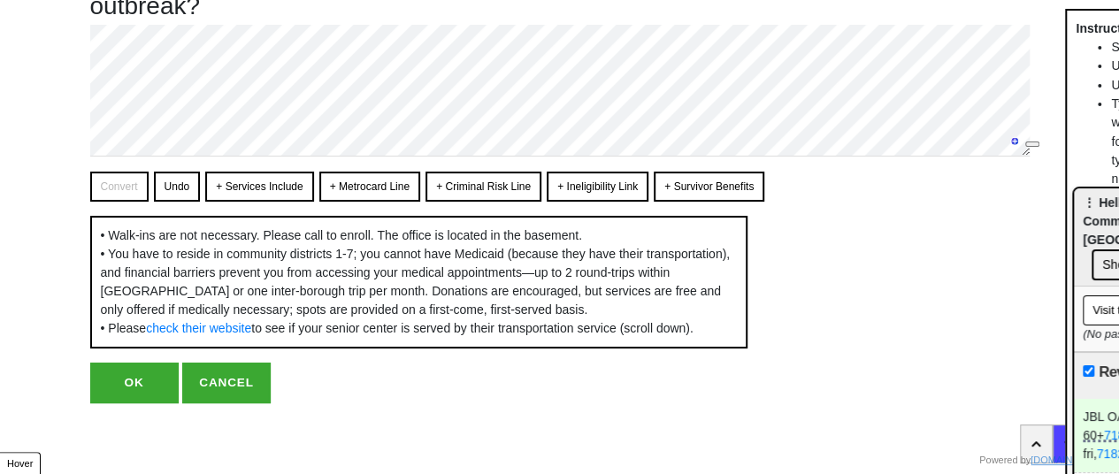
click at [149, 403] on button "OK" at bounding box center [134, 383] width 88 height 41
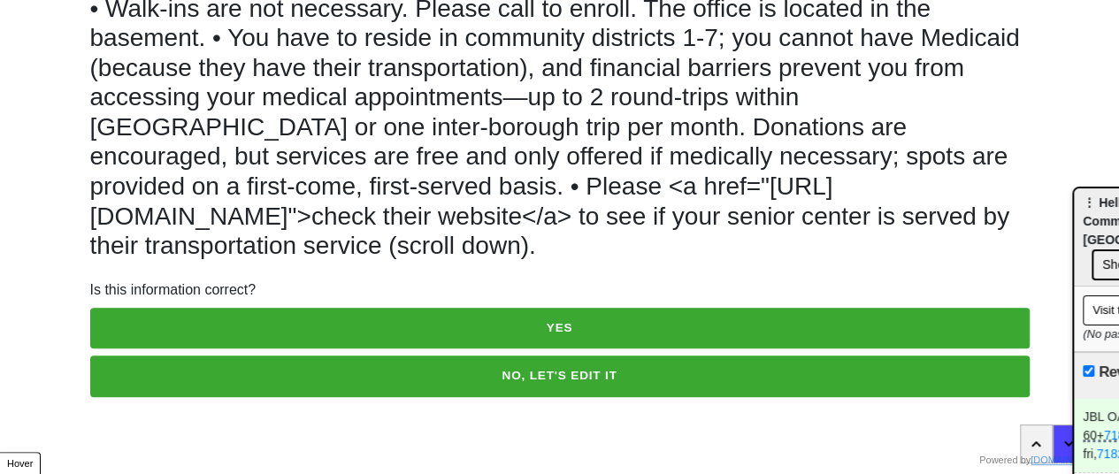
scroll to position [116, 0]
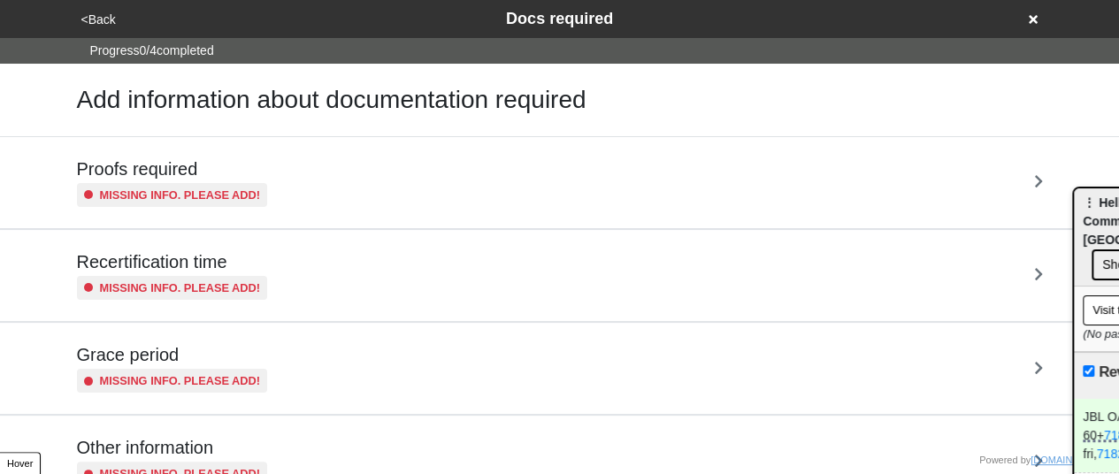
click at [109, 17] on button "<Back" at bounding box center [98, 20] width 45 height 20
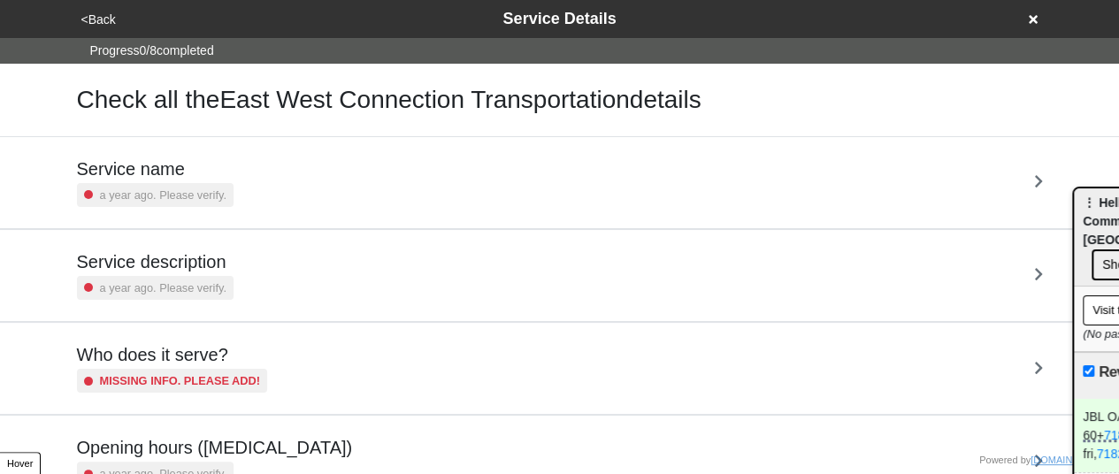
click at [106, 21] on button "<Back" at bounding box center [98, 20] width 45 height 20
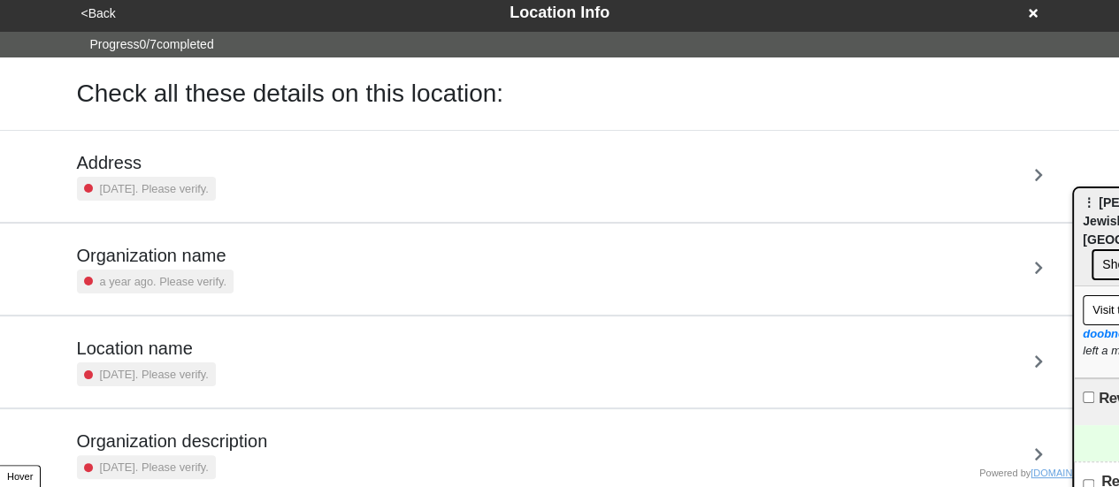
scroll to position [336, 0]
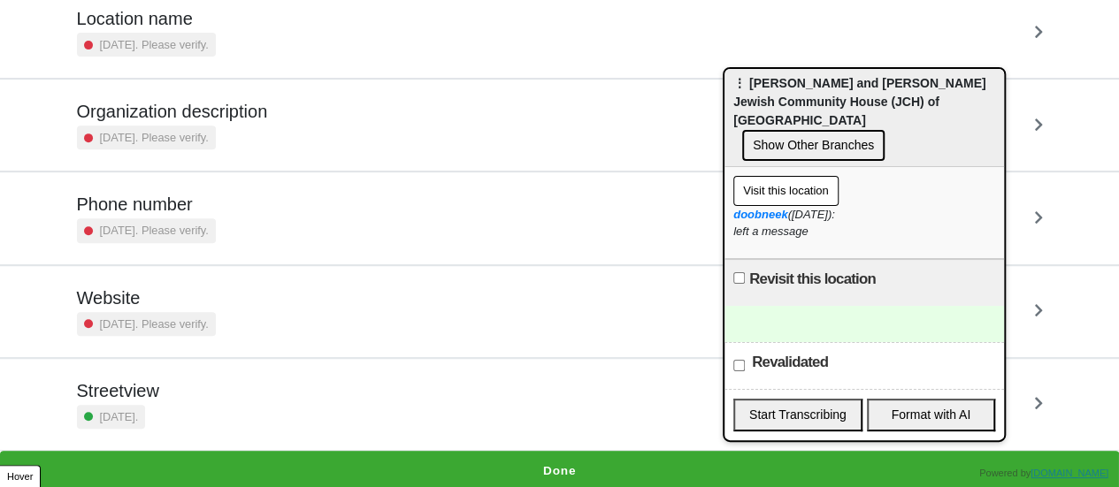
drag, startPoint x: 1044, startPoint y: 194, endPoint x: 734, endPoint y: 95, distance: 325.1
click at [736, 93] on div "⋮ Edith and Carl Marks Jewish Community House (JCH) of Bensonhurst Show Other B…" at bounding box center [864, 118] width 280 height 98
click at [177, 206] on h5 "Phone number" at bounding box center [146, 204] width 139 height 21
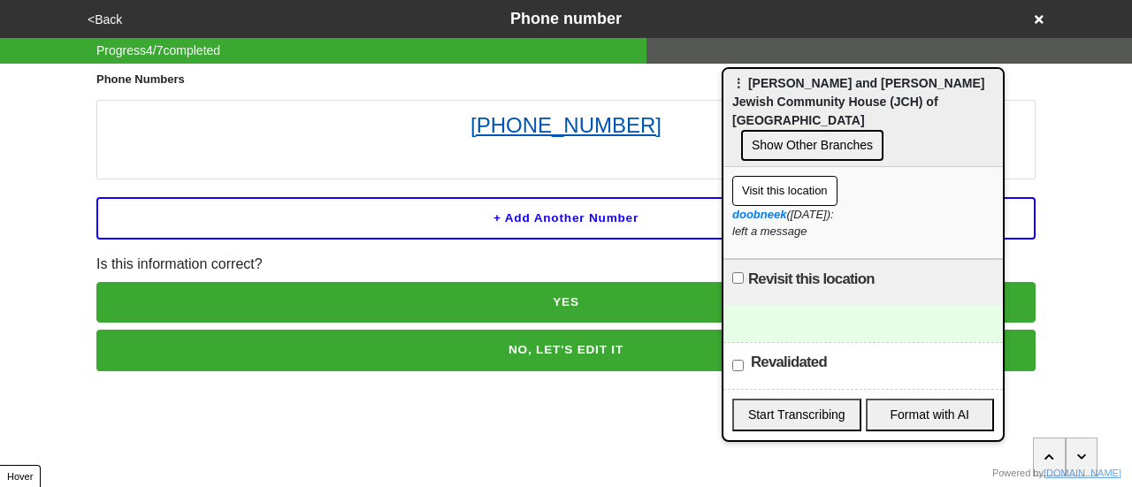
click at [569, 131] on link "718-331-6800" at bounding box center [566, 126] width 920 height 32
click at [103, 27] on button "<Back" at bounding box center [104, 20] width 45 height 20
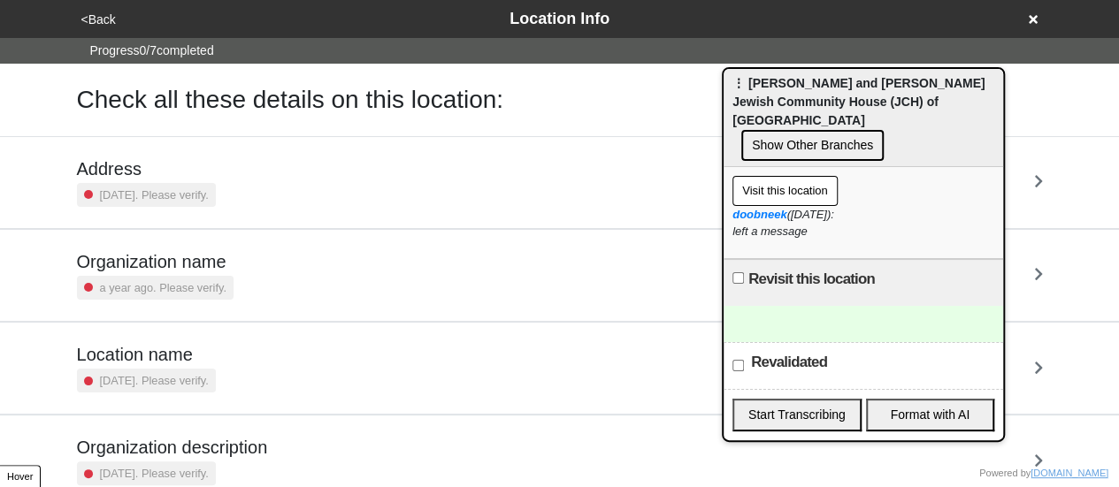
scroll to position [336, 0]
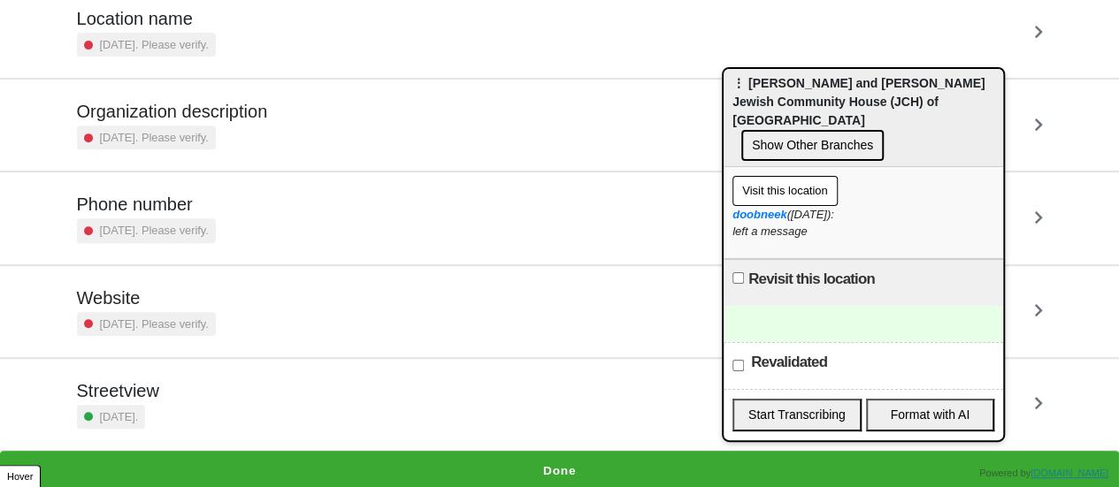
click at [544, 462] on button "Done" at bounding box center [559, 471] width 1119 height 41
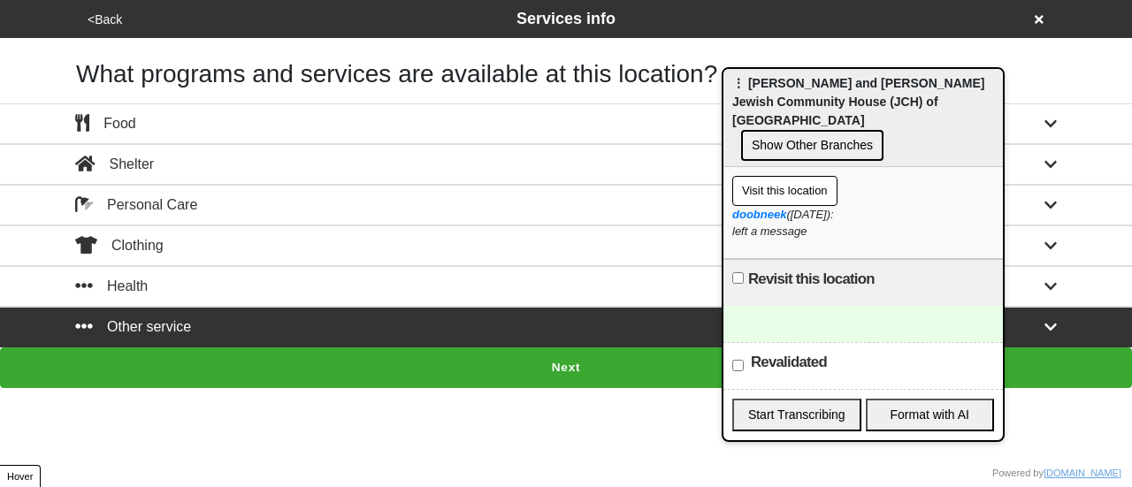
click at [494, 358] on button "Next" at bounding box center [566, 368] width 1132 height 41
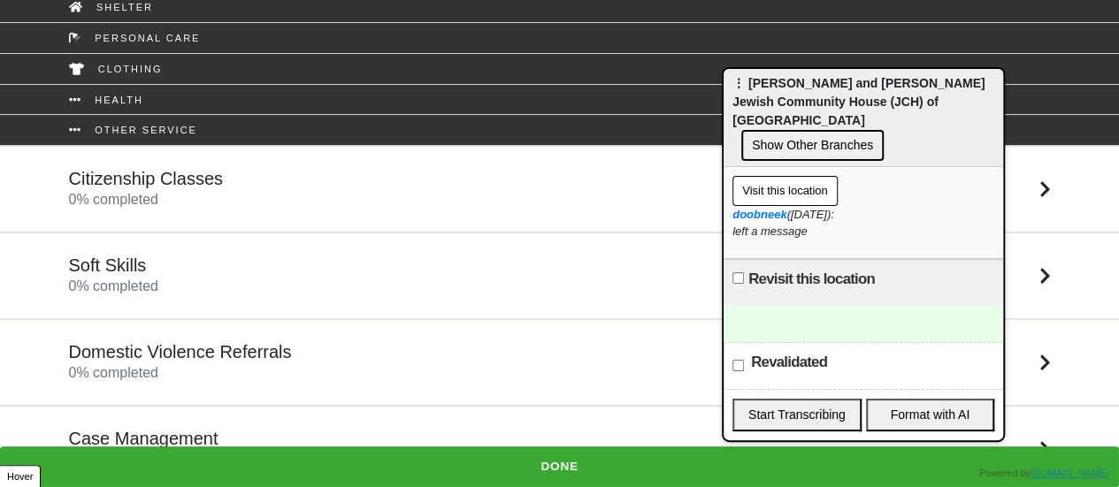
scroll to position [142, 0]
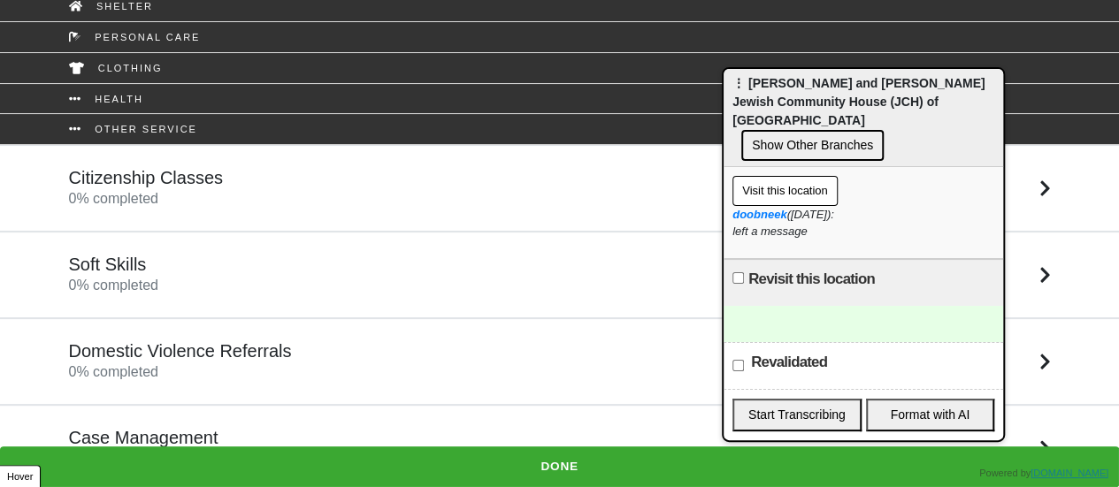
click at [281, 430] on div "Case Management 0 % completed" at bounding box center [560, 448] width 1008 height 42
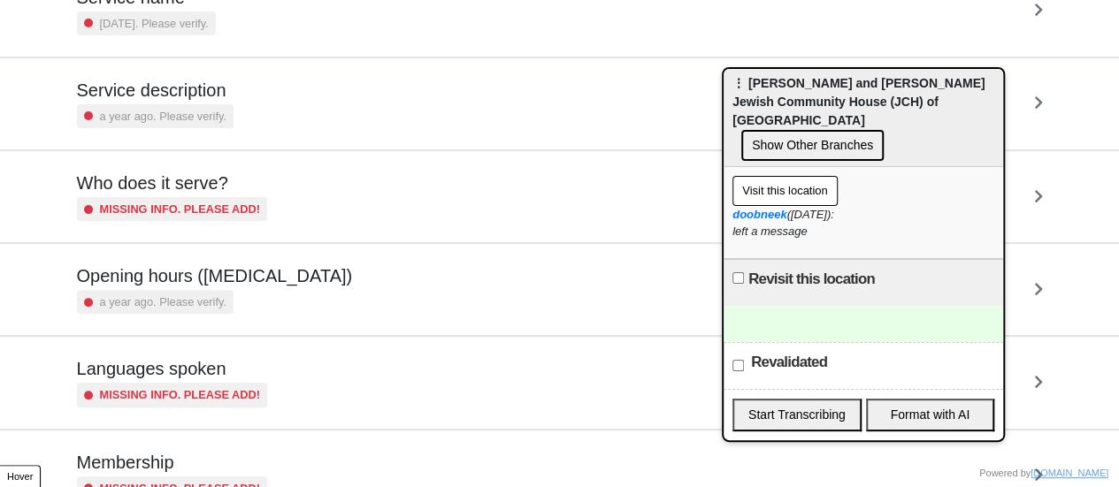
scroll to position [354, 0]
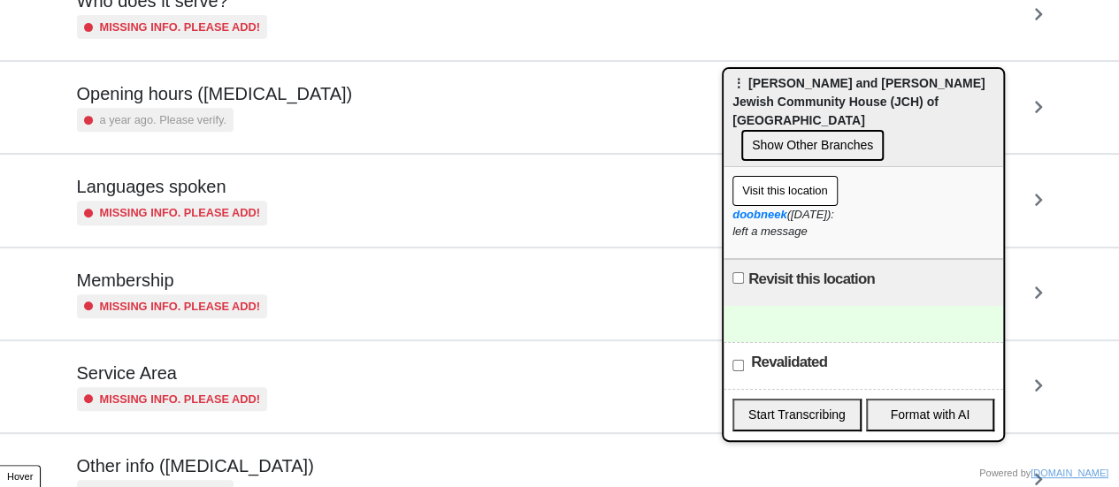
click at [221, 90] on h5 "Opening hours ([MEDICAL_DATA])" at bounding box center [215, 93] width 276 height 21
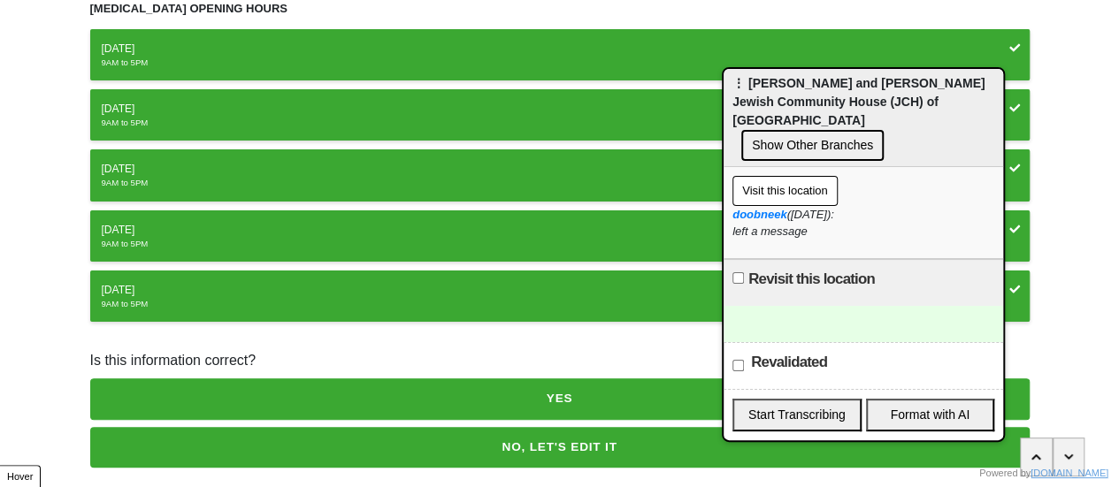
scroll to position [118, 0]
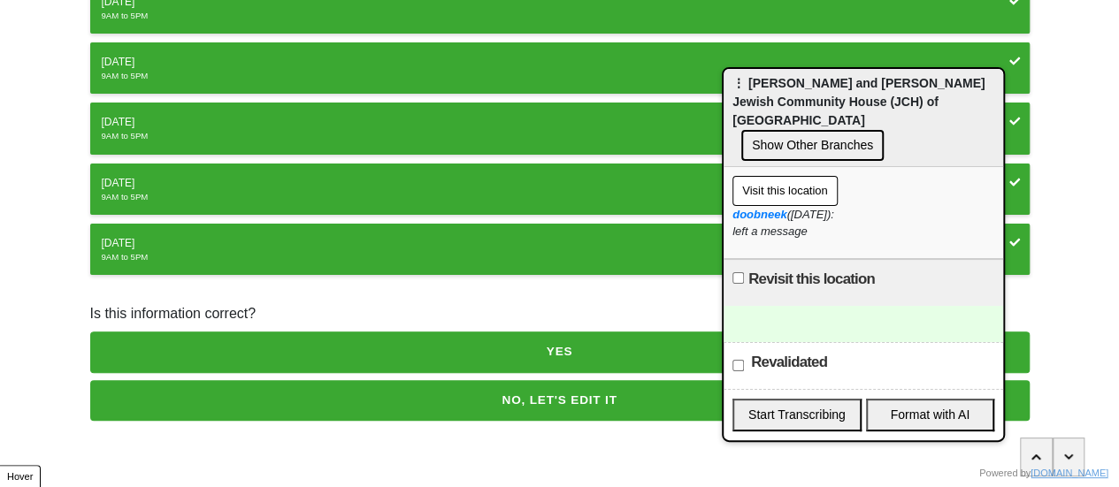
click at [403, 394] on button "NO, LET'S EDIT IT" at bounding box center [559, 400] width 939 height 41
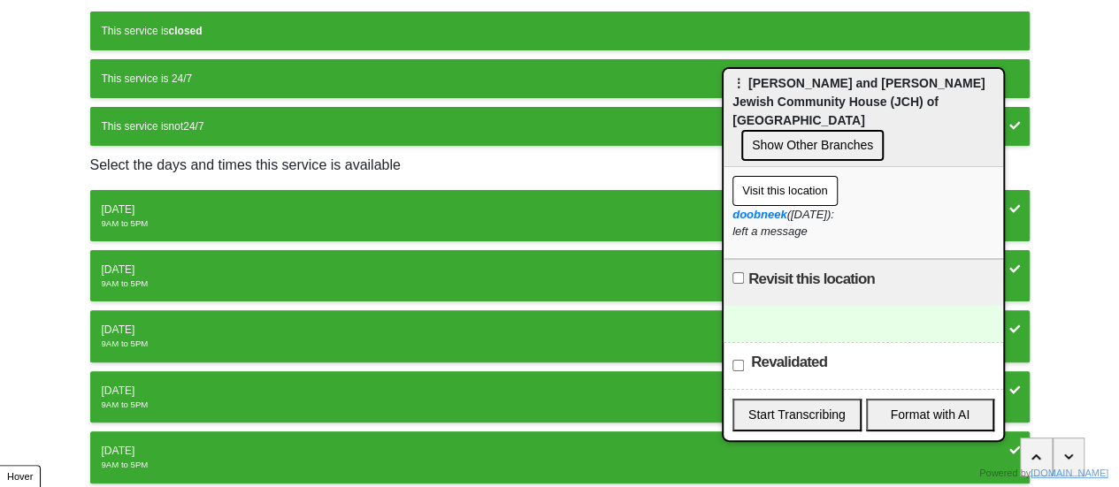
drag, startPoint x: 182, startPoint y: 208, endPoint x: 177, endPoint y: 217, distance: 10.3
click at [181, 208] on div "[DATE]" at bounding box center [560, 210] width 916 height 16
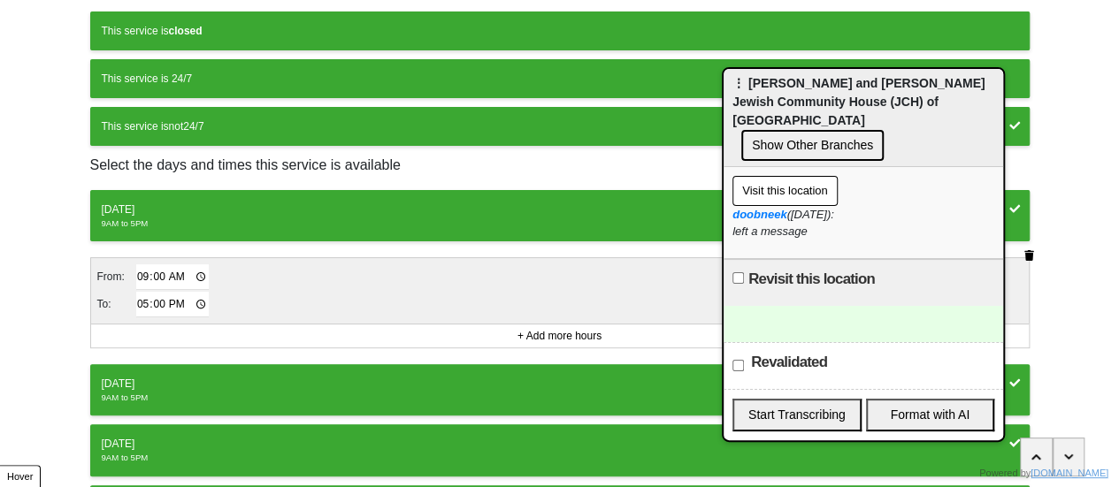
click at [138, 305] on input "17:00" at bounding box center [172, 305] width 73 height 26
type input "16:30"
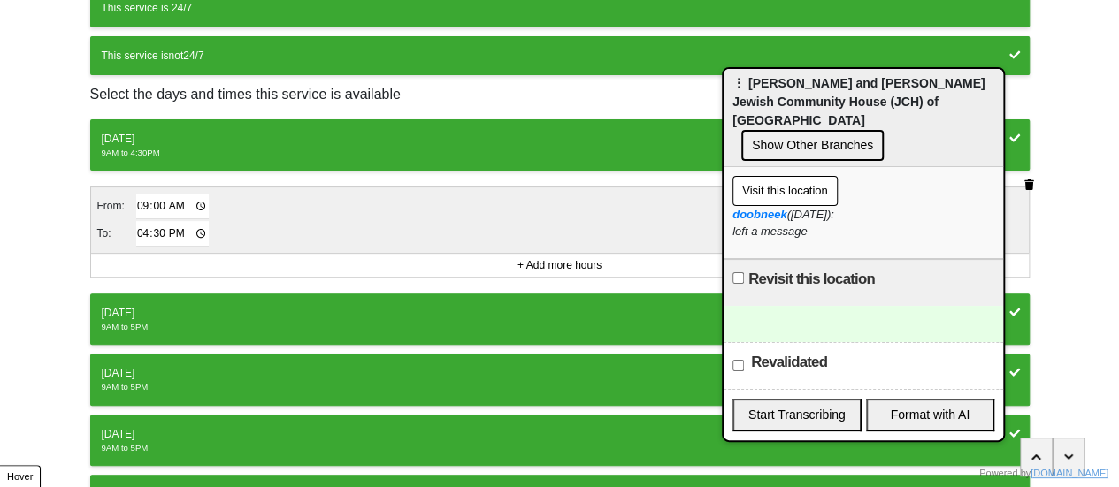
scroll to position [295, 0]
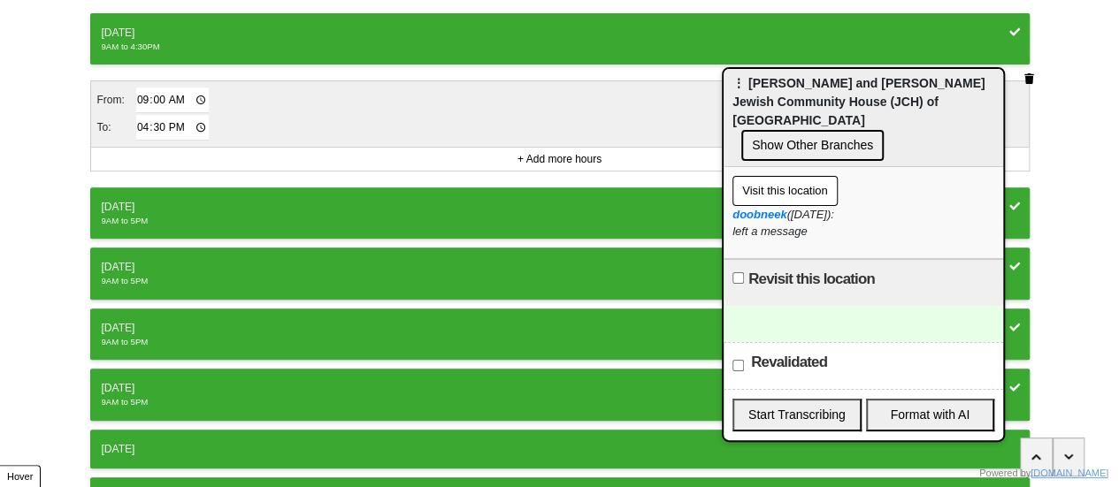
click at [335, 215] on div "9AM to 5PM" at bounding box center [560, 221] width 916 height 12
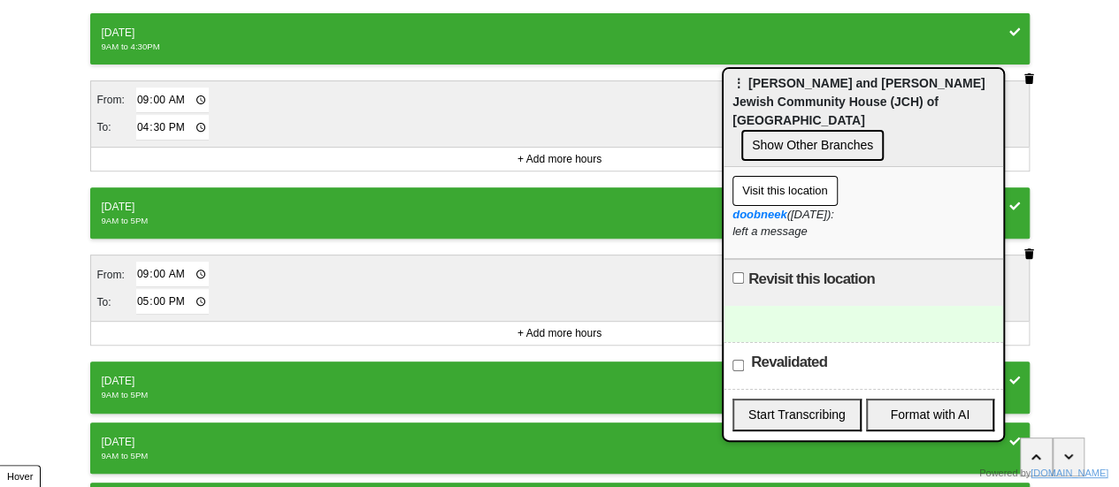
click at [1032, 249] on icon "button" at bounding box center [1029, 254] width 10 height 11
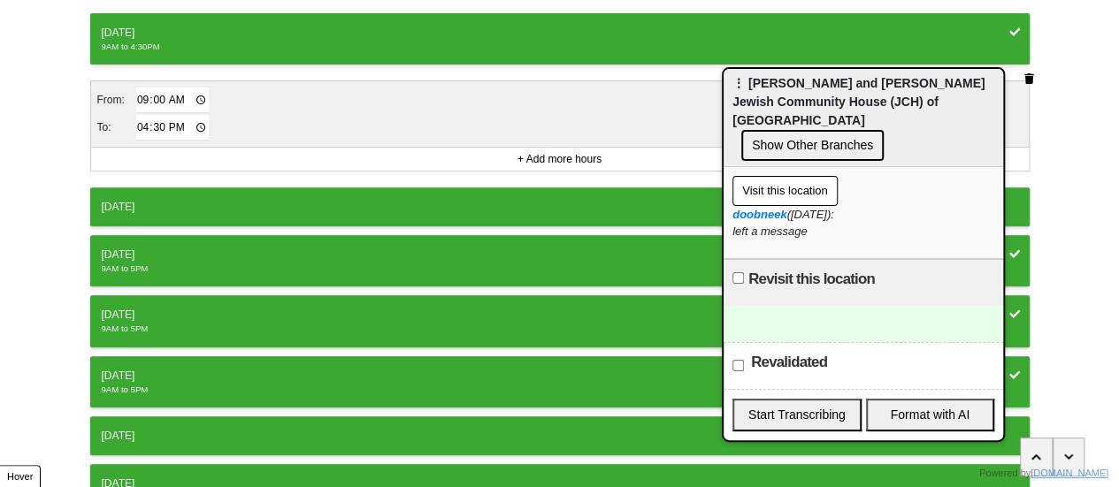
drag, startPoint x: 446, startPoint y: 257, endPoint x: 773, endPoint y: 268, distance: 327.5
click at [448, 263] on div "9AM to 5PM" at bounding box center [560, 269] width 916 height 12
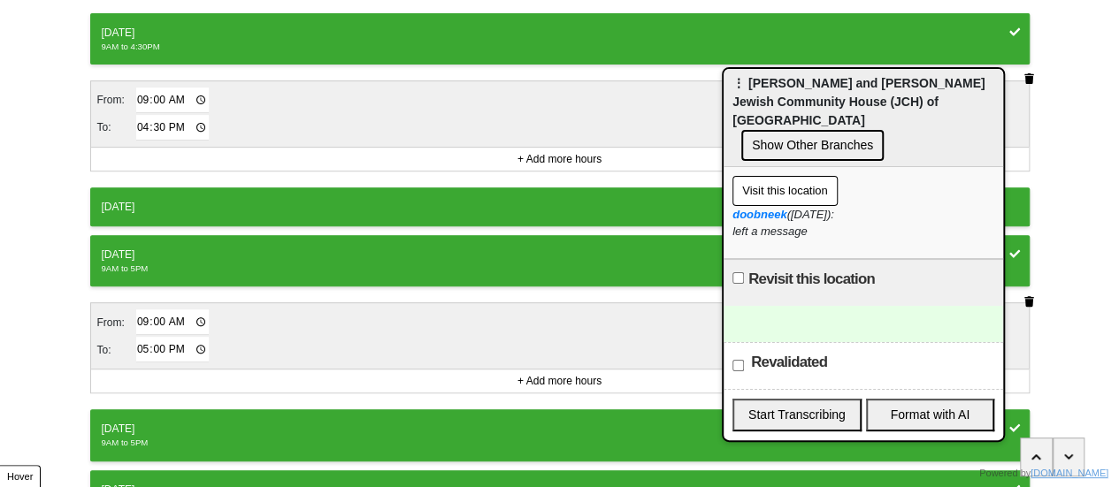
click at [1033, 298] on icon "button" at bounding box center [1029, 301] width 10 height 11
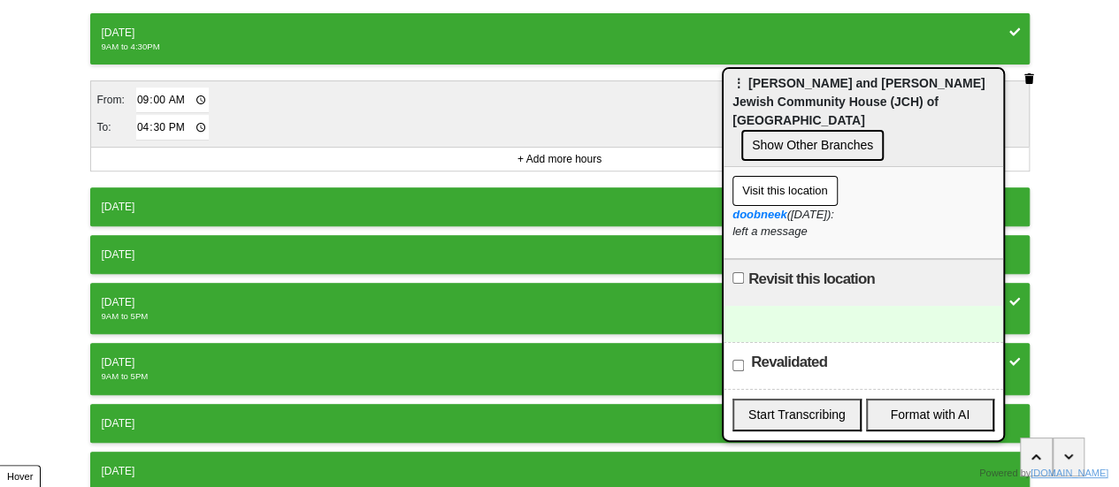
click at [596, 302] on div "[DATE]" at bounding box center [560, 303] width 916 height 16
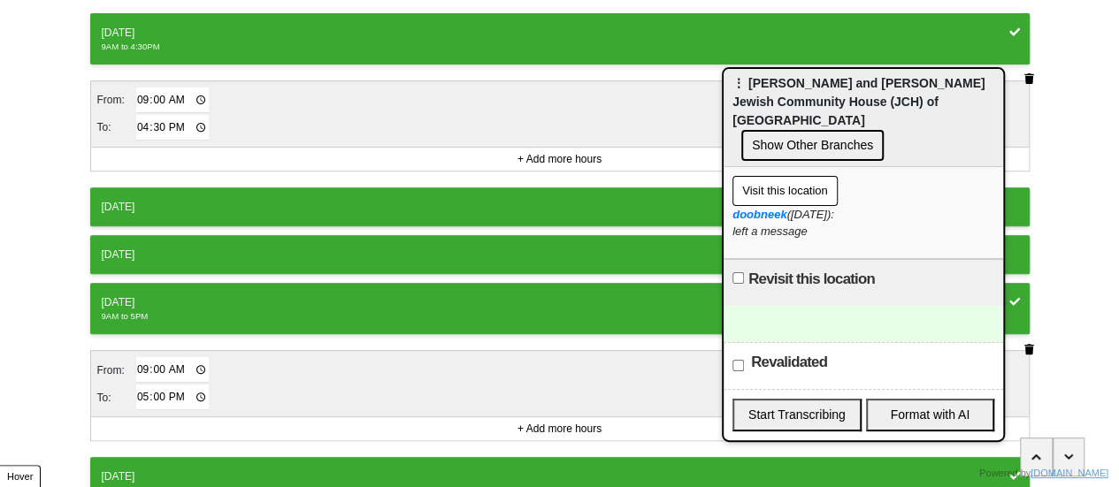
click at [1026, 349] on button "button" at bounding box center [1029, 350] width 20 height 18
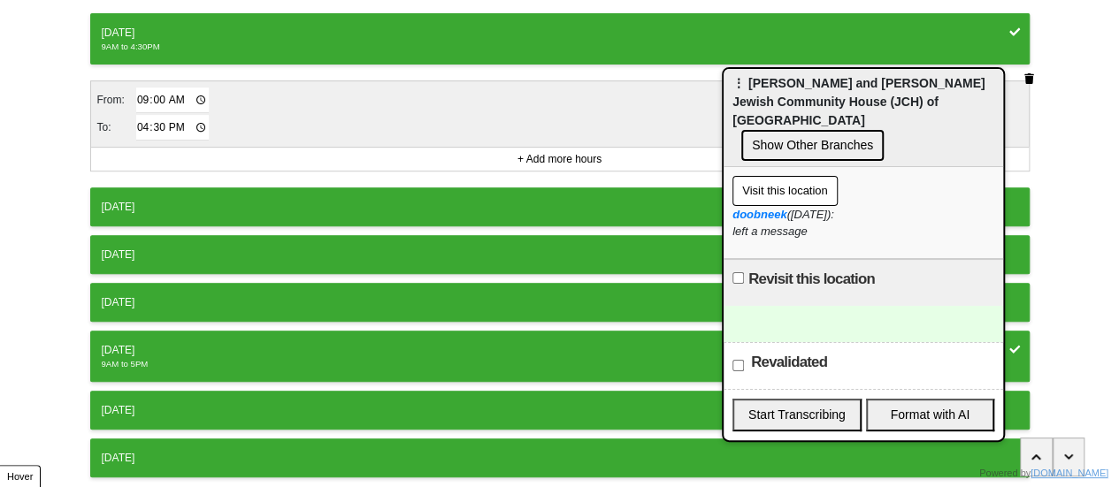
click at [436, 358] on div "9AM to 5PM" at bounding box center [560, 364] width 916 height 12
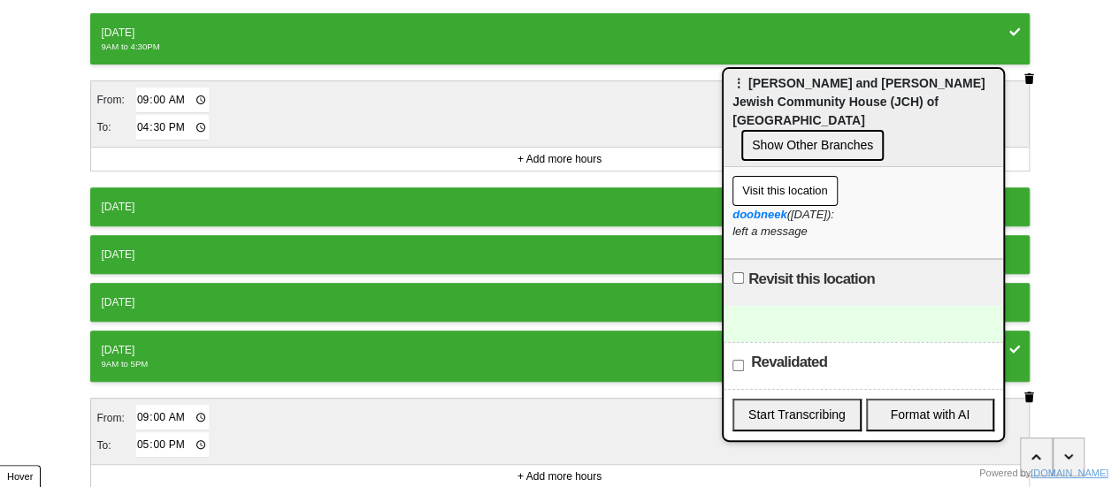
click at [1032, 392] on icon "button" at bounding box center [1029, 397] width 10 height 11
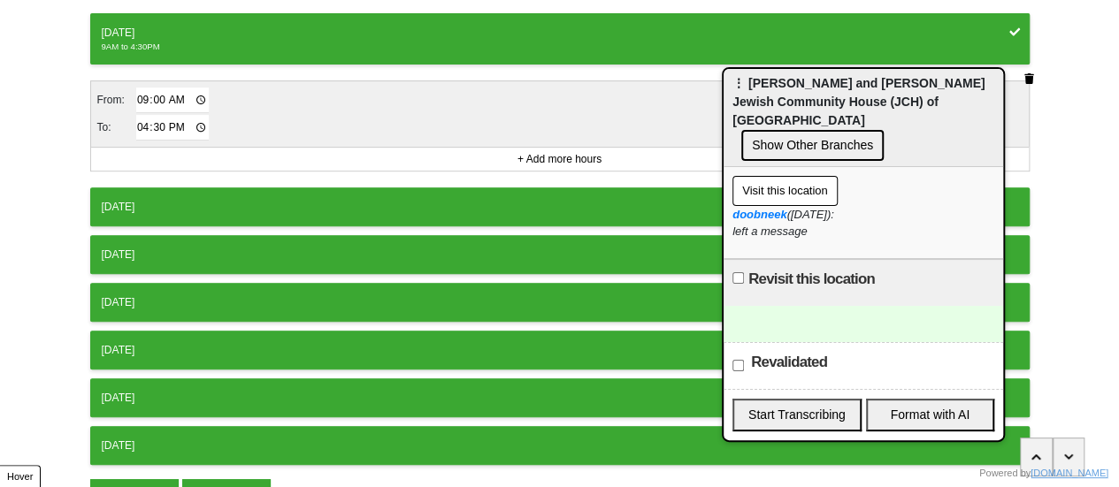
click at [274, 188] on button "[DATE]" at bounding box center [559, 207] width 939 height 39
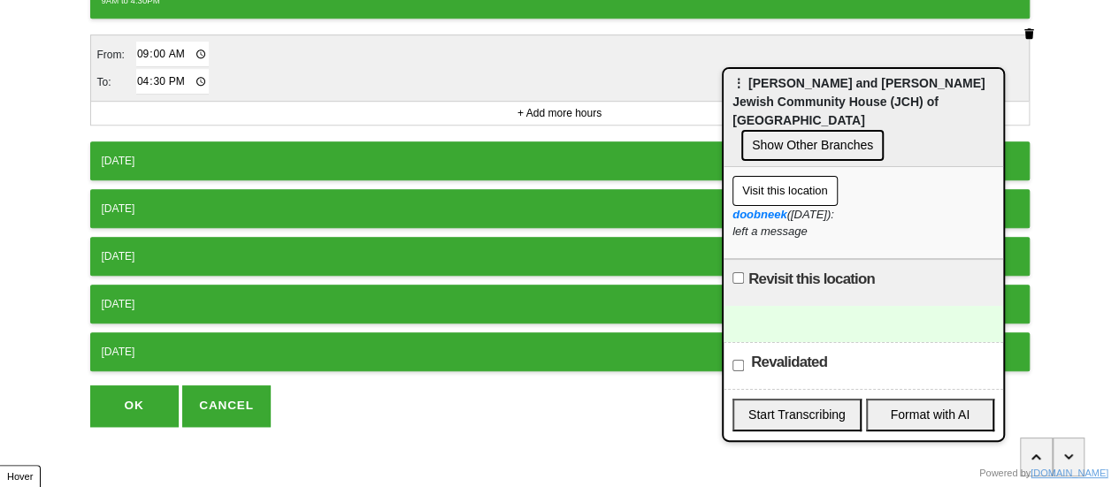
click at [255, 142] on button "[DATE]" at bounding box center [559, 161] width 939 height 39
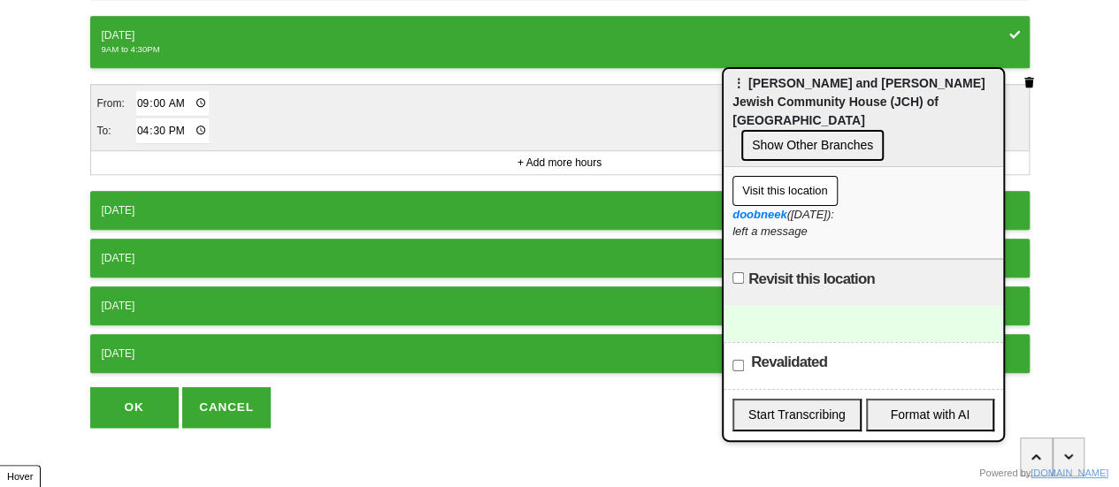
click at [238, 203] on div "[DATE]" at bounding box center [560, 211] width 916 height 16
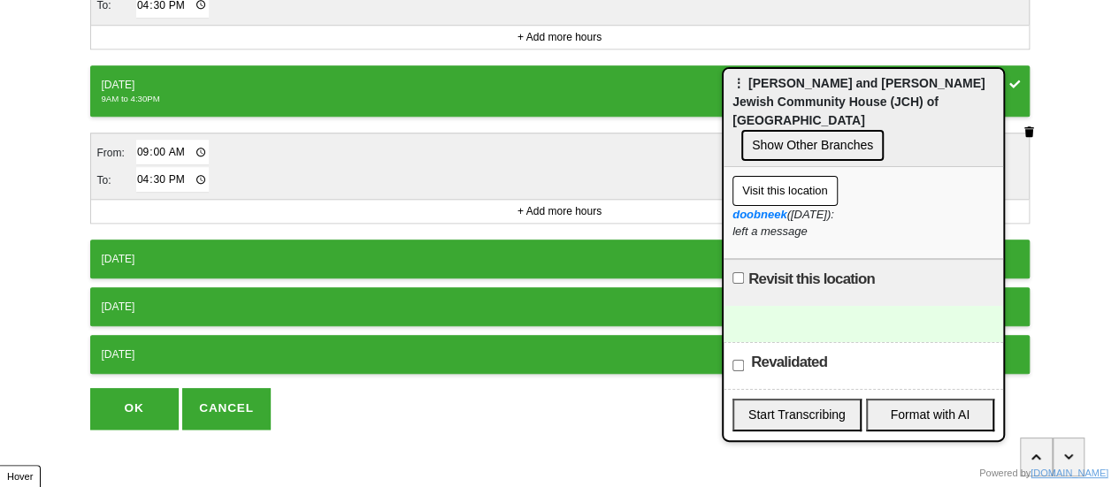
click at [219, 254] on div "[DATE]" at bounding box center [560, 259] width 916 height 16
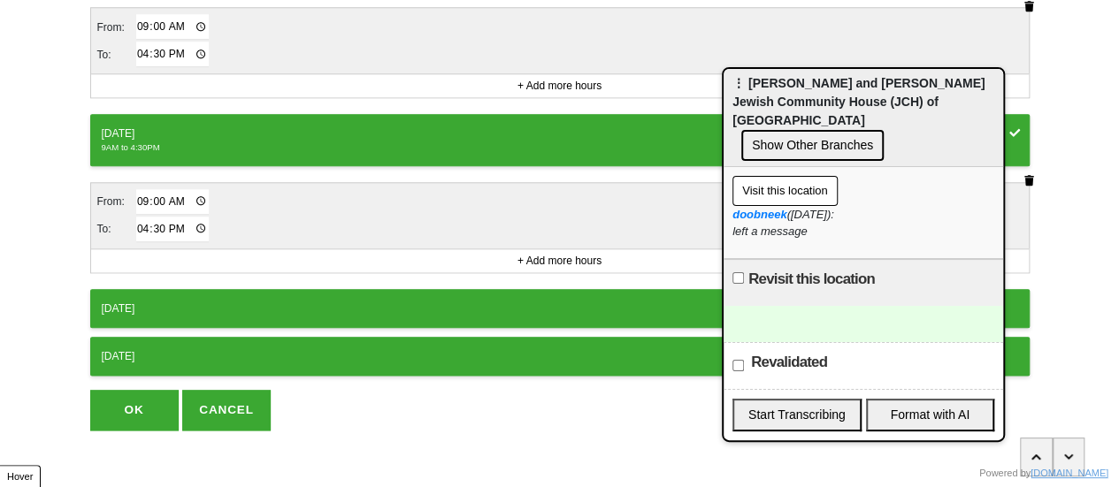
click at [142, 399] on button "OK" at bounding box center [134, 410] width 88 height 41
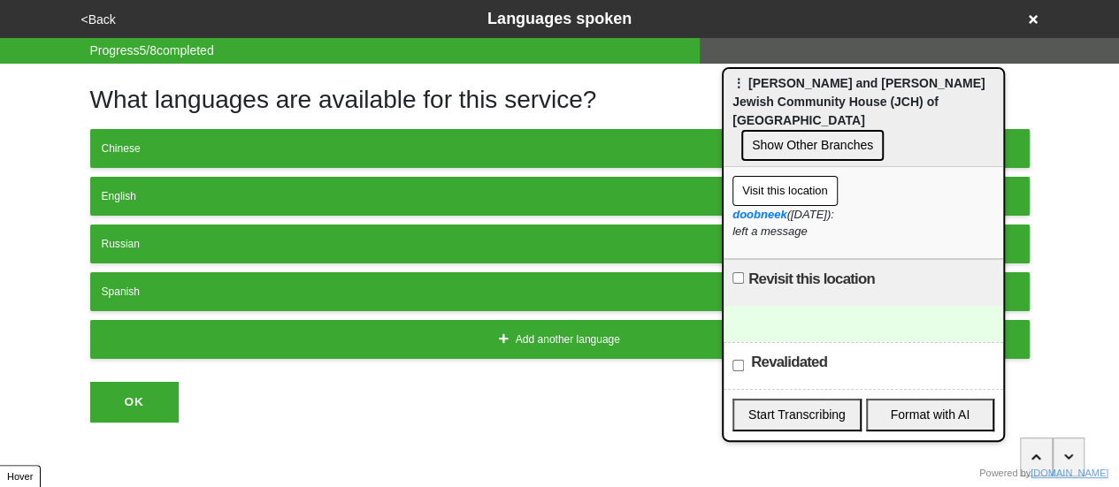
click at [766, 306] on div at bounding box center [864, 324] width 280 height 36
click at [770, 209] on div "doobneek (2025-09-24): left a message" at bounding box center [863, 223] width 262 height 34
click at [769, 209] on div "doobneek (2025-09-24): left a message" at bounding box center [863, 223] width 262 height 34
copy div "left a message"
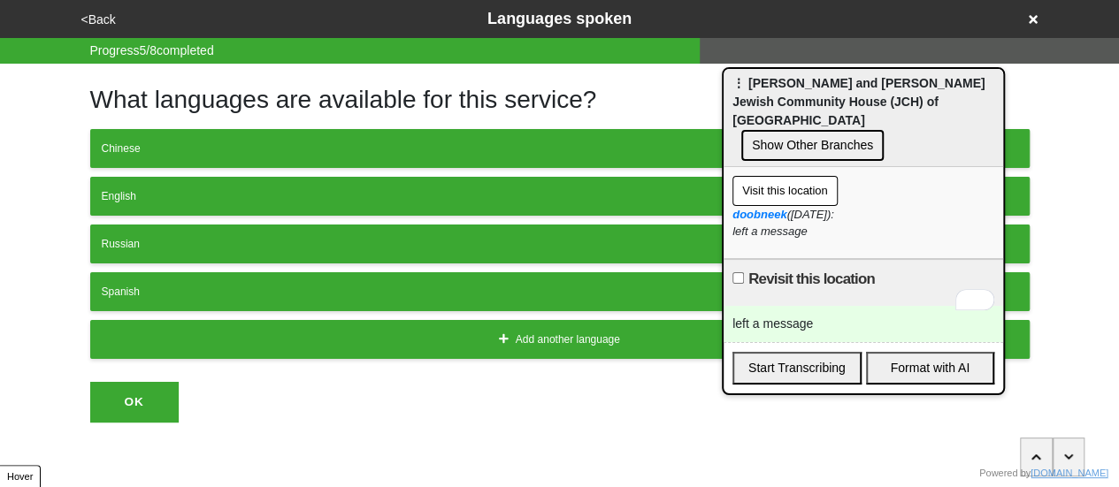
click at [111, 14] on button "<Back" at bounding box center [98, 20] width 45 height 20
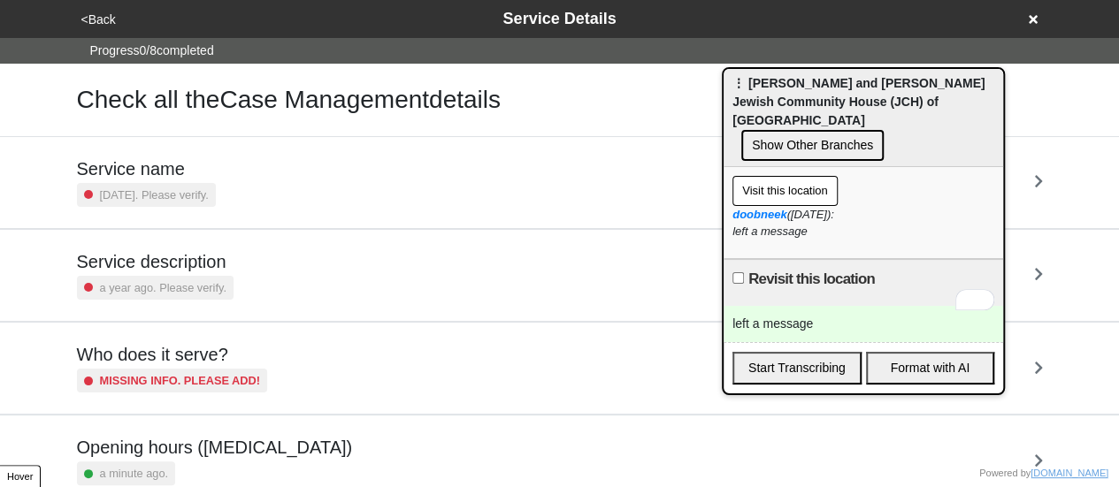
click at [226, 273] on div "Service description a year ago. Please verify." at bounding box center [560, 275] width 966 height 49
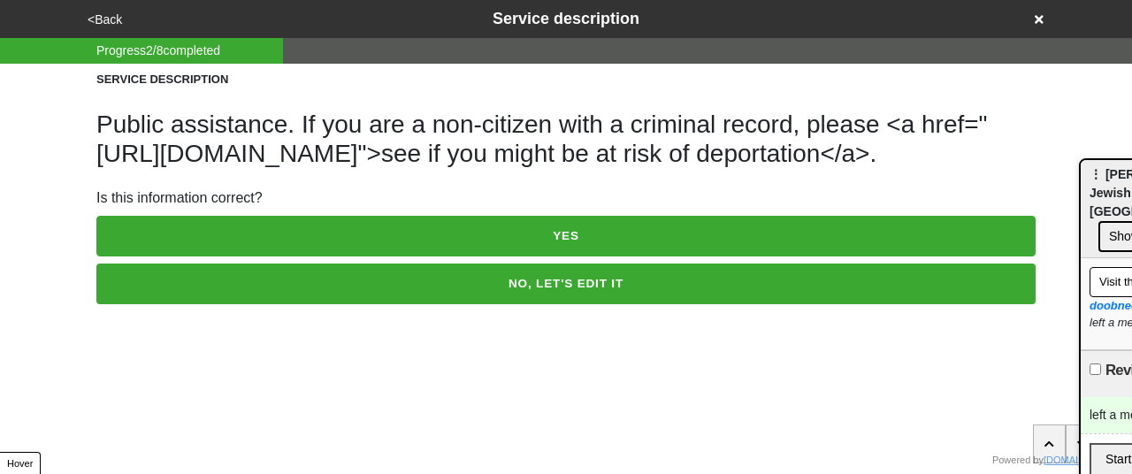
drag, startPoint x: 777, startPoint y: 89, endPoint x: 1131, endPoint y: 184, distance: 367.1
click at [435, 304] on button "NO, LET'S EDIT IT" at bounding box center [565, 284] width 939 height 41
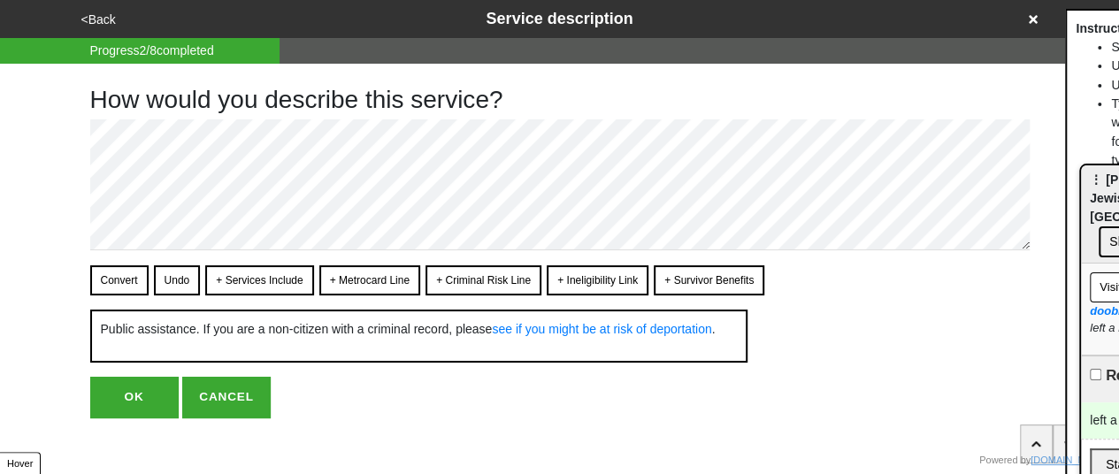
click at [215, 269] on button "+ Services Include" at bounding box center [259, 280] width 108 height 30
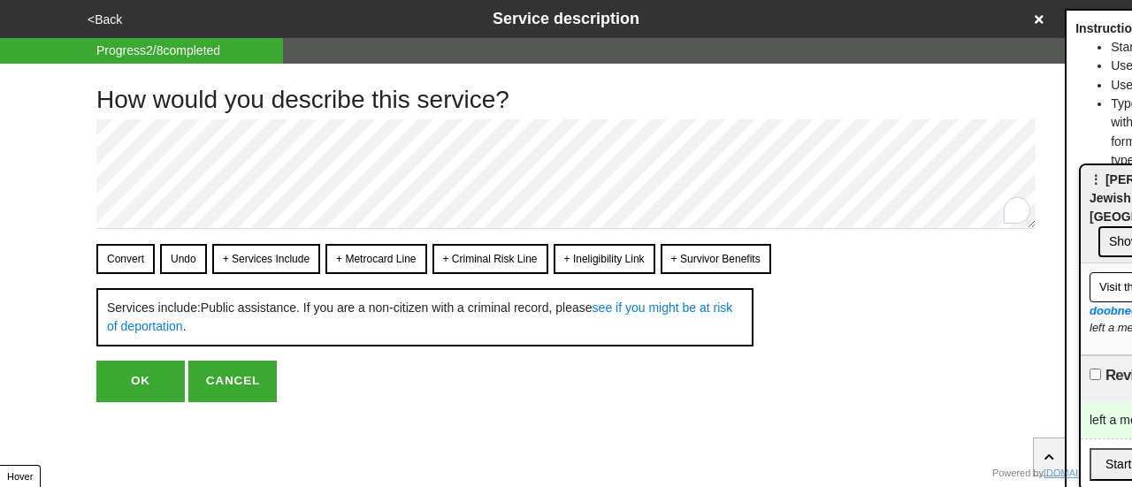
click at [124, 262] on button "Convert" at bounding box center [125, 259] width 58 height 30
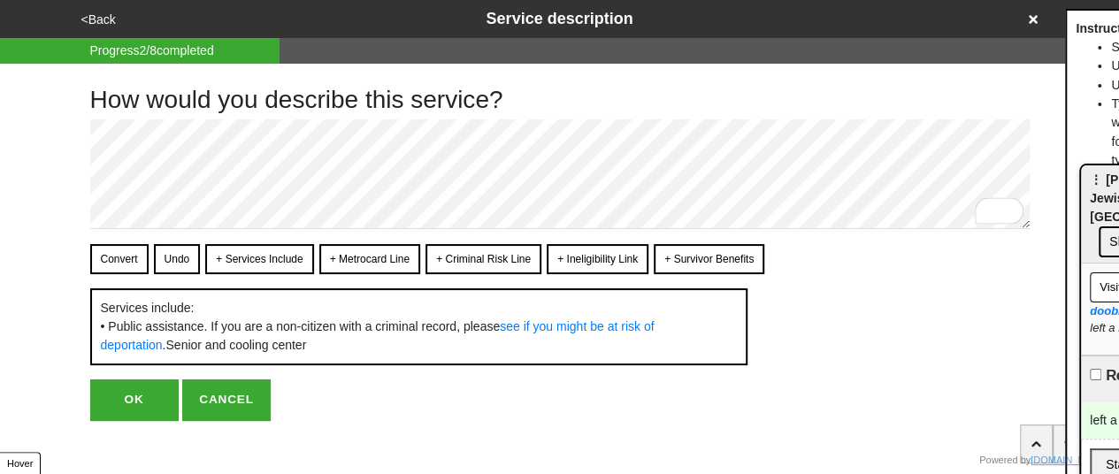
click at [124, 273] on div "Convert Undo + Services Include + Metrocard Line + Criminal Risk Line + Ineligi…" at bounding box center [559, 304] width 939 height 121
click at [126, 257] on button "Convert" at bounding box center [119, 259] width 58 height 30
type textarea "x"
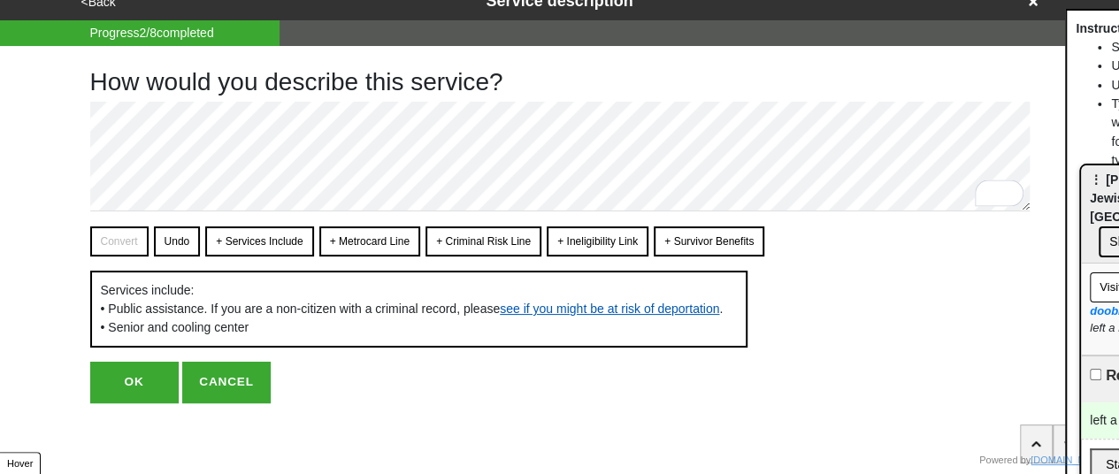
scroll to position [34, 0]
click at [117, 394] on button "OK" at bounding box center [134, 382] width 88 height 41
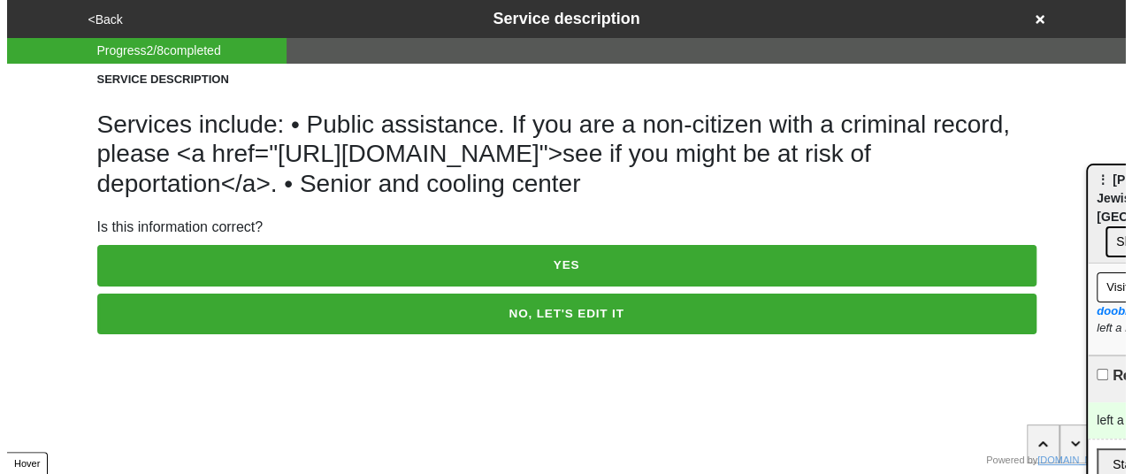
scroll to position [0, 0]
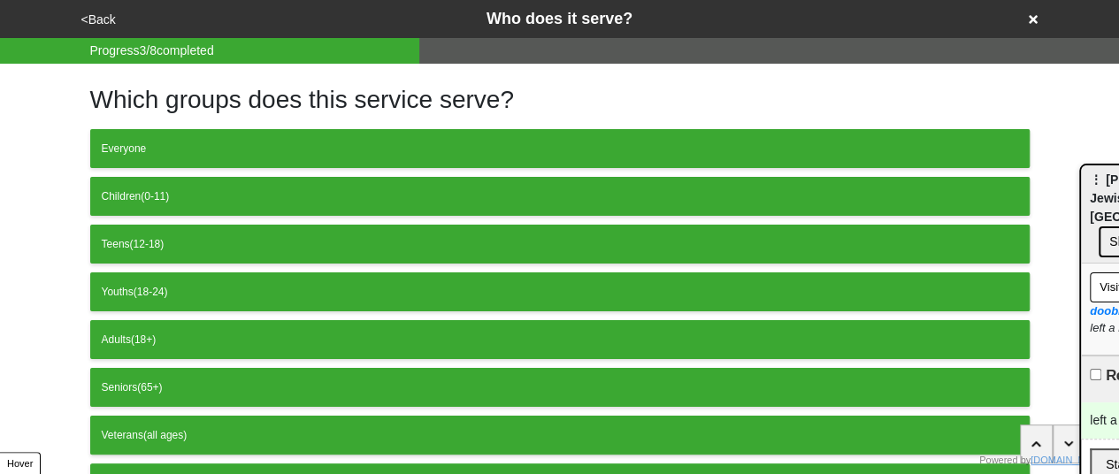
click at [302, 325] on button "Adults (18+)" at bounding box center [559, 339] width 939 height 39
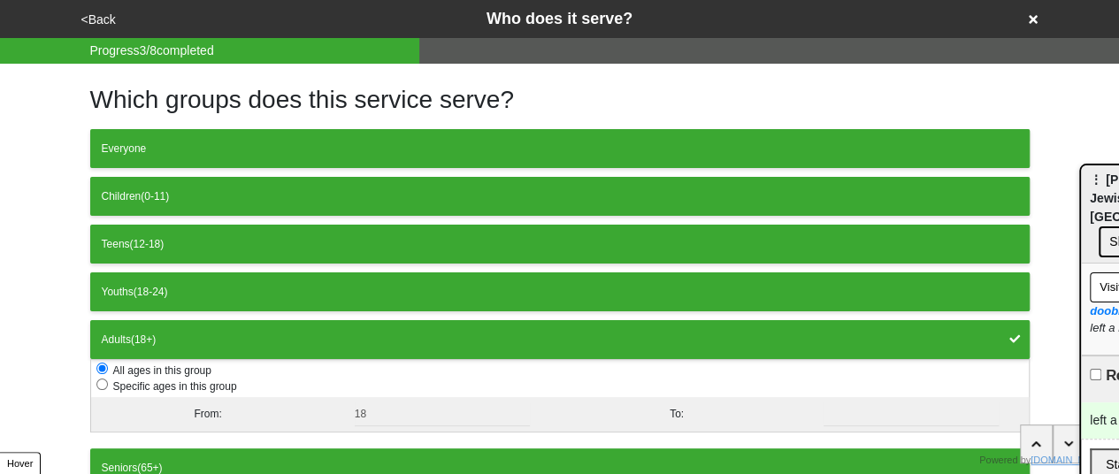
click at [89, 19] on button "<Back" at bounding box center [98, 20] width 45 height 20
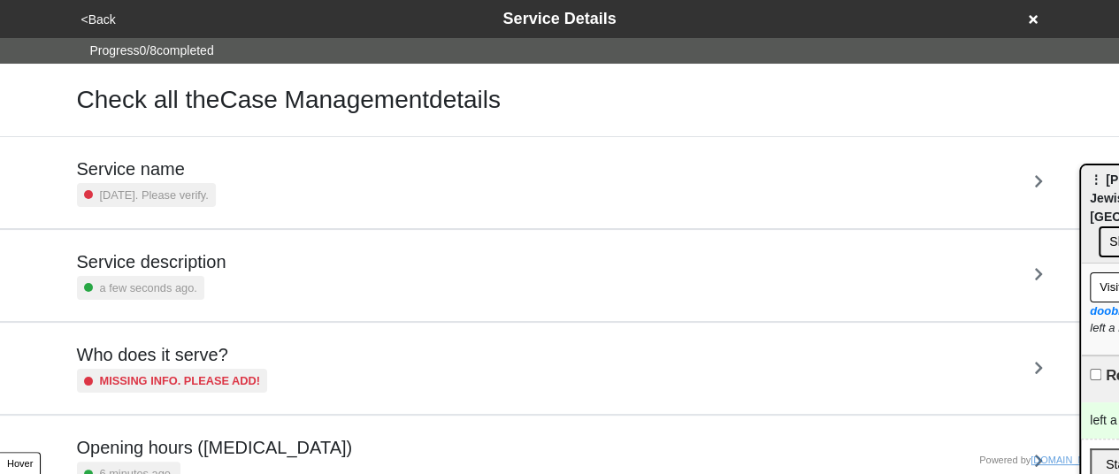
click at [90, 19] on button "<Back" at bounding box center [98, 20] width 45 height 20
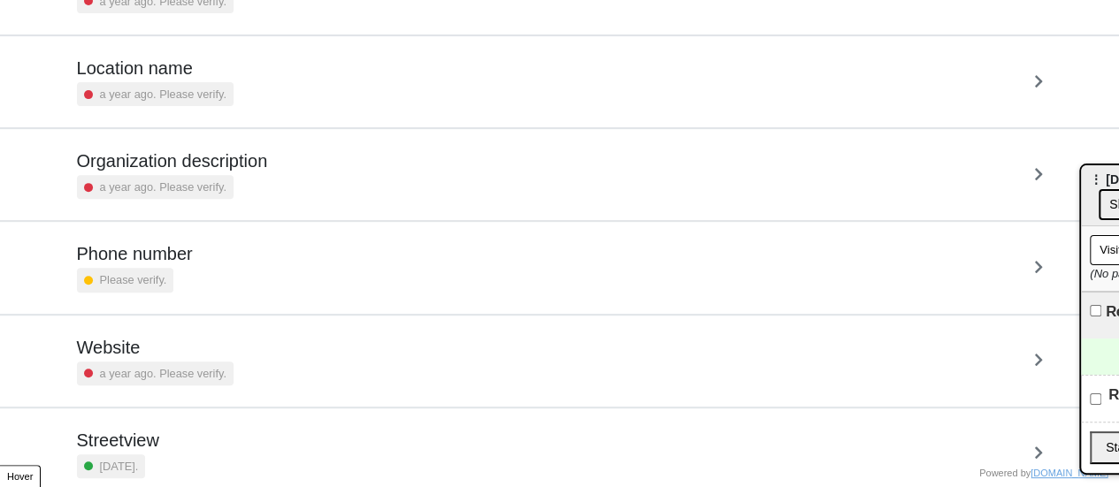
scroll to position [336, 0]
